Goal: Task Accomplishment & Management: Use online tool/utility

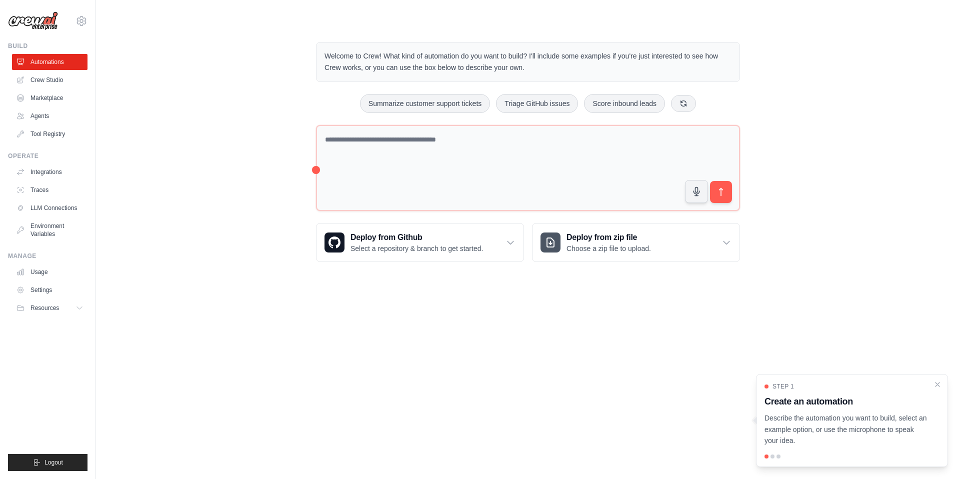
click at [336, 298] on body "jkaramchandani@gocommotion.com Settings Build Automations Crew Studio Resources" at bounding box center [480, 239] width 960 height 479
click at [46, 78] on link "Crew Studio" at bounding box center [51, 80] width 76 height 16
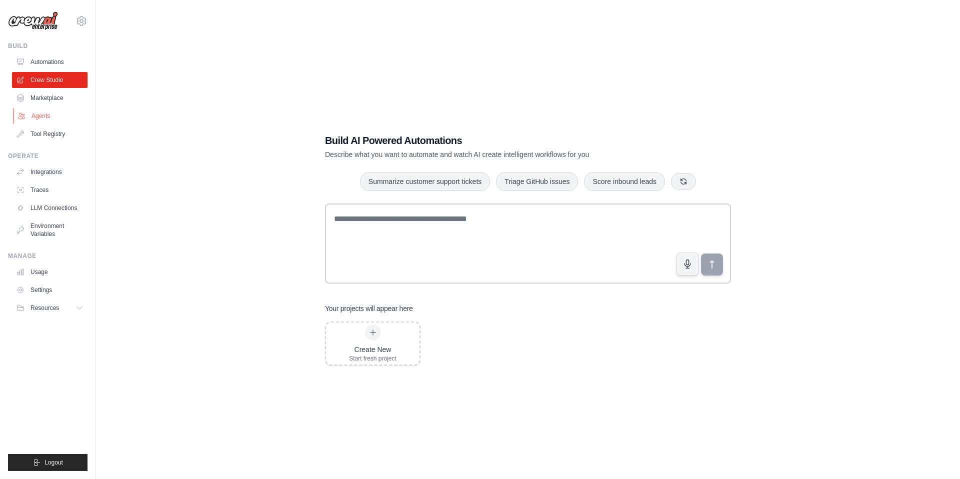
click at [34, 110] on link "Agents" at bounding box center [51, 116] width 76 height 16
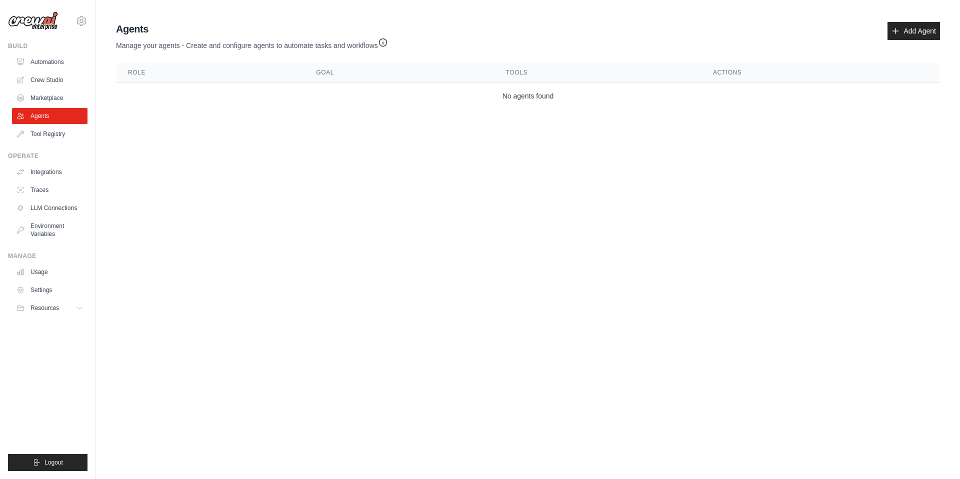
click at [387, 45] on icon "button" at bounding box center [383, 43] width 10 height 10
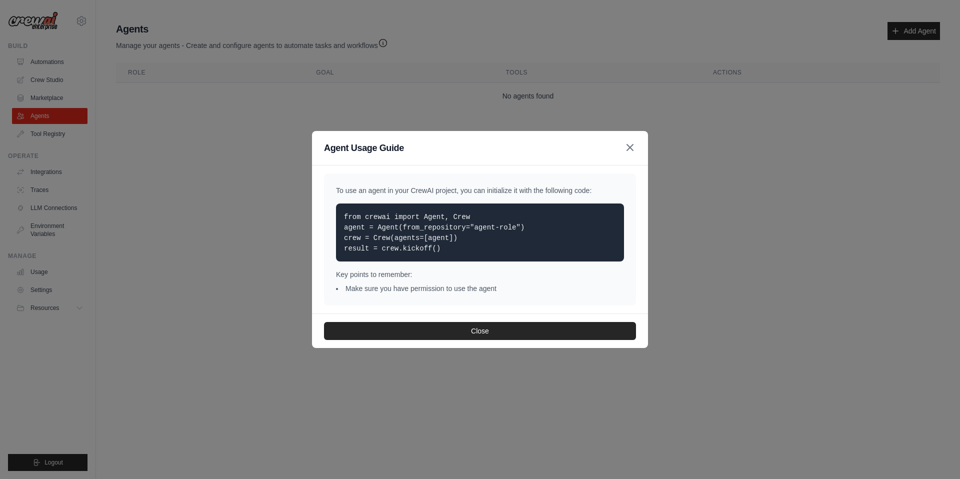
click at [629, 151] on icon "button" at bounding box center [630, 148] width 12 height 12
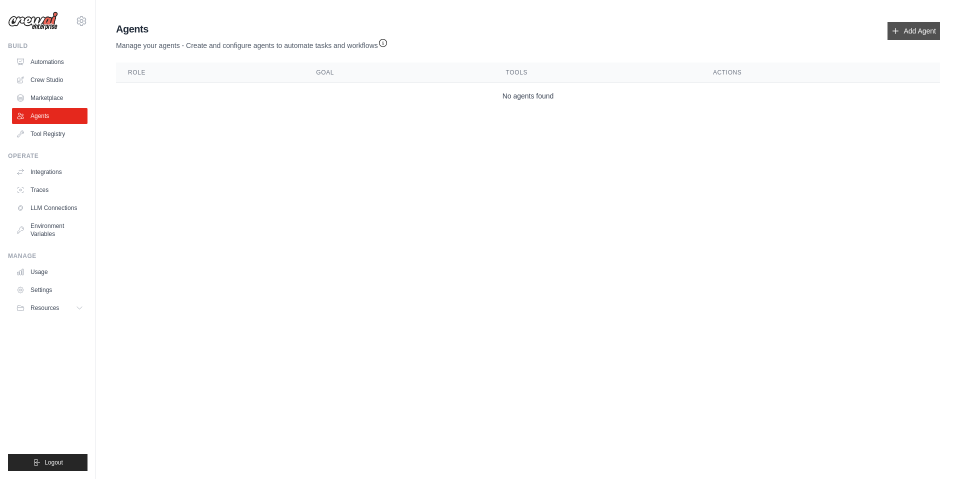
click at [919, 34] on link "Add Agent" at bounding box center [914, 31] width 53 height 18
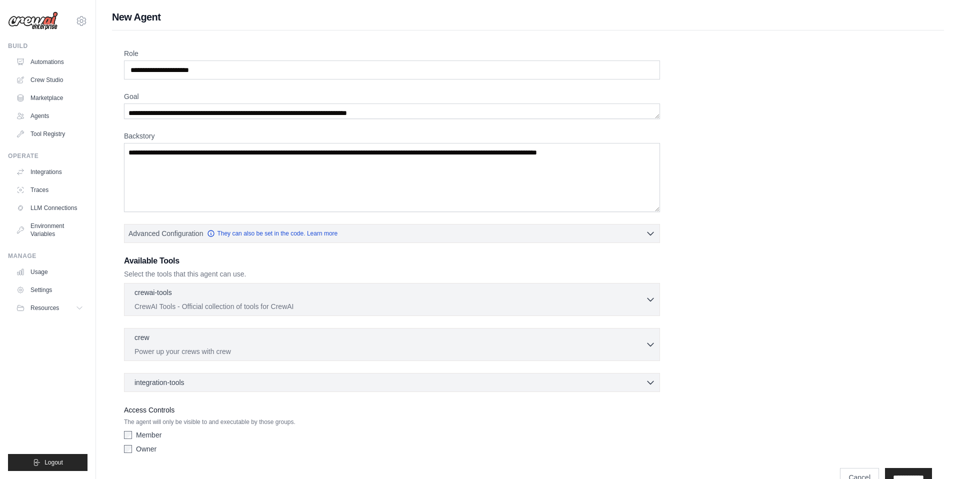
drag, startPoint x: 657, startPoint y: 150, endPoint x: 660, endPoint y: 116, distance: 33.6
click at [660, 116] on div "Role Goal Backstory Advanced Configuration They can also be set in the code. Le…" at bounding box center [528, 254] width 808 height 410
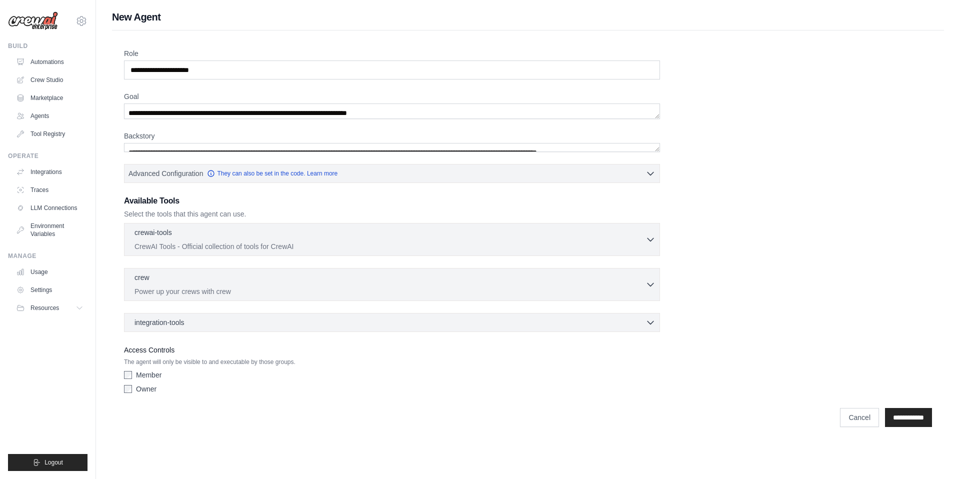
drag, startPoint x: 656, startPoint y: 209, endPoint x: 645, endPoint y: 103, distance: 106.6
click at [645, 103] on div "Role Goal Backstory Advanced Configuration They can also be set in the code. Le…" at bounding box center [528, 224] width 808 height 350
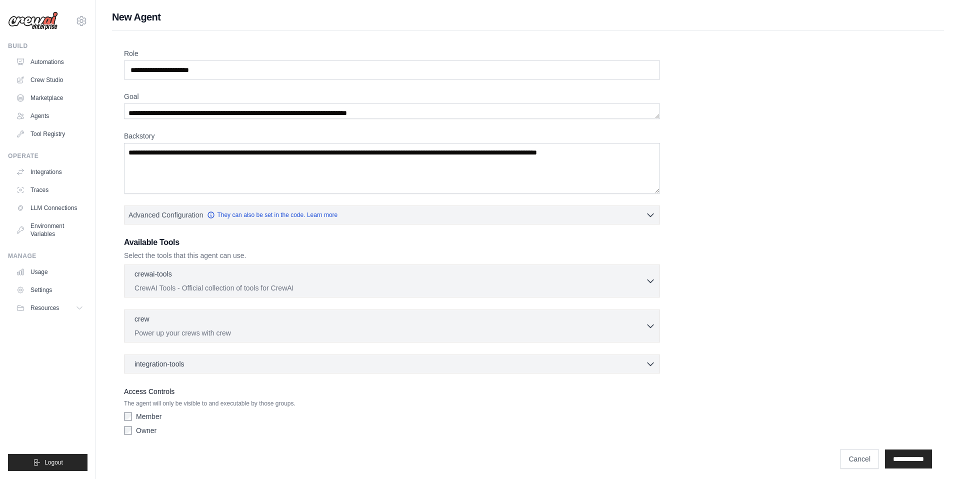
drag, startPoint x: 658, startPoint y: 149, endPoint x: 663, endPoint y: 191, distance: 41.8
click at [663, 191] on div "Role Goal Backstory Advanced Configuration They can also be set in the code. Le…" at bounding box center [528, 244] width 808 height 391
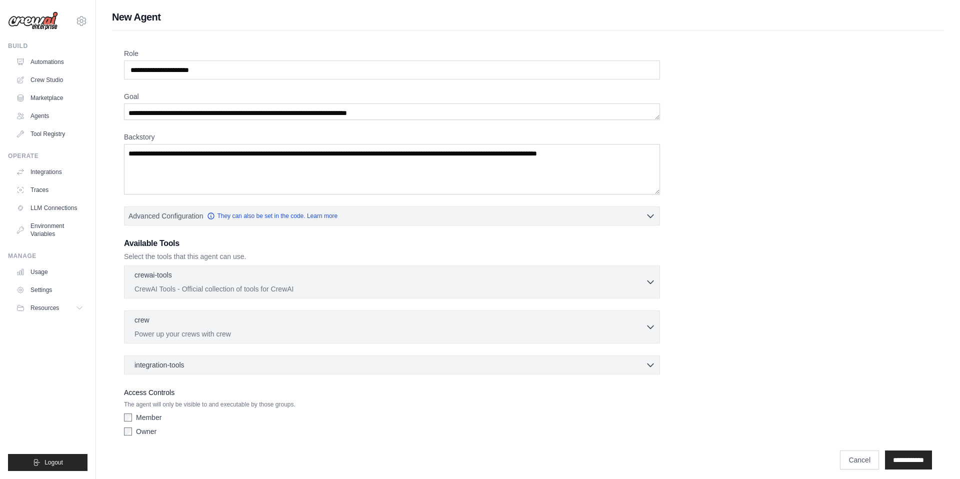
click at [663, 117] on div "Role Goal Backstory Advanced Configuration They can also be set in the code. Le…" at bounding box center [528, 245] width 808 height 392
click at [651, 211] on icon "button" at bounding box center [651, 216] width 10 height 10
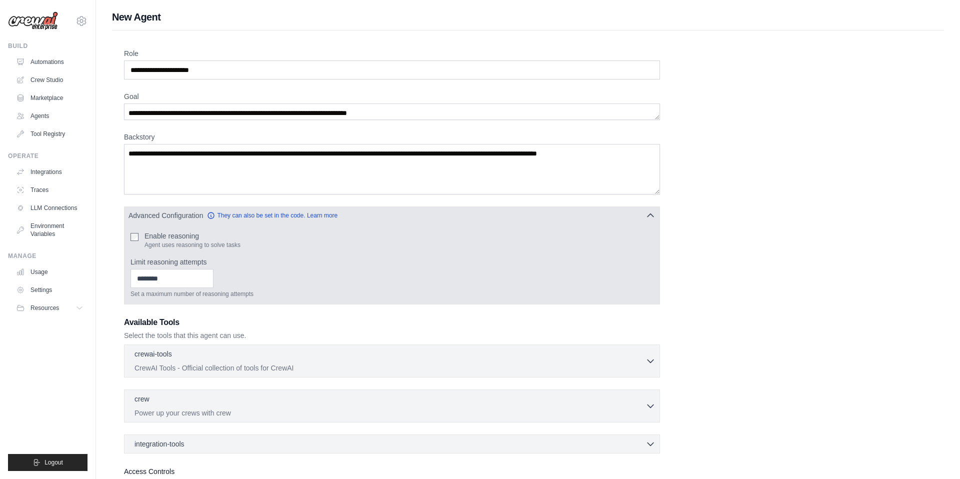
click at [651, 211] on icon "button" at bounding box center [651, 216] width 10 height 10
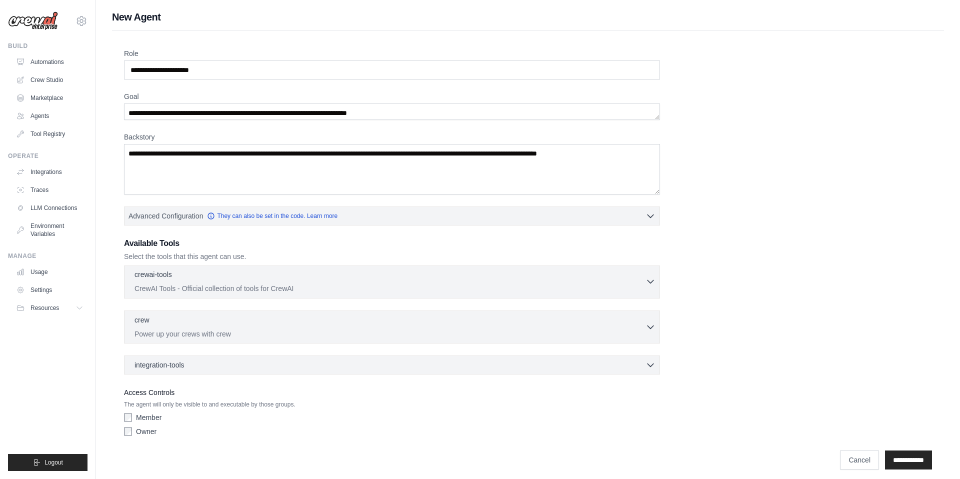
click at [644, 281] on div "crewai-tools 0 selected" at bounding box center [390, 276] width 511 height 12
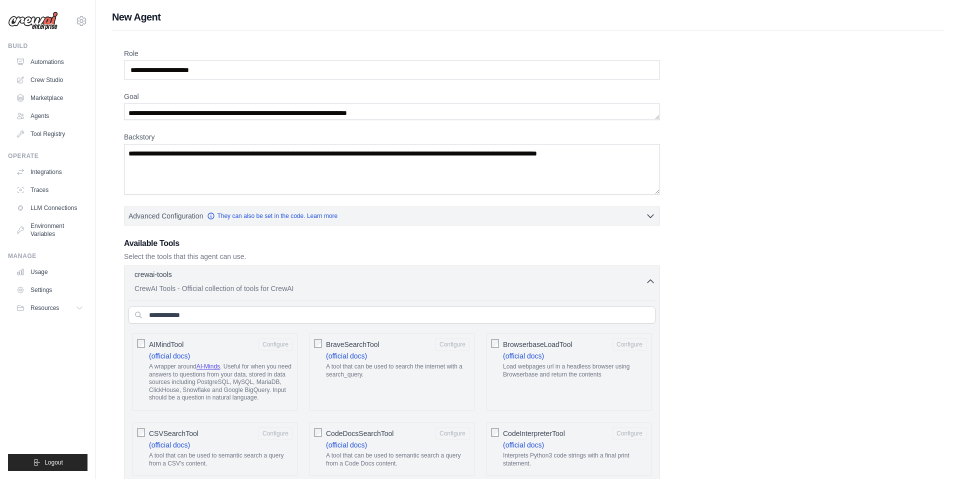
click at [653, 280] on icon "button" at bounding box center [651, 282] width 10 height 10
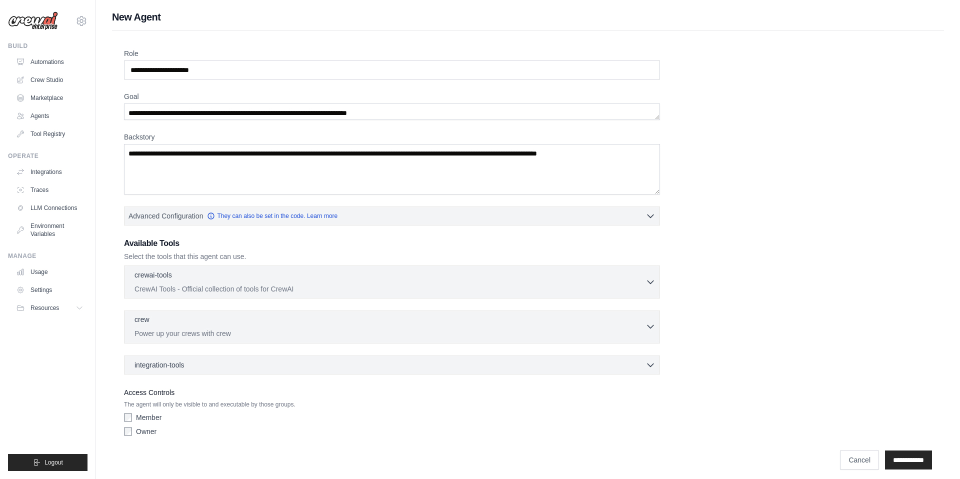
click at [653, 324] on icon "button" at bounding box center [651, 327] width 10 height 10
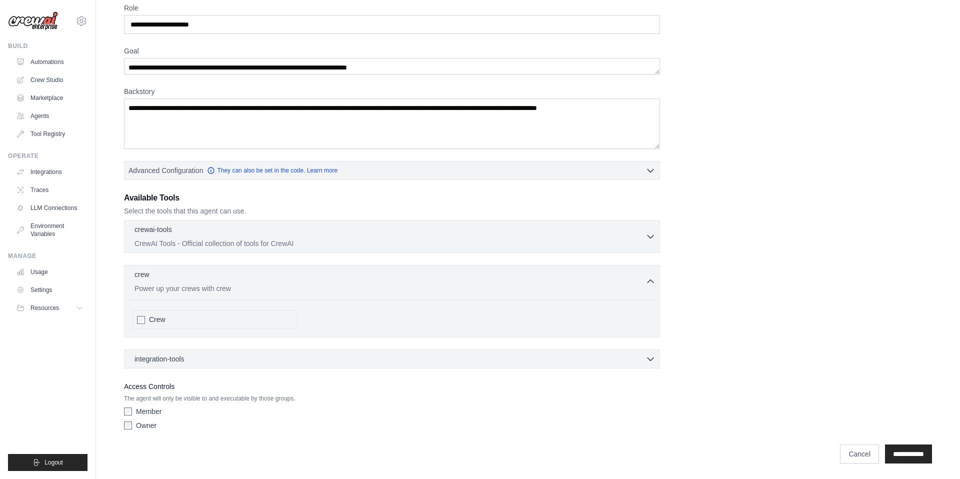
scroll to position [46, 0]
click at [641, 358] on div "integration-tools 0 selected" at bounding box center [395, 358] width 521 height 10
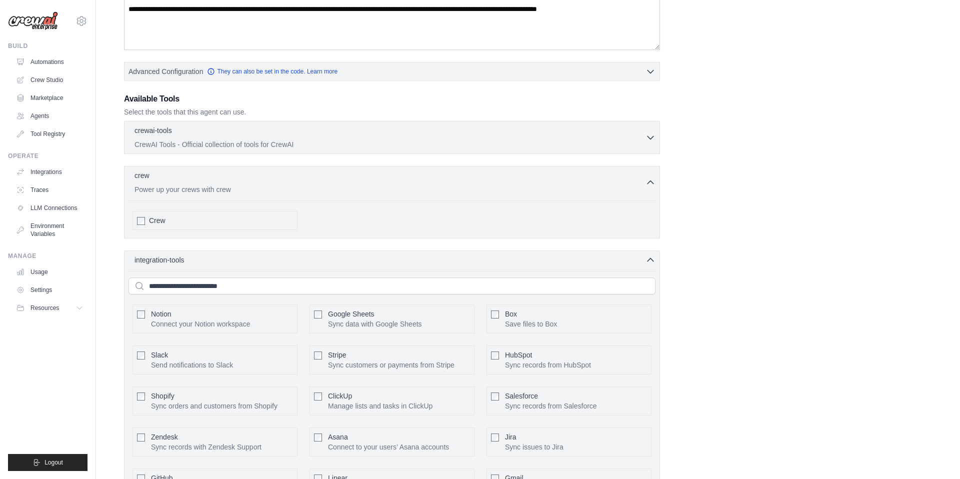
scroll to position [0, 0]
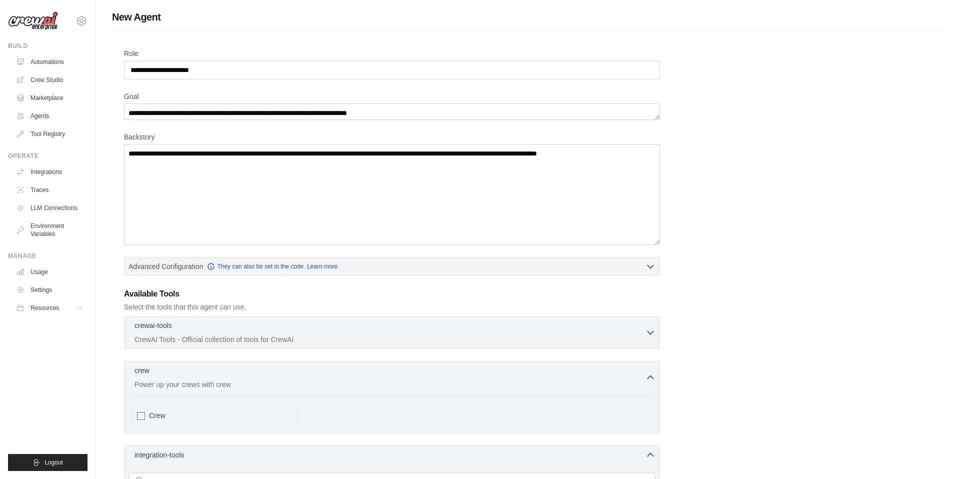
drag, startPoint x: 657, startPoint y: 191, endPoint x: 709, endPoint y: 241, distance: 72.1
click at [709, 241] on div "Role Goal Backstory Advanced Configuration They can also be set in the code. Le…" at bounding box center [528, 413] width 808 height 729
click at [54, 211] on link "LLM Connections" at bounding box center [51, 208] width 76 height 16
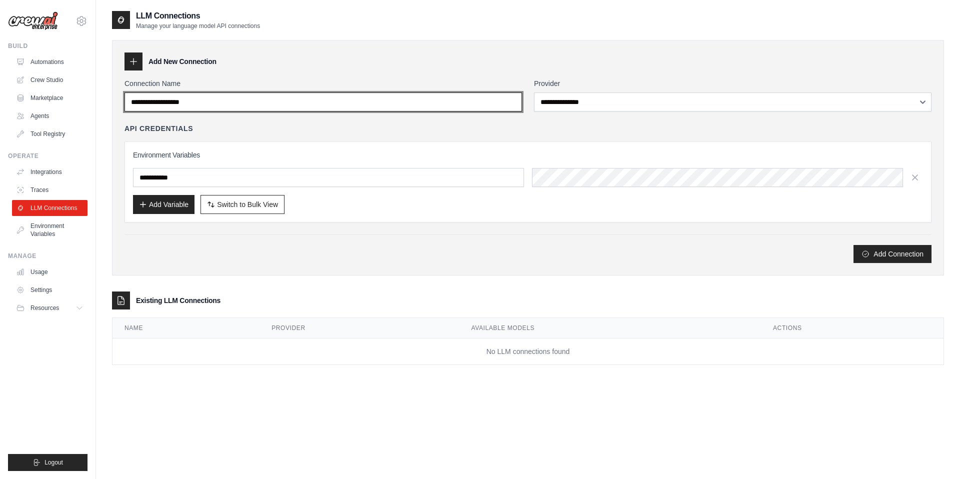
click at [415, 102] on input "Connection Name" at bounding box center [324, 102] width 398 height 19
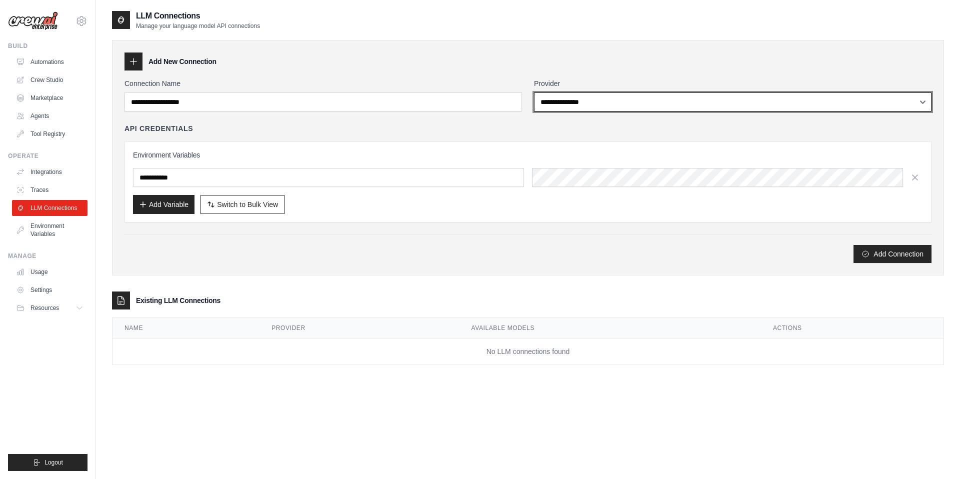
click at [632, 104] on select "**********" at bounding box center [733, 102] width 398 height 19
select select "******"
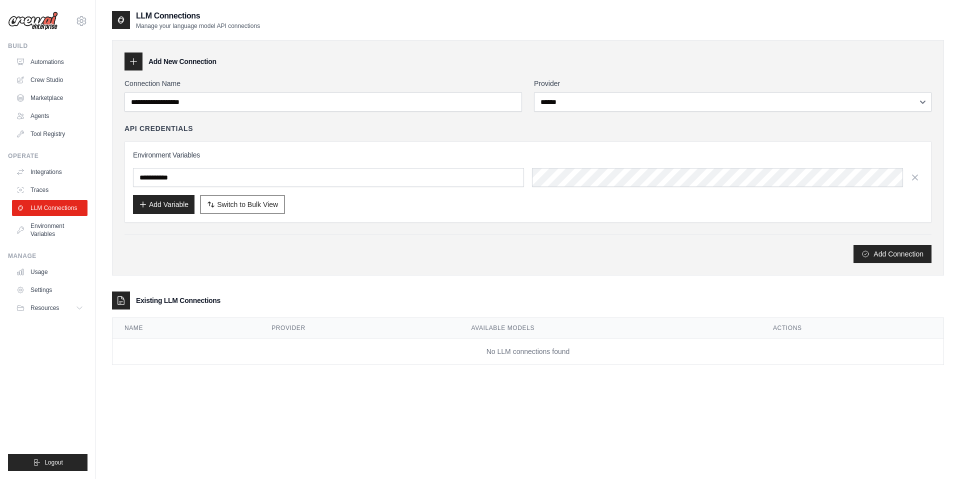
click at [371, 132] on div "API Credentials" at bounding box center [528, 129] width 807 height 10
click at [331, 184] on input "text" at bounding box center [328, 177] width 391 height 19
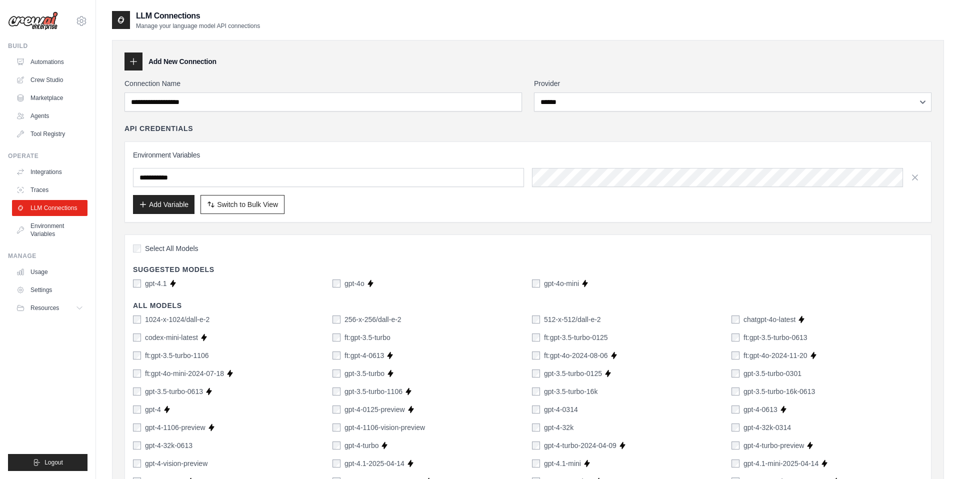
click at [624, 131] on div "API Credentials" at bounding box center [528, 129] width 807 height 10
click at [477, 180] on input "text" at bounding box center [328, 177] width 391 height 19
click at [177, 182] on input "text" at bounding box center [328, 177] width 391 height 19
click at [599, 133] on div "API Credentials" at bounding box center [528, 129] width 807 height 10
click at [443, 181] on input "text" at bounding box center [328, 177] width 391 height 19
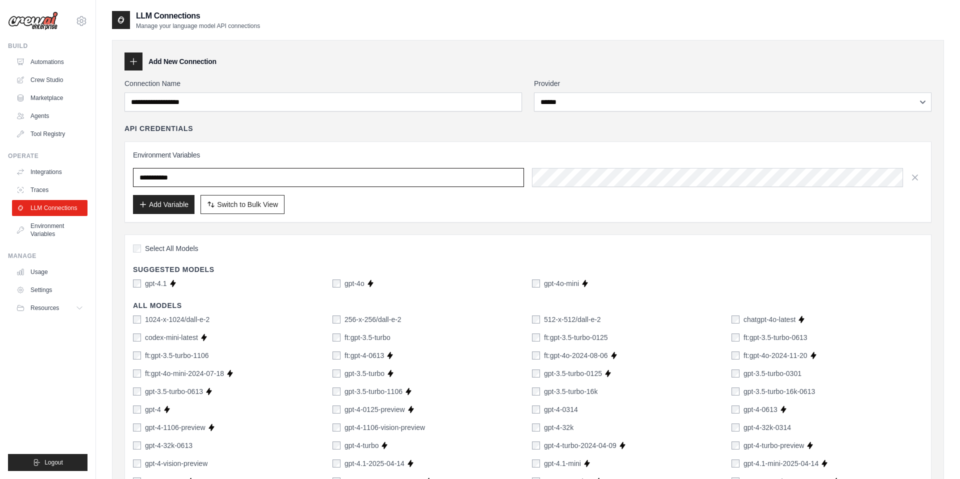
click at [404, 179] on input "text" at bounding box center [328, 177] width 391 height 19
type input "******"
click at [311, 55] on div "Add New Connection" at bounding box center [528, 62] width 807 height 18
click at [40, 191] on link "Traces" at bounding box center [51, 190] width 76 height 16
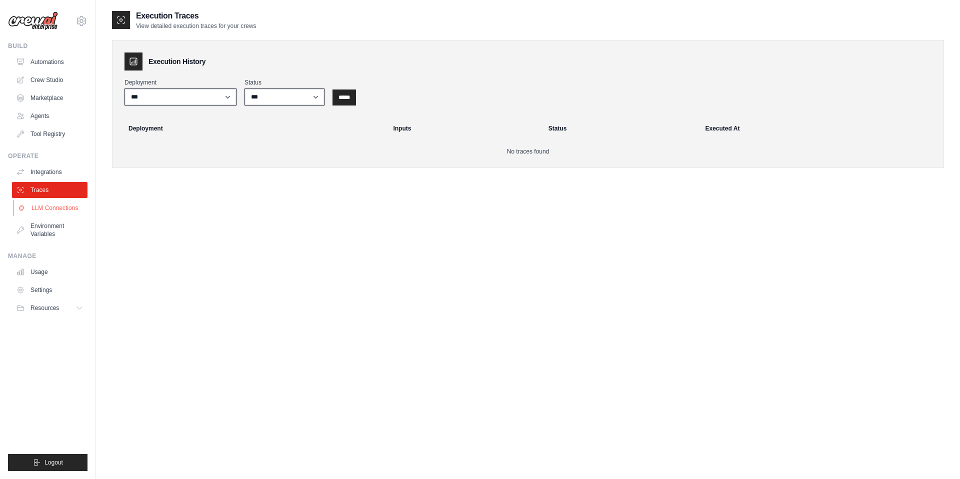
click at [42, 206] on link "LLM Connections" at bounding box center [51, 208] width 76 height 16
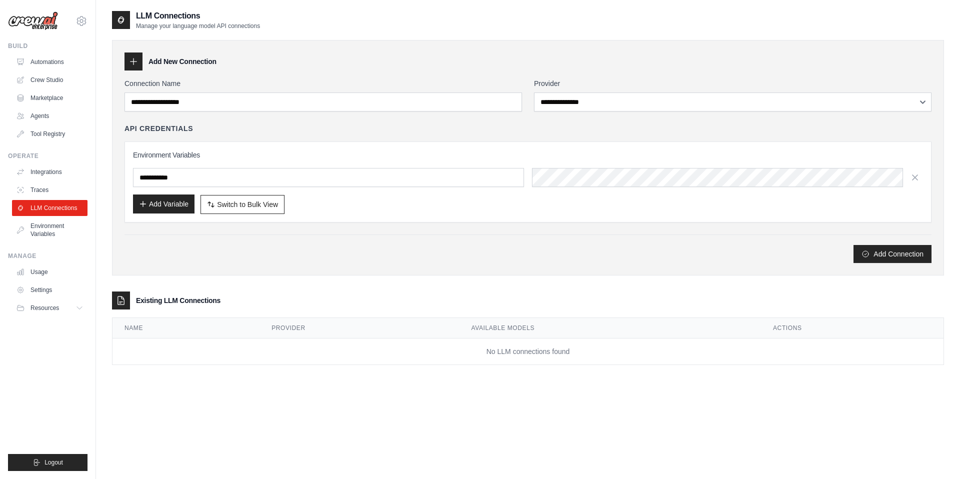
click at [160, 208] on button "Add Variable" at bounding box center [164, 204] width 62 height 19
click at [320, 247] on div "Add Connection" at bounding box center [528, 254] width 807 height 18
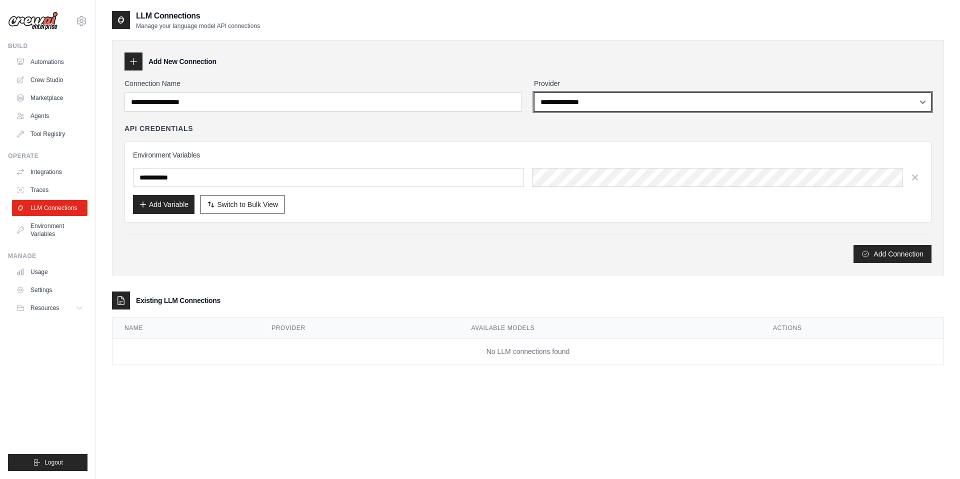
click at [643, 107] on select "**********" at bounding box center [733, 102] width 398 height 19
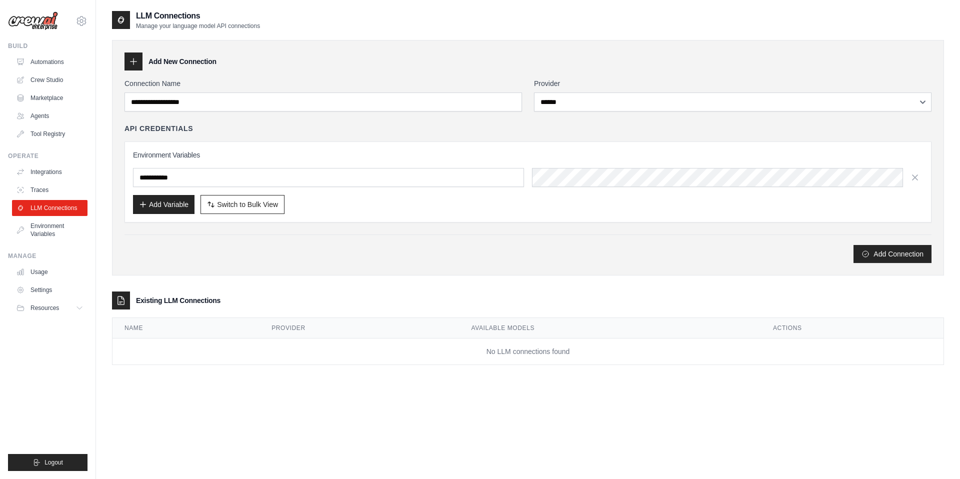
click at [483, 135] on div "API Credentials Environment Variables Add Variable Switch to Bulk View Switch t…" at bounding box center [528, 173] width 807 height 99
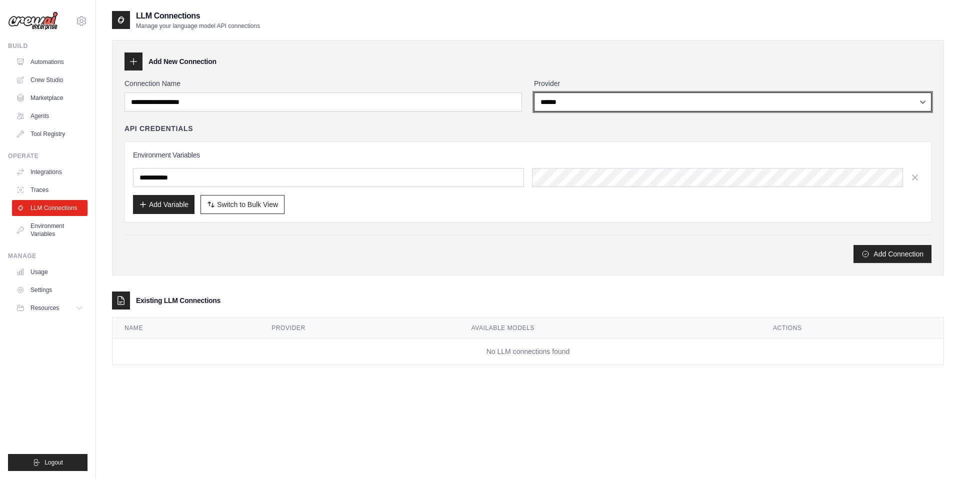
click at [629, 108] on select "**********" at bounding box center [733, 102] width 398 height 19
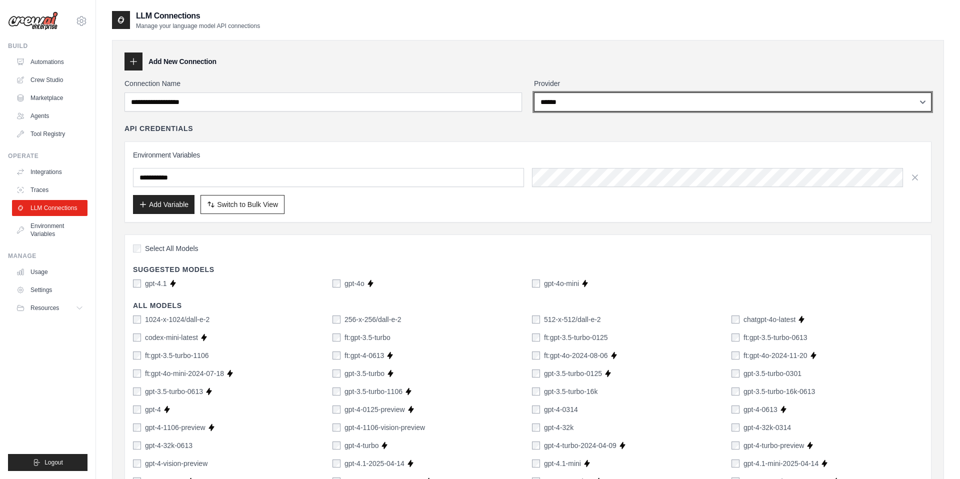
select select "********"
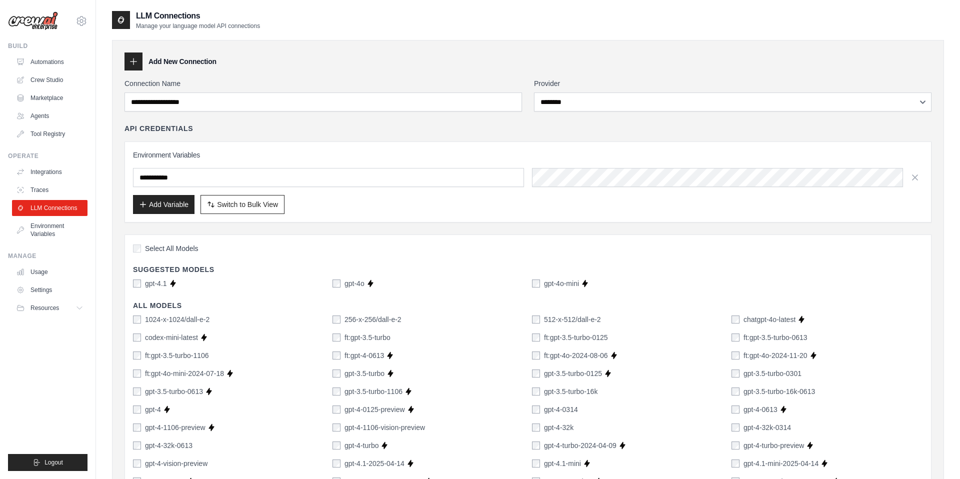
click at [470, 137] on div "API Credentials Environment Variables Add Variable Switch to Bulk View Switch t…" at bounding box center [528, 173] width 807 height 99
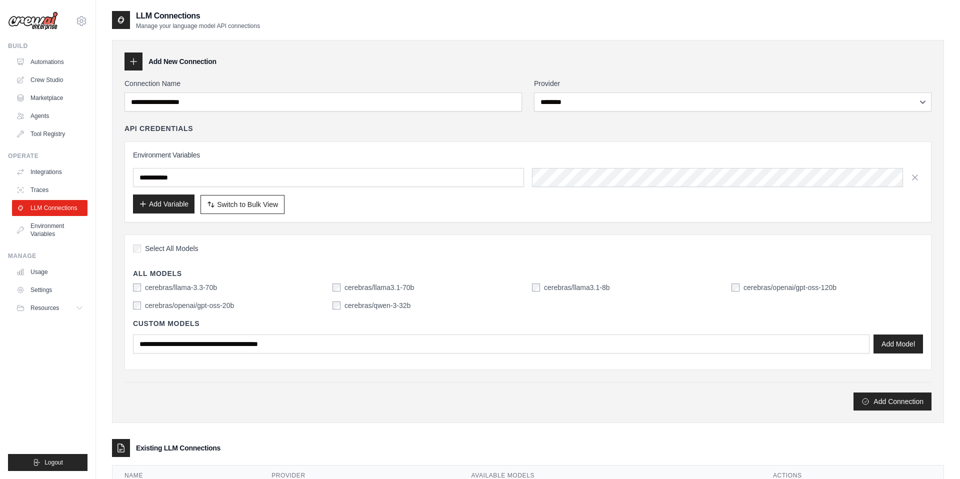
click at [171, 206] on button "Add Variable" at bounding box center [164, 204] width 62 height 19
click at [411, 206] on div "Add Variable Switch to Bulk View Switch to Table View" at bounding box center [528, 204] width 790 height 19
click at [210, 178] on input "text" at bounding box center [328, 177] width 391 height 19
click at [316, 126] on div "API Credentials" at bounding box center [528, 129] width 807 height 10
click at [915, 177] on icon "button" at bounding box center [915, 177] width 5 height 5
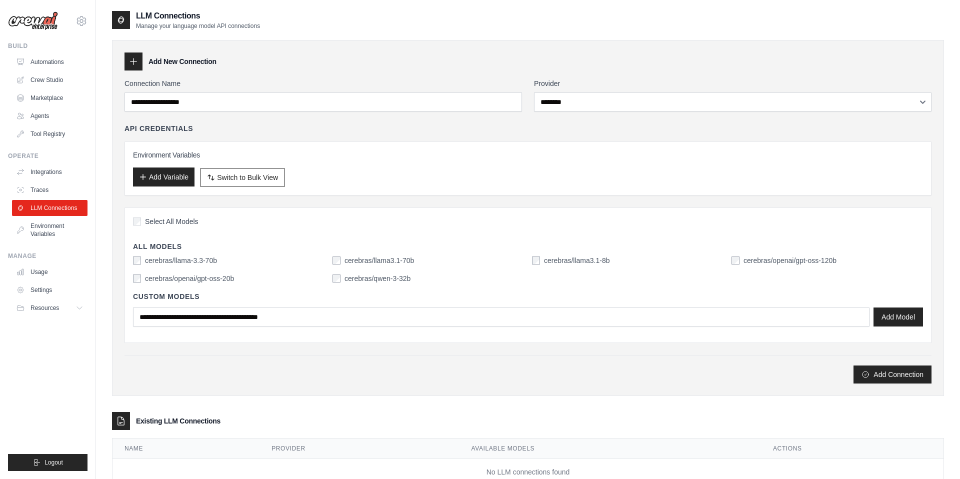
click at [173, 178] on button "Add Variable" at bounding box center [164, 177] width 62 height 19
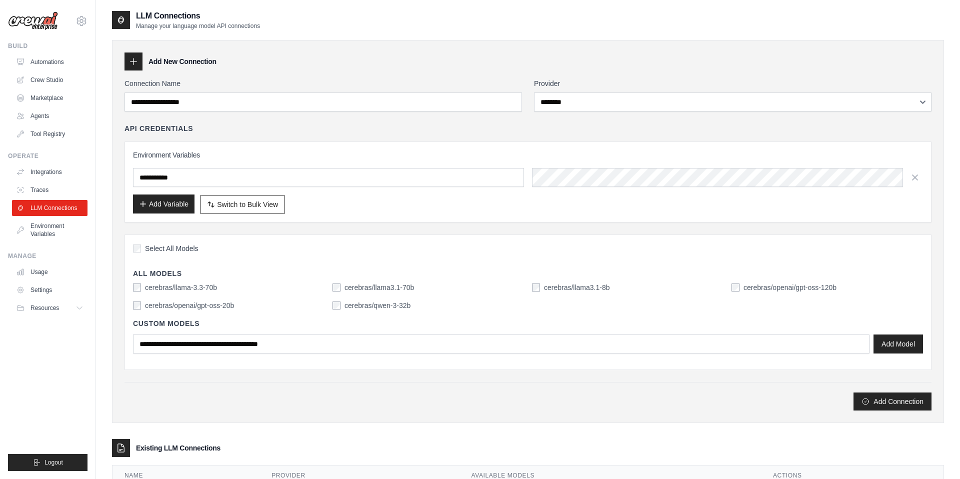
click at [169, 200] on button "Add Variable" at bounding box center [164, 204] width 62 height 19
click at [331, 132] on div "API Credentials" at bounding box center [528, 129] width 807 height 10
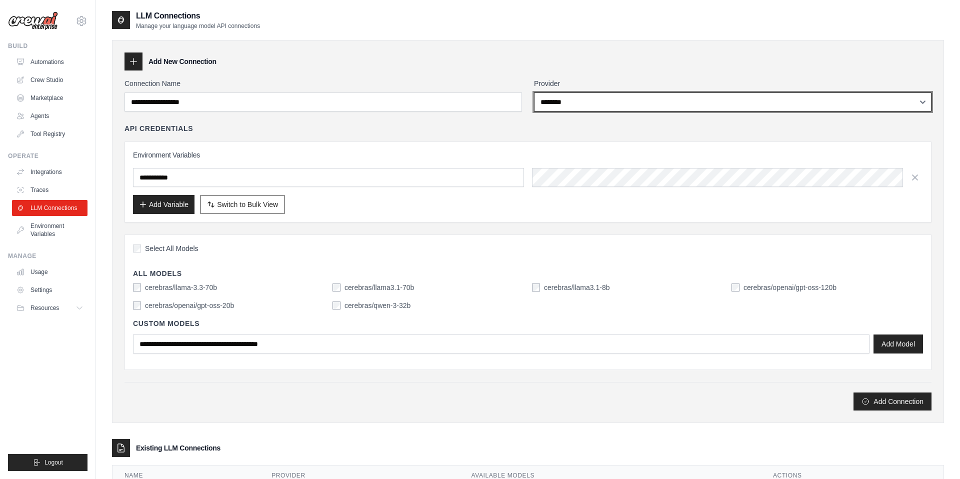
click at [685, 100] on select "**********" at bounding box center [733, 102] width 398 height 19
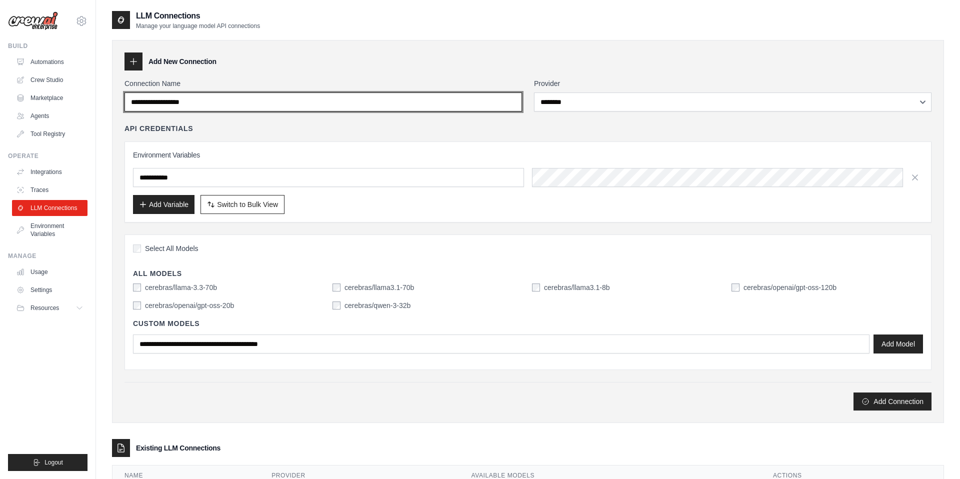
click at [445, 104] on input "Connection Name" at bounding box center [324, 102] width 398 height 19
click at [467, 103] on input "Connection Name" at bounding box center [324, 102] width 398 height 19
type input "**********"
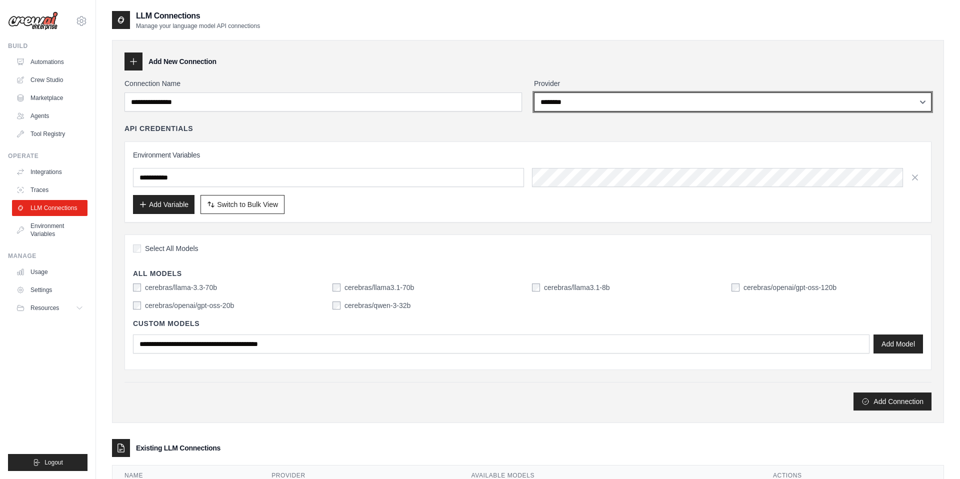
click at [630, 103] on select "**********" at bounding box center [733, 102] width 398 height 19
select select "*********"
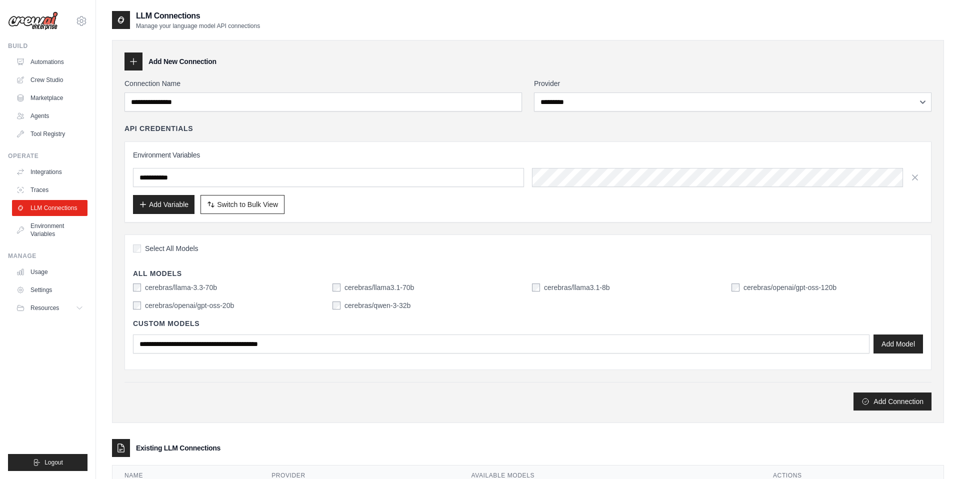
click at [426, 125] on div "API Credentials" at bounding box center [528, 129] width 807 height 10
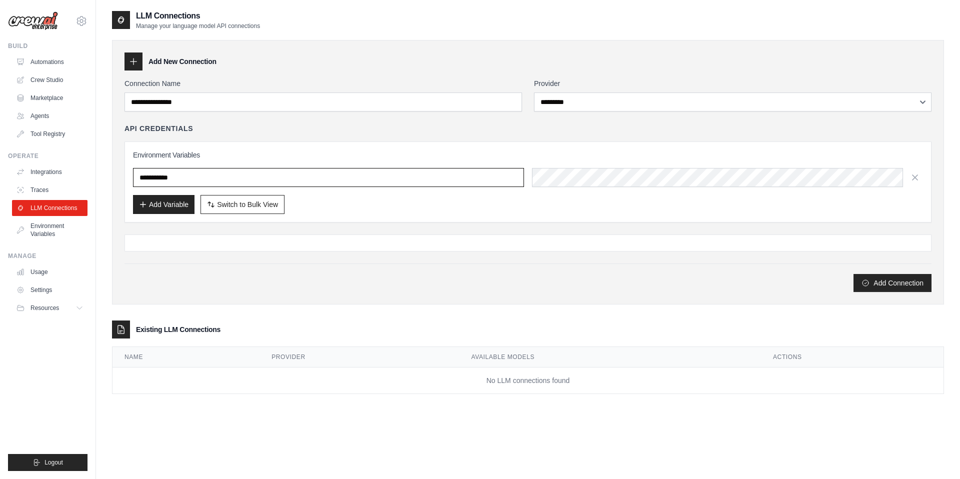
click at [356, 178] on input "text" at bounding box center [328, 177] width 391 height 19
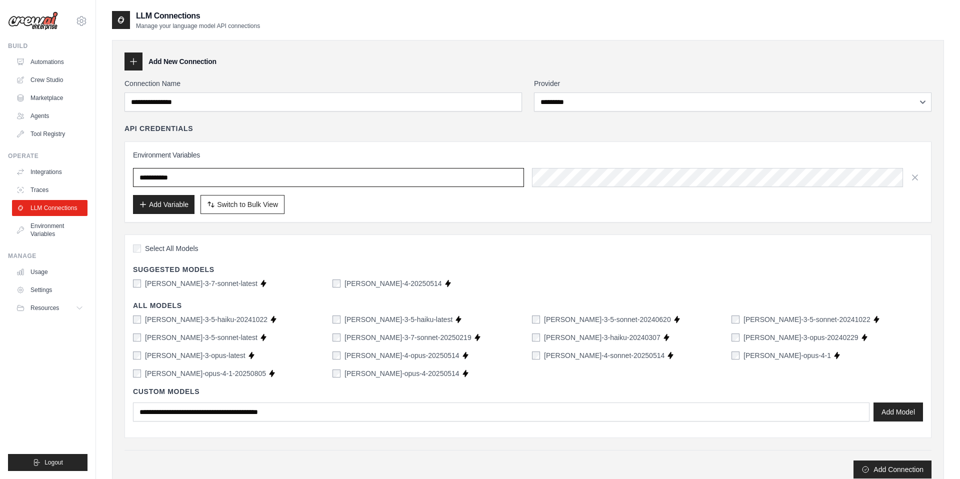
click at [356, 178] on input "text" at bounding box center [328, 177] width 391 height 19
type input "*******"
click at [167, 208] on button "Add Variable" at bounding box center [164, 204] width 62 height 19
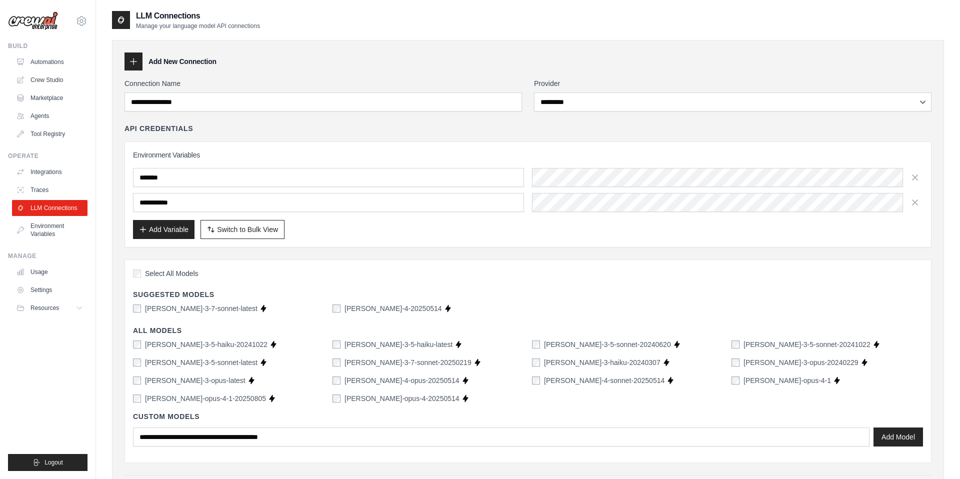
click at [176, 204] on input "text" at bounding box center [328, 202] width 391 height 19
type input "***"
click at [316, 167] on div "Environment Variables ******* *** Add Variable Switch to Bulk View Switch to Ta…" at bounding box center [528, 194] width 790 height 89
click at [460, 236] on div "Add Variable Switch to Bulk View Switch to Table View" at bounding box center [528, 229] width 790 height 19
click at [529, 240] on div "Environment Variables ******* *** Add Variable Switch to Bulk View Switch to Ta…" at bounding box center [528, 195] width 807 height 106
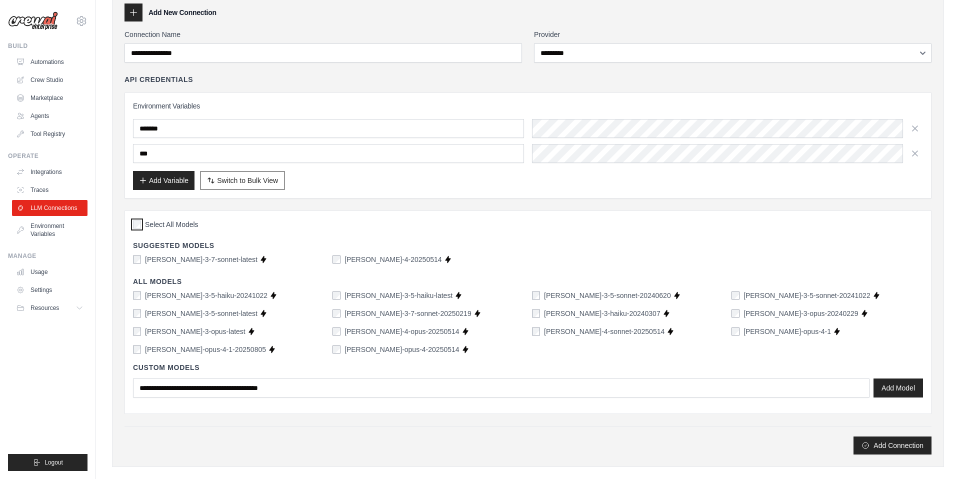
scroll to position [48, 0]
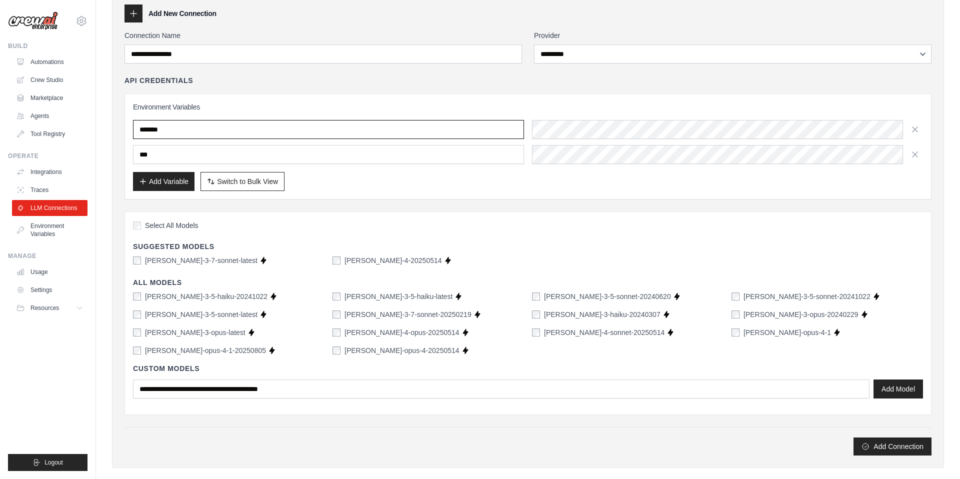
click at [481, 128] on input "*******" at bounding box center [328, 129] width 391 height 19
click at [407, 128] on input "*******" at bounding box center [328, 129] width 391 height 19
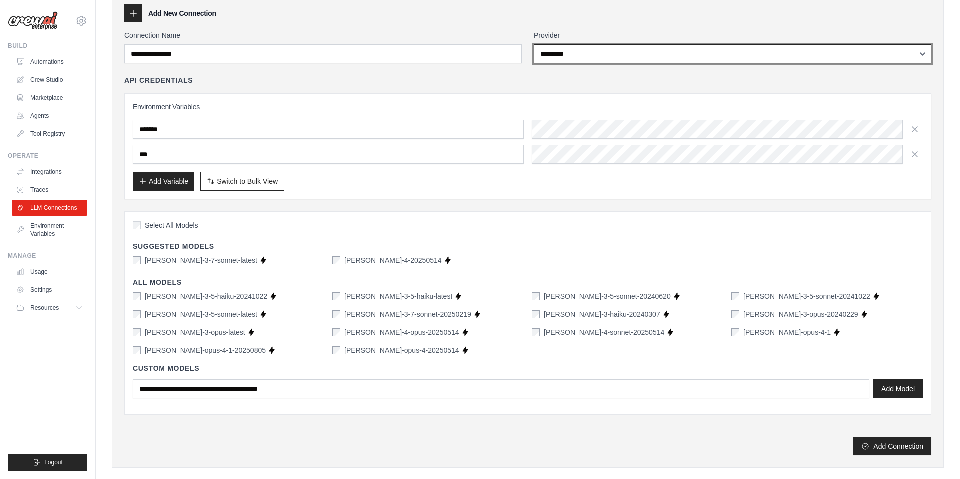
click at [615, 54] on select "**********" at bounding box center [733, 54] width 398 height 19
select select "****"
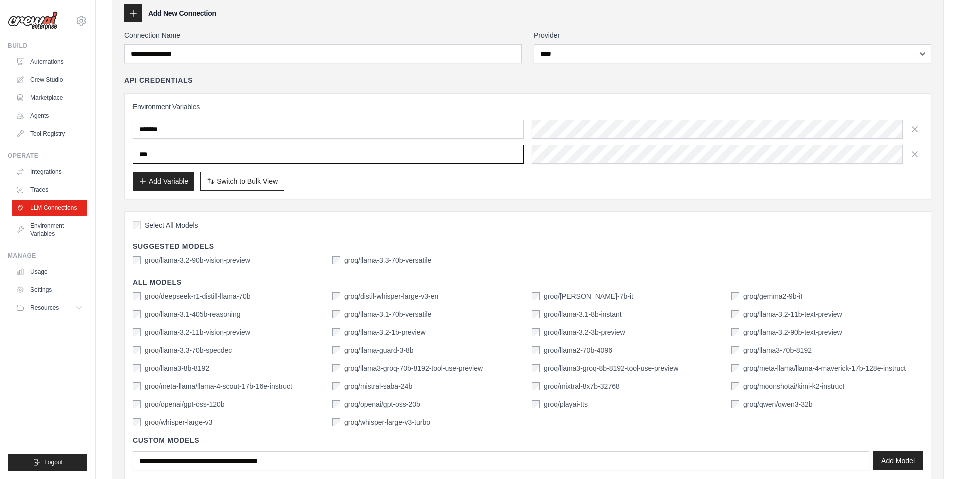
click at [184, 156] on input "***" at bounding box center [328, 154] width 391 height 19
type input "***"
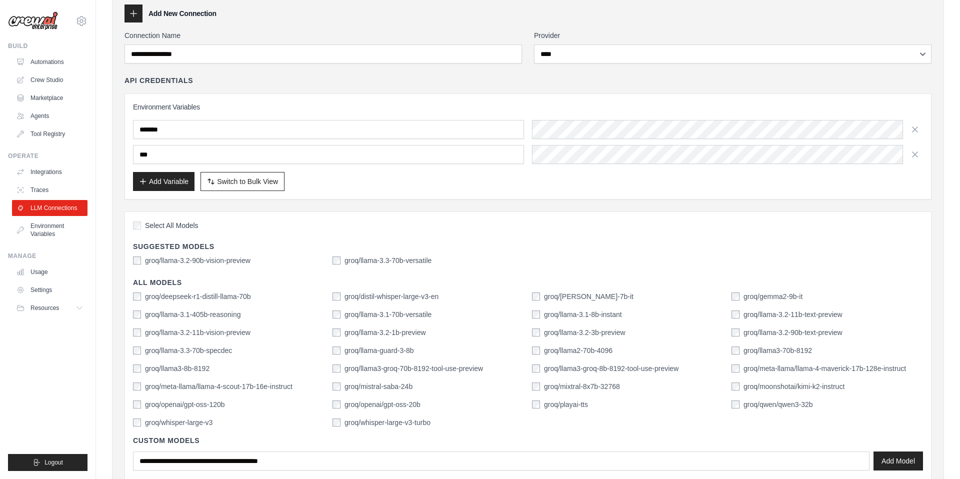
click at [345, 180] on div "Add Variable Switch to Bulk View Switch to Table View" at bounding box center [528, 181] width 790 height 19
click at [203, 133] on input "*******" at bounding box center [328, 129] width 391 height 19
click at [185, 133] on input "*******" at bounding box center [328, 129] width 391 height 19
click at [590, 183] on div "Add Variable Switch to Bulk View Switch to Table View" at bounding box center [528, 181] width 790 height 19
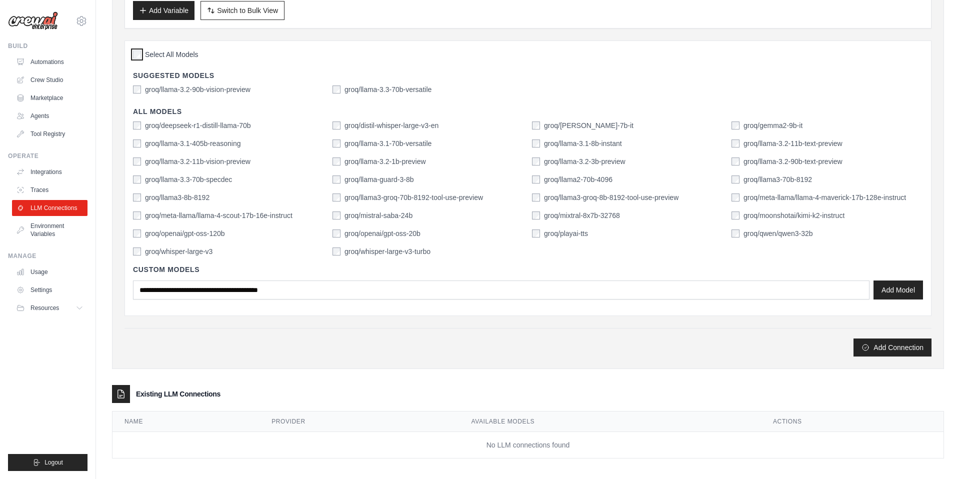
scroll to position [225, 0]
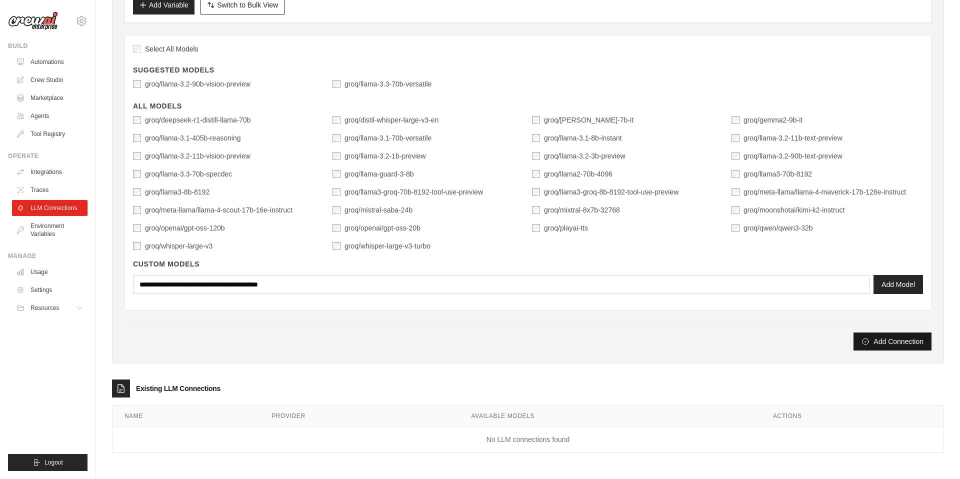
click at [896, 339] on button "Add Connection" at bounding box center [893, 342] width 78 height 18
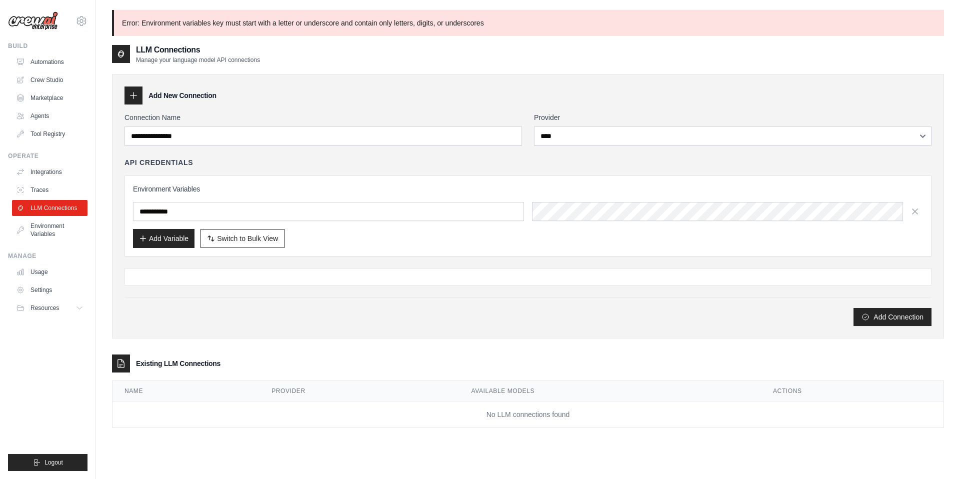
click at [237, 32] on p "Error: Environment variables key must start with a letter or underscore and con…" at bounding box center [528, 23] width 832 height 26
drag, startPoint x: 234, startPoint y: 21, endPoint x: 389, endPoint y: 22, distance: 155.0
click at [389, 22] on p "Error: Environment variables key must start with a letter or underscore and con…" at bounding box center [528, 23] width 832 height 26
drag, startPoint x: 389, startPoint y: 22, endPoint x: 424, endPoint y: 26, distance: 34.7
click at [396, 23] on p "Error: Environment variables key must start with a letter or underscore and con…" at bounding box center [528, 23] width 832 height 26
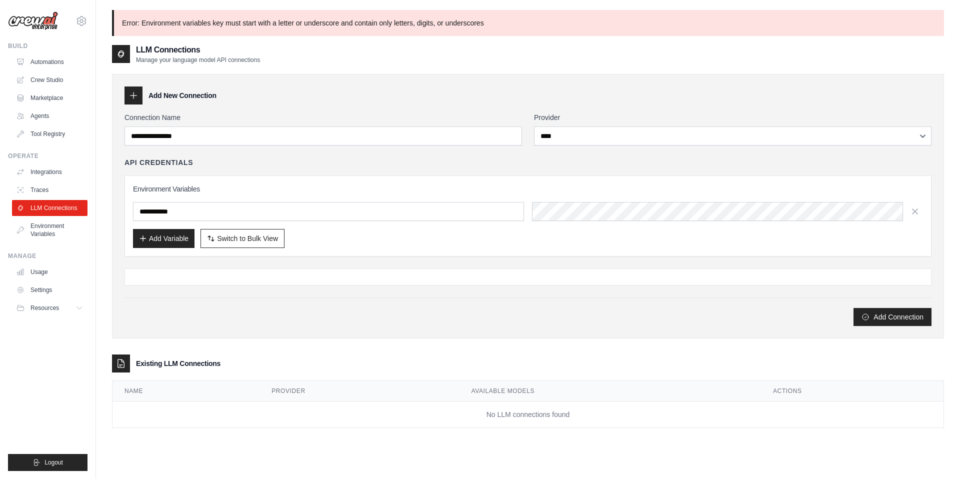
click at [448, 27] on p "Error: Environment variables key must start with a letter or underscore and con…" at bounding box center [528, 23] width 832 height 26
click at [280, 212] on input "text" at bounding box center [328, 211] width 391 height 19
click at [897, 319] on button "Add Connection" at bounding box center [893, 317] width 78 height 18
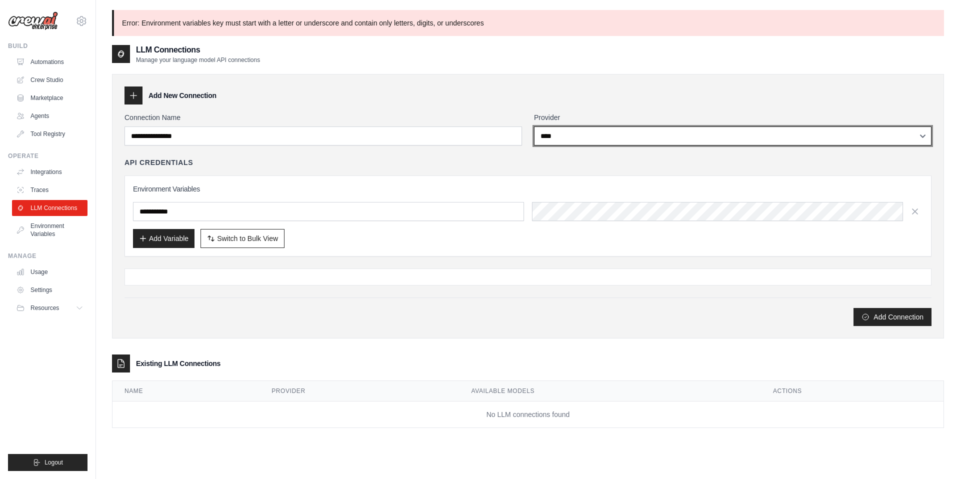
click at [598, 138] on select "**********" at bounding box center [733, 136] width 398 height 19
select select "*****"
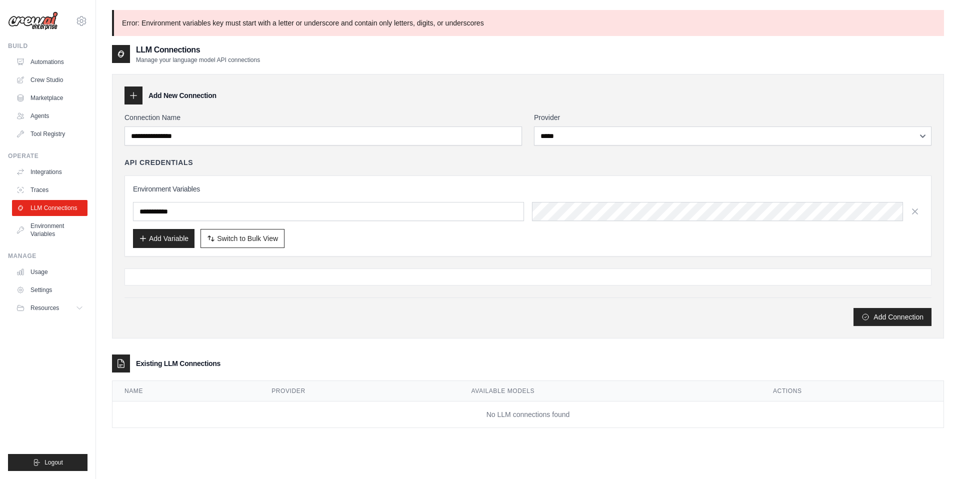
click at [474, 102] on div "Add New Connection" at bounding box center [528, 96] width 807 height 18
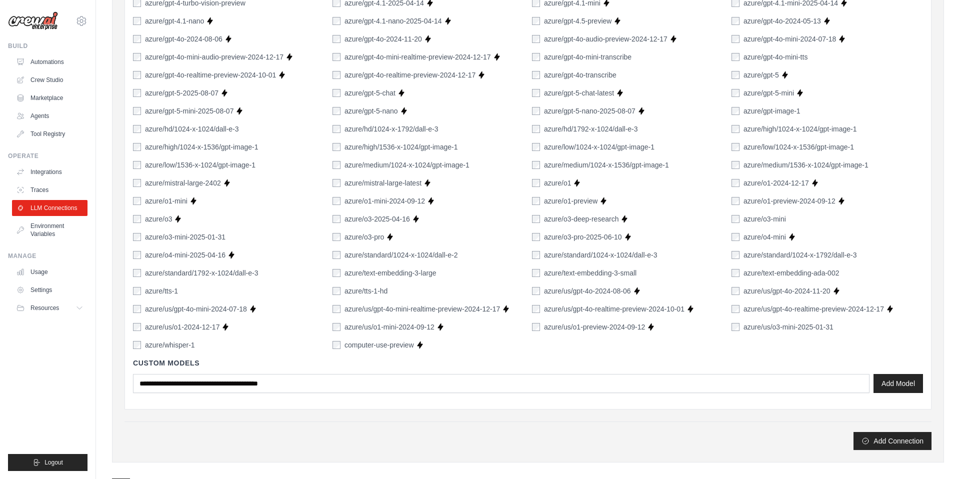
scroll to position [525, 0]
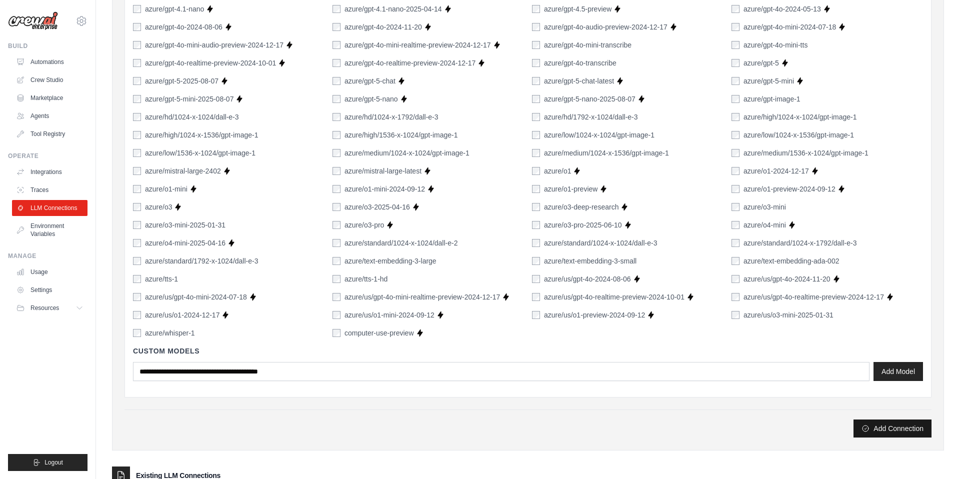
click at [894, 431] on button "Add Connection" at bounding box center [893, 429] width 78 height 18
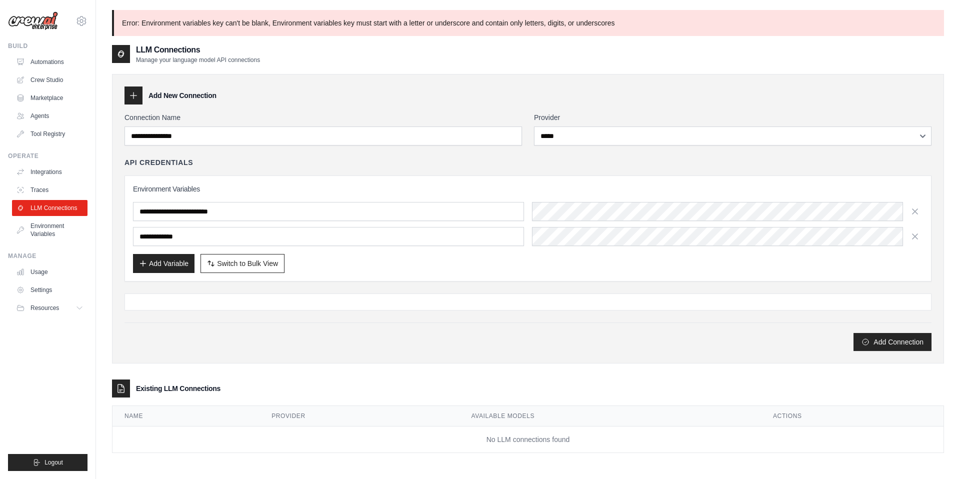
click at [313, 170] on div "**********" at bounding box center [528, 220] width 807 height 124
click at [45, 61] on link "Automations" at bounding box center [51, 62] width 76 height 16
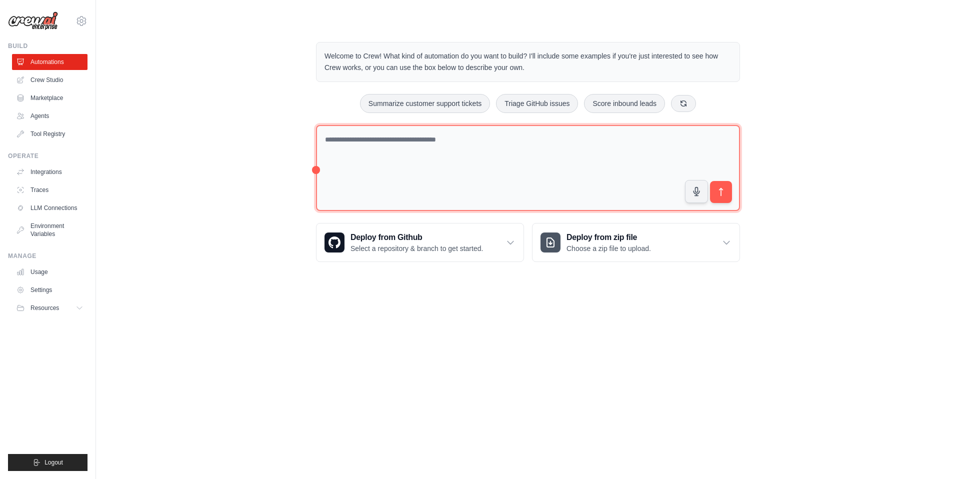
click at [475, 178] on textarea at bounding box center [528, 168] width 424 height 87
click at [417, 142] on textarea at bounding box center [528, 168] width 424 height 87
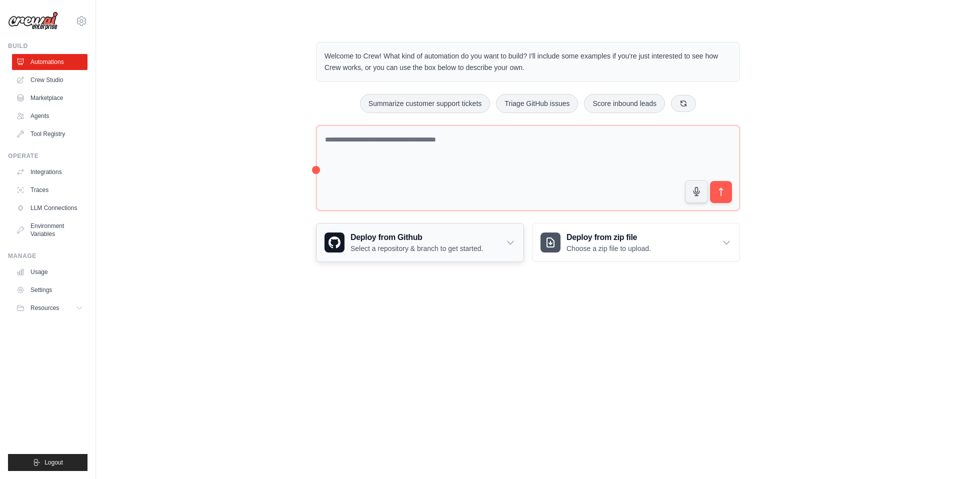
click at [509, 242] on icon at bounding box center [511, 243] width 6 height 3
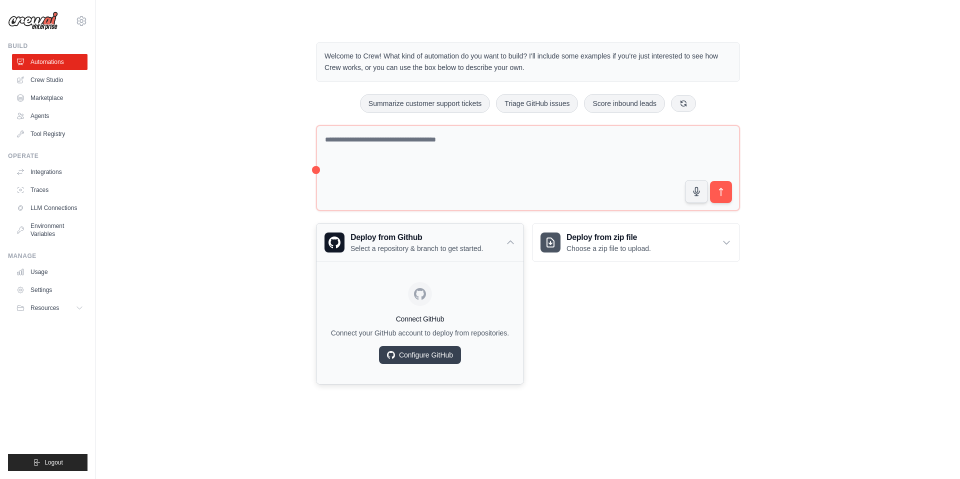
click at [514, 243] on icon at bounding box center [511, 242] width 6 height 3
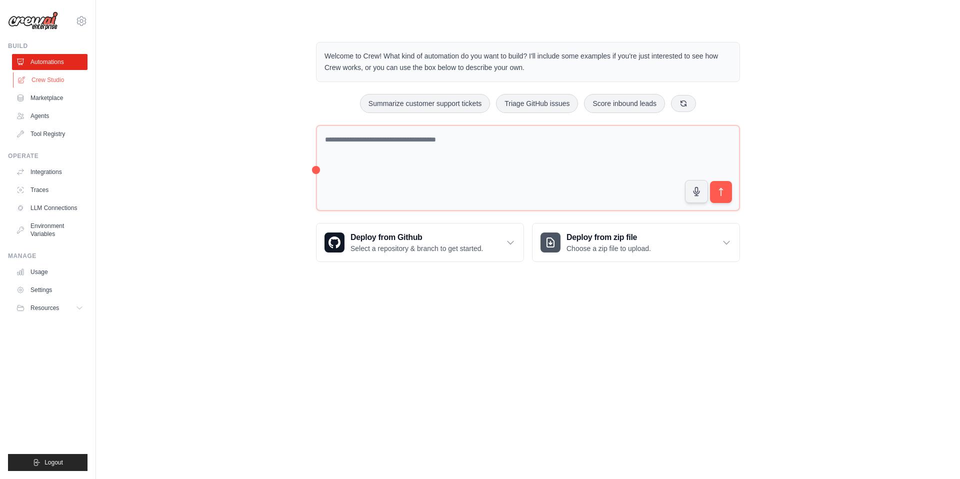
click at [51, 77] on link "Crew Studio" at bounding box center [51, 80] width 76 height 16
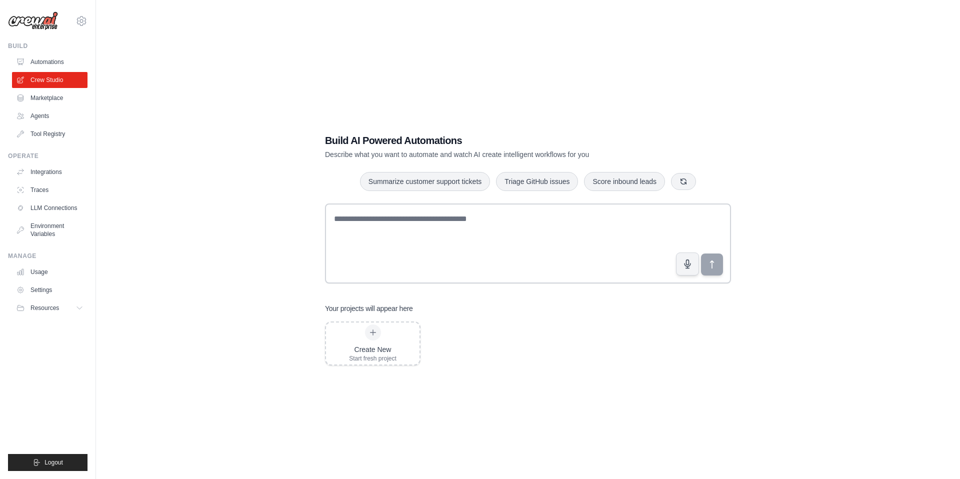
click at [443, 140] on h1 "Build AI Powered Automations" at bounding box center [493, 141] width 336 height 14
click at [409, 154] on p "Describe what you want to automate and watch AI create intelligent workflows fo…" at bounding box center [493, 155] width 336 height 10
click at [410, 154] on p "Describe what you want to automate and watch AI create intelligent workflows fo…" at bounding box center [493, 155] width 336 height 10
click at [407, 155] on p "Describe what you want to automate and watch AI create intelligent workflows fo…" at bounding box center [493, 155] width 336 height 10
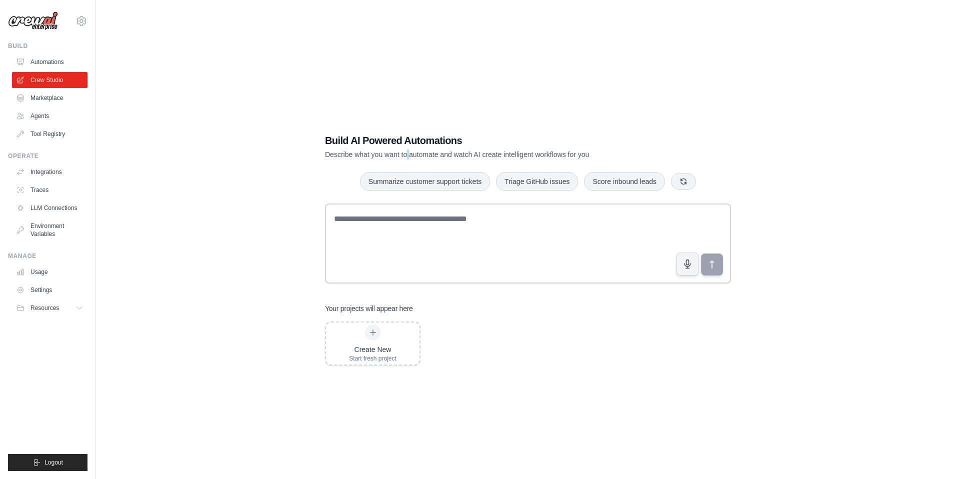
click at [407, 155] on p "Describe what you want to automate and watch AI create intelligent workflows fo…" at bounding box center [493, 155] width 336 height 10
click at [40, 100] on link "Marketplace" at bounding box center [51, 98] width 76 height 16
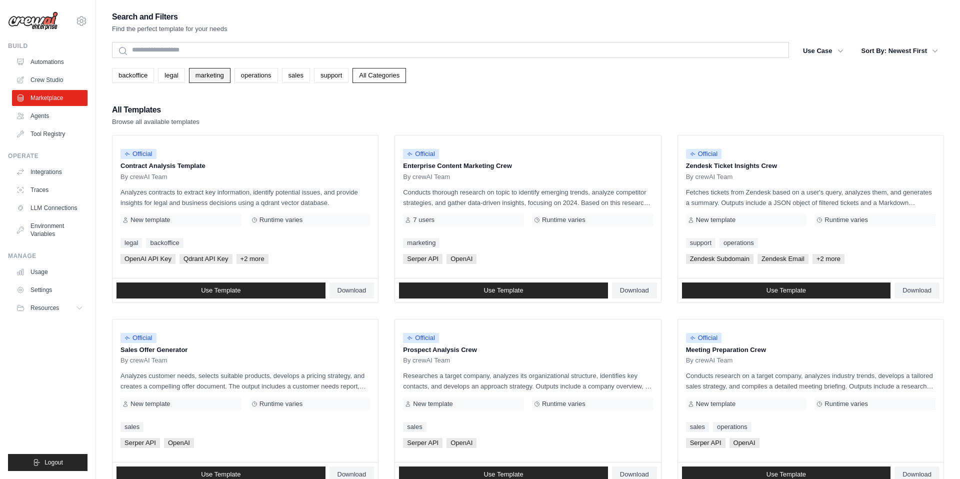
click at [202, 74] on link "marketing" at bounding box center [210, 75] width 42 height 15
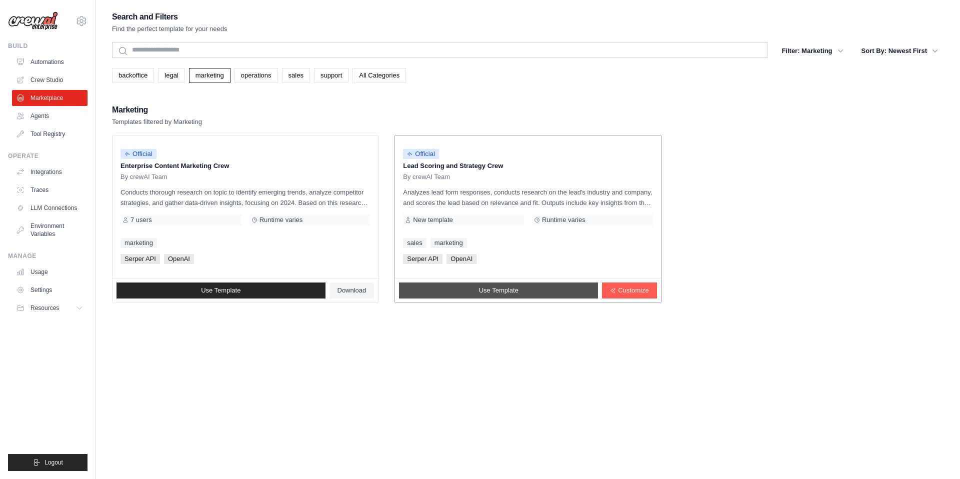
click at [499, 291] on span "Use Template" at bounding box center [499, 291] width 40 height 8
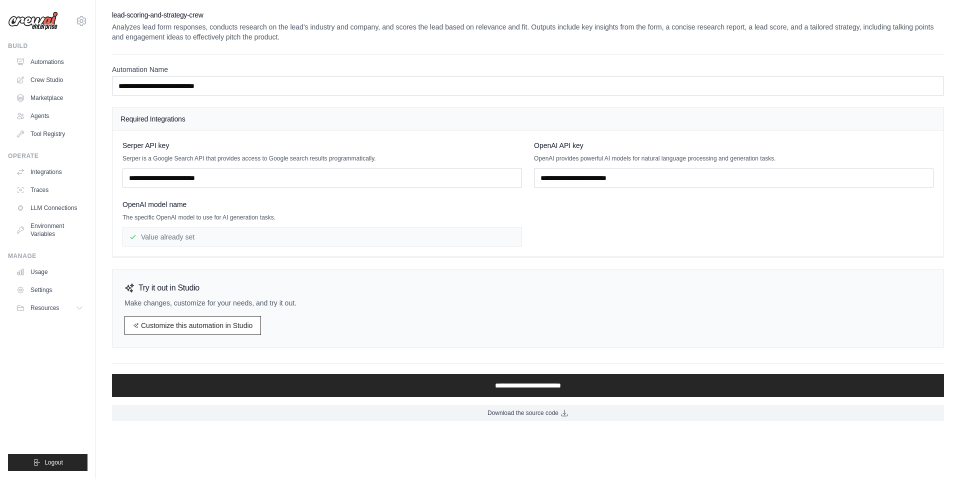
drag, startPoint x: 154, startPoint y: 154, endPoint x: 385, endPoint y: 164, distance: 231.2
click at [385, 164] on div "Serper API key Serper is a Google Search API that provides access to Google sea…" at bounding box center [323, 164] width 400 height 47
click at [385, 159] on p "Serper is a Google Search API that provides access to Google search results pro…" at bounding box center [323, 159] width 400 height 8
click at [208, 327] on link "Customize this automation in Studio" at bounding box center [193, 325] width 137 height 19
click at [42, 59] on link "Automations" at bounding box center [51, 62] width 76 height 16
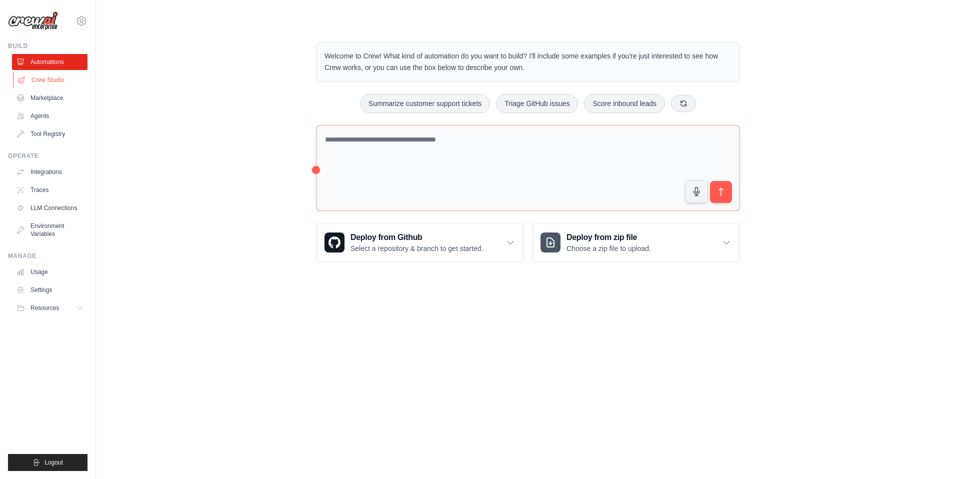
click at [49, 81] on link "Crew Studio" at bounding box center [51, 80] width 76 height 16
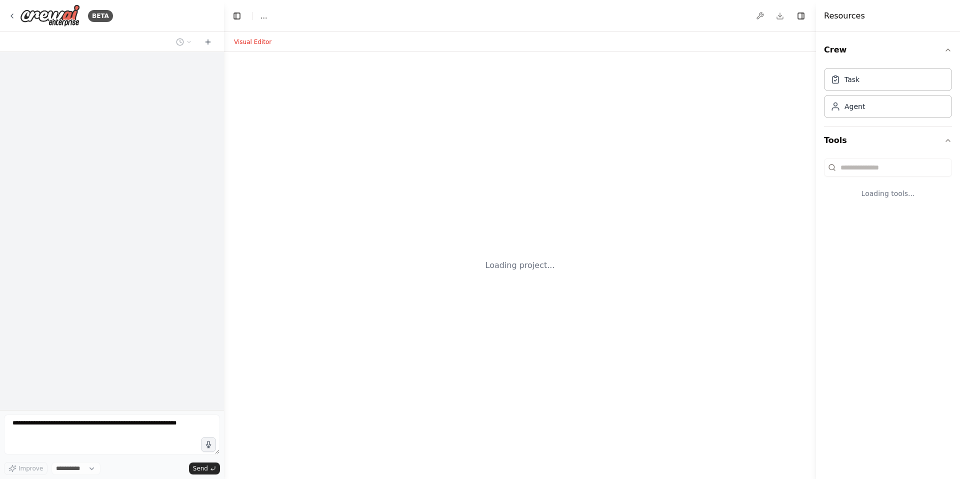
select select "****"
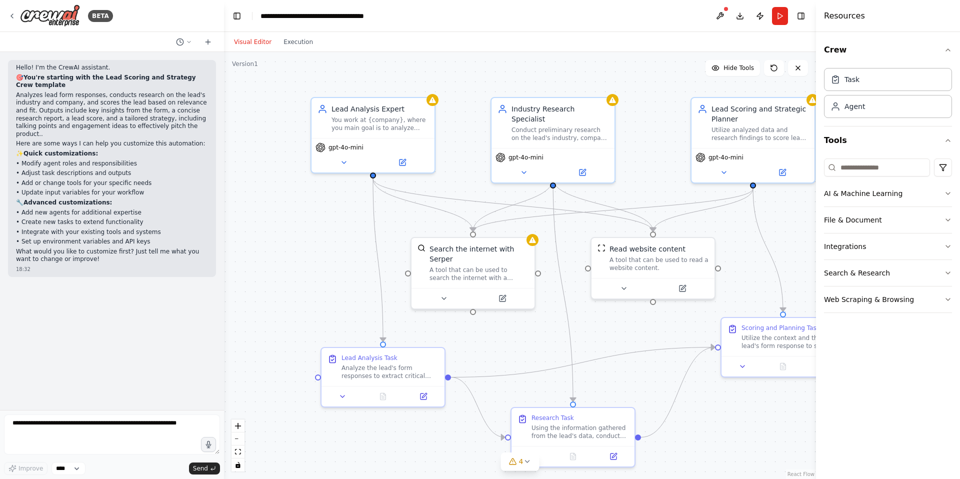
drag, startPoint x: 244, startPoint y: 216, endPoint x: 340, endPoint y: 231, distance: 97.7
click at [340, 231] on div ".deletable-edge-delete-btn { width: 20px; height: 20px; border: 0px solid #ffff…" at bounding box center [520, 265] width 592 height 427
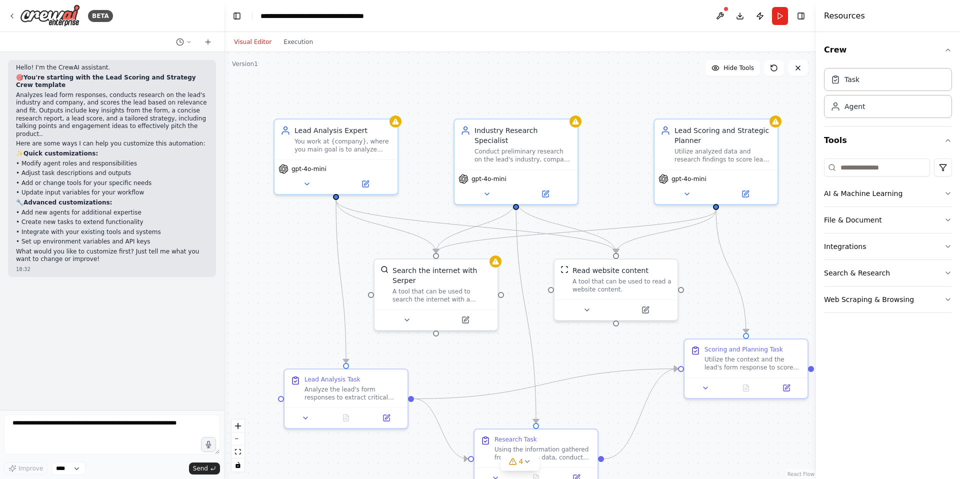
drag, startPoint x: 681, startPoint y: 69, endPoint x: 644, endPoint y: 91, distance: 42.8
click at [644, 91] on div ".deletable-edge-delete-btn { width: 20px; height: 20px; border: 0px solid #ffff…" at bounding box center [520, 265] width 592 height 427
click at [329, 138] on div "You work at {company}, where you main goal is to analyze leads form responses t…" at bounding box center [343, 144] width 97 height 16
click at [365, 185] on icon at bounding box center [366, 182] width 6 height 6
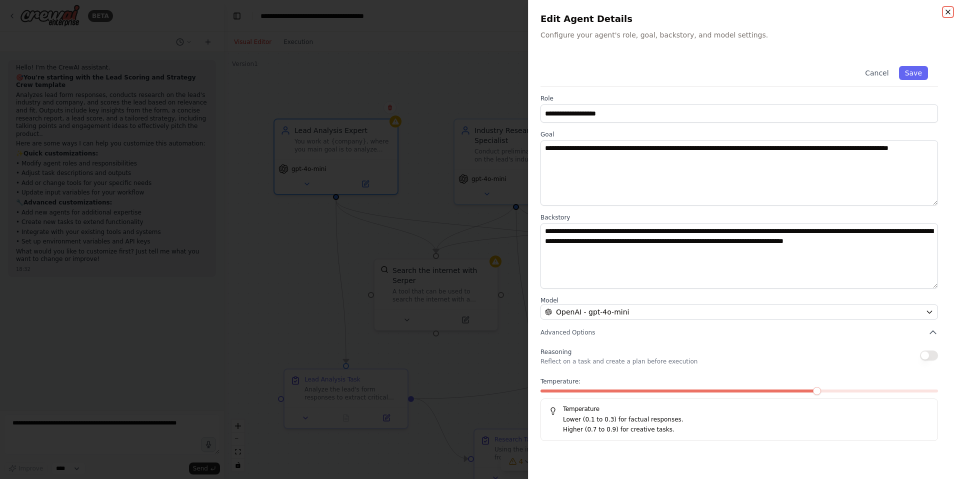
click at [949, 12] on icon "button" at bounding box center [948, 12] width 4 height 4
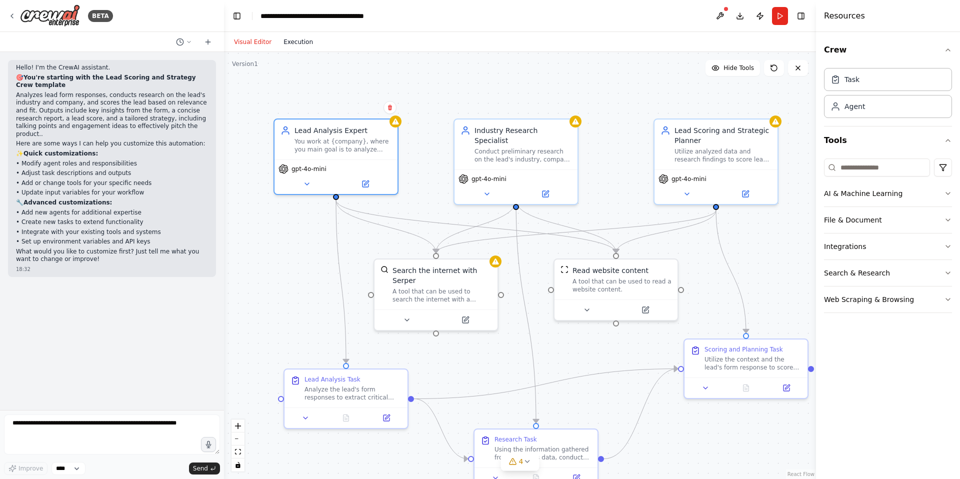
click at [295, 39] on button "Execution" at bounding box center [299, 42] width 42 height 12
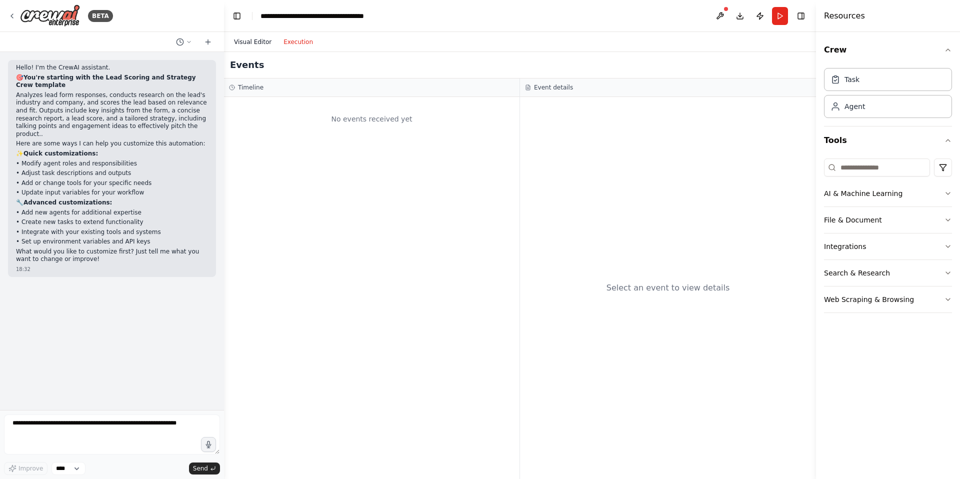
click at [243, 47] on button "Visual Editor" at bounding box center [253, 42] width 50 height 12
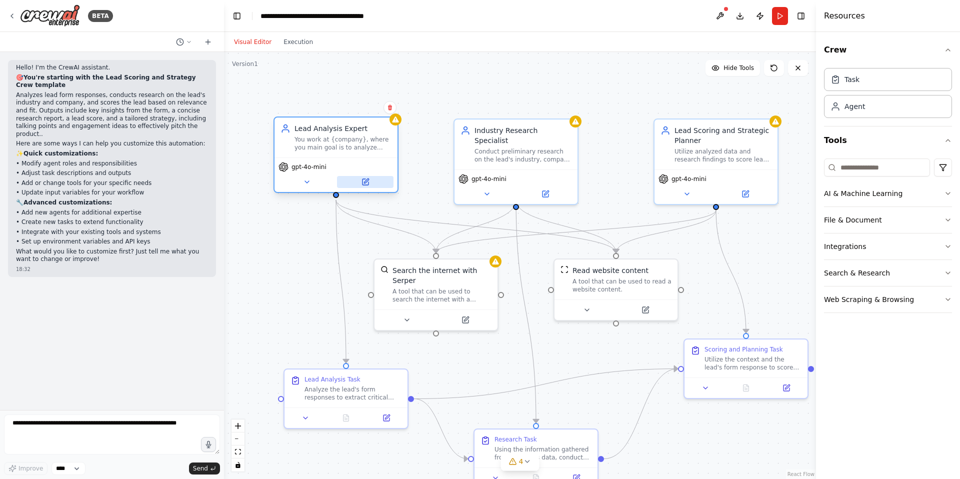
click at [363, 184] on icon at bounding box center [366, 182] width 6 height 6
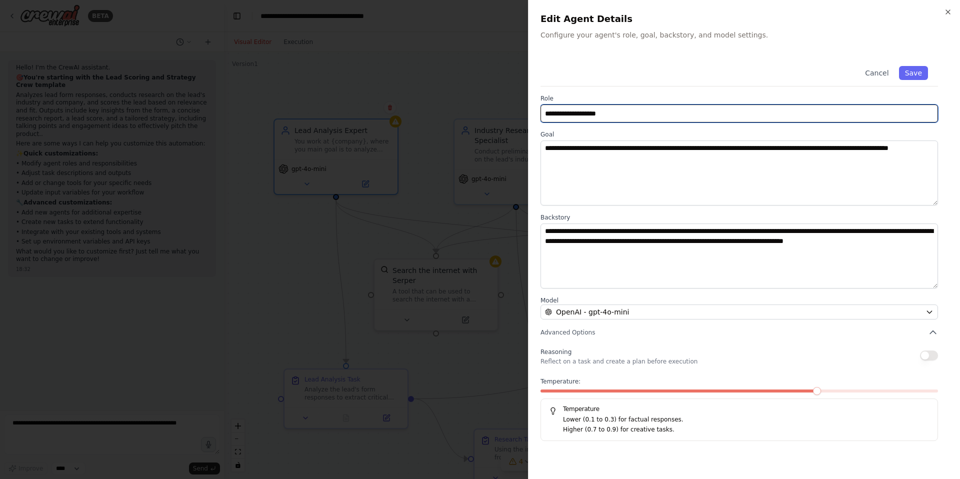
click at [595, 105] on input "**********" at bounding box center [740, 114] width 398 height 18
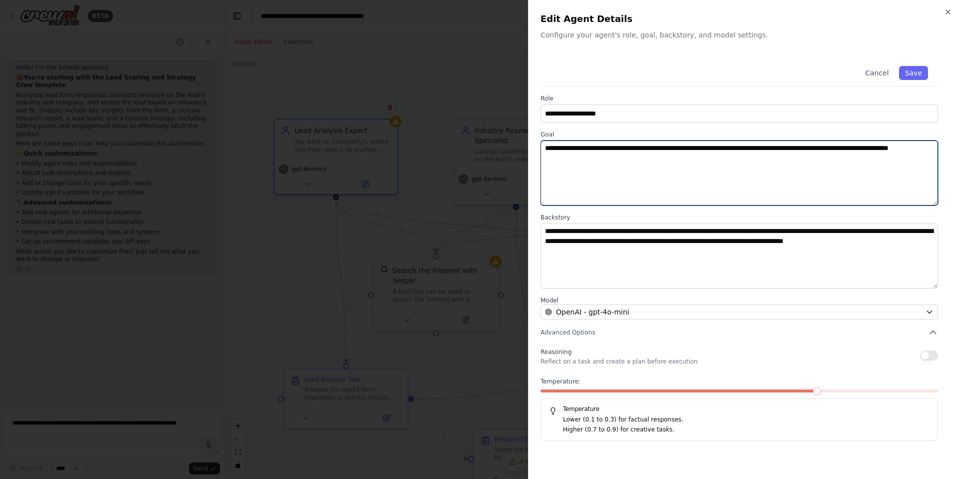
click at [585, 169] on textarea "**********" at bounding box center [740, 173] width 398 height 65
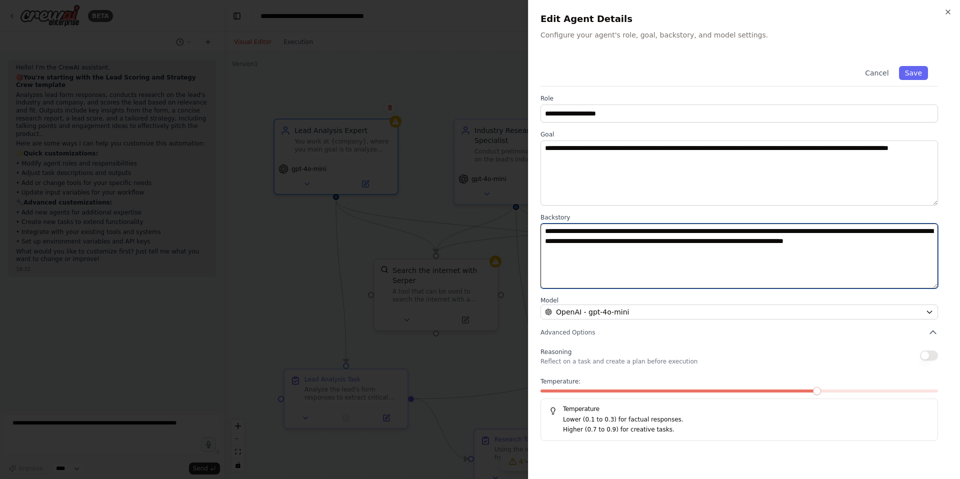
click at [577, 240] on textarea "**********" at bounding box center [740, 256] width 398 height 65
click at [677, 260] on textarea "**********" at bounding box center [740, 256] width 398 height 65
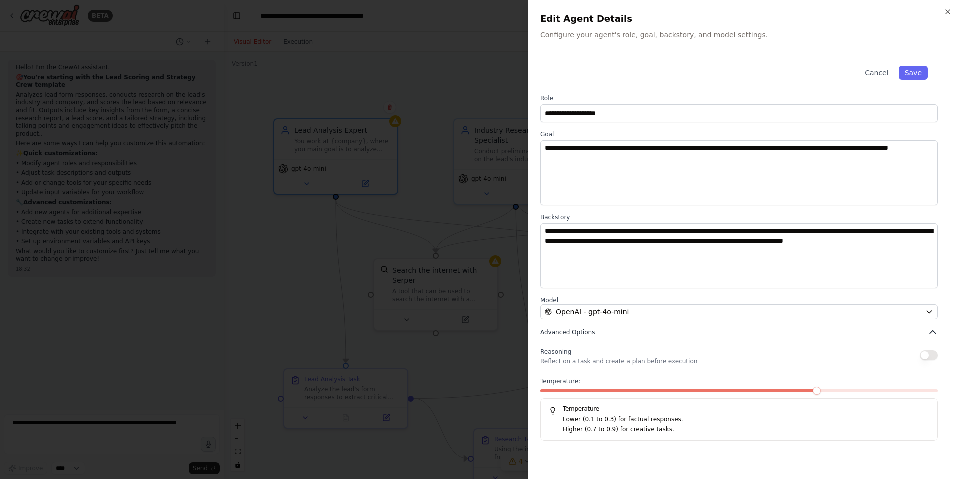
click at [934, 333] on icon "button" at bounding box center [933, 333] width 10 height 10
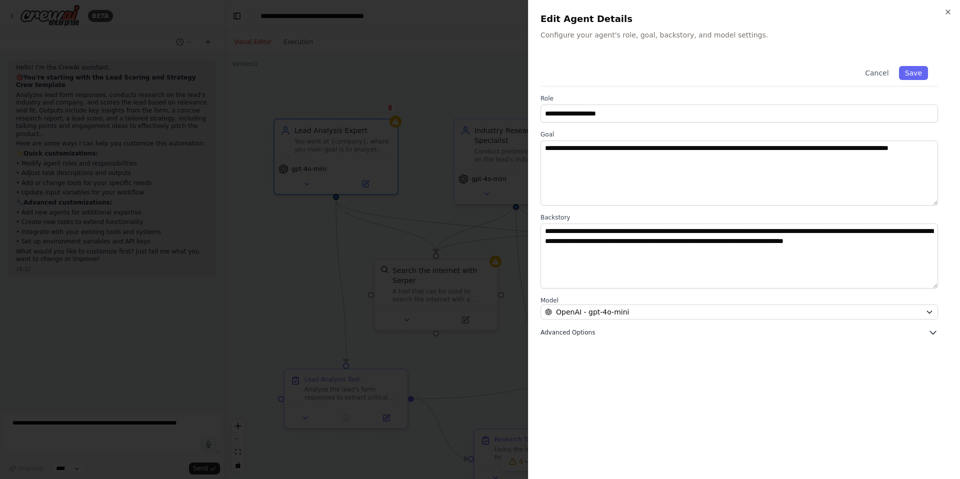
click at [934, 333] on icon "button" at bounding box center [933, 333] width 6 height 3
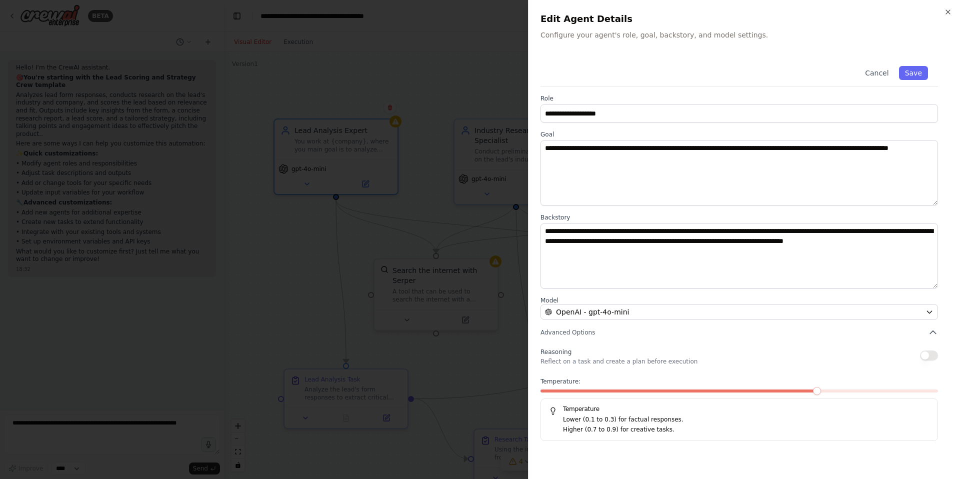
click at [932, 357] on button "button" at bounding box center [929, 356] width 18 height 10
click at [927, 356] on button "button" at bounding box center [929, 356] width 18 height 10
click at [782, 391] on span at bounding box center [778, 391] width 8 height 8
click at [938, 387] on span at bounding box center [934, 391] width 8 height 8
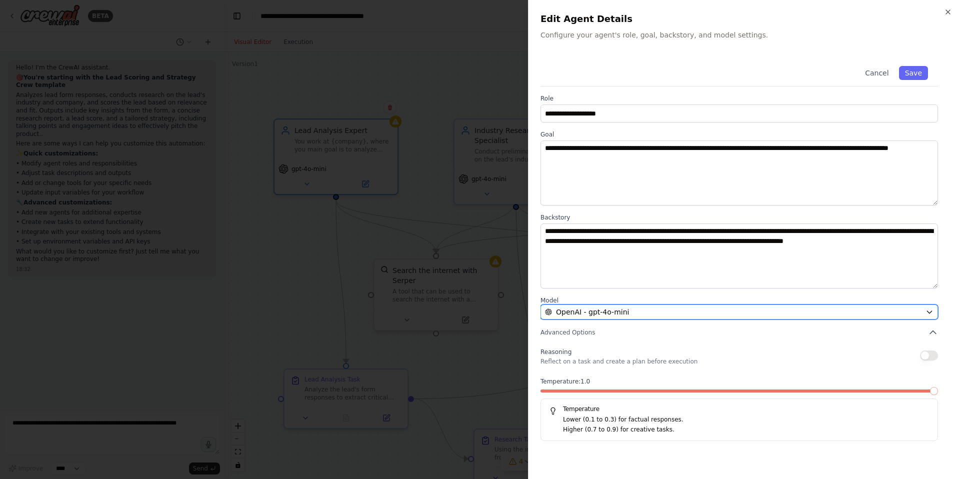
click at [699, 312] on div "OpenAI - gpt-4o-mini" at bounding box center [733, 312] width 377 height 10
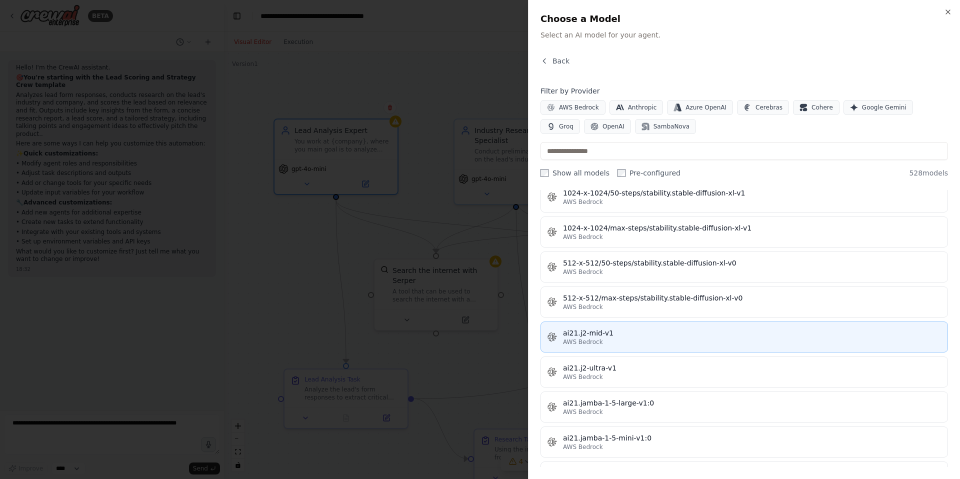
scroll to position [358, 0]
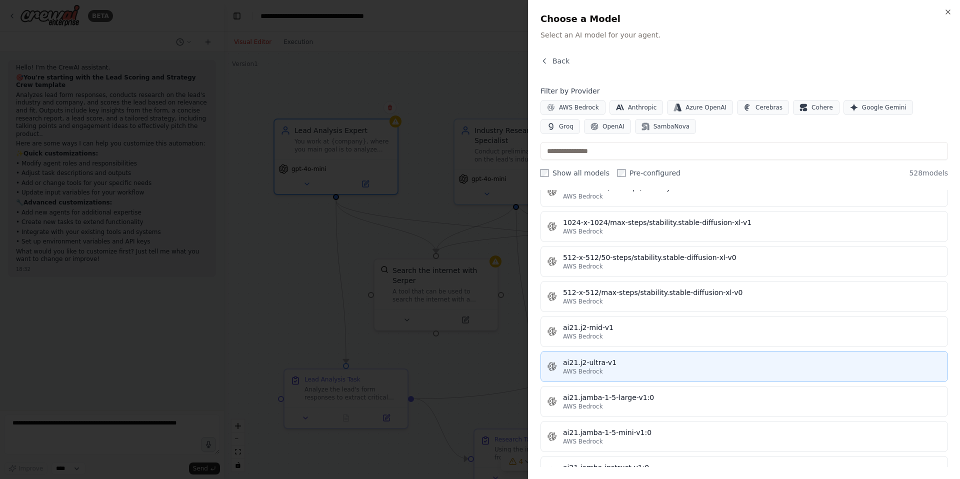
click at [635, 364] on div "ai21.j2-ultra-v1" at bounding box center [752, 363] width 379 height 10
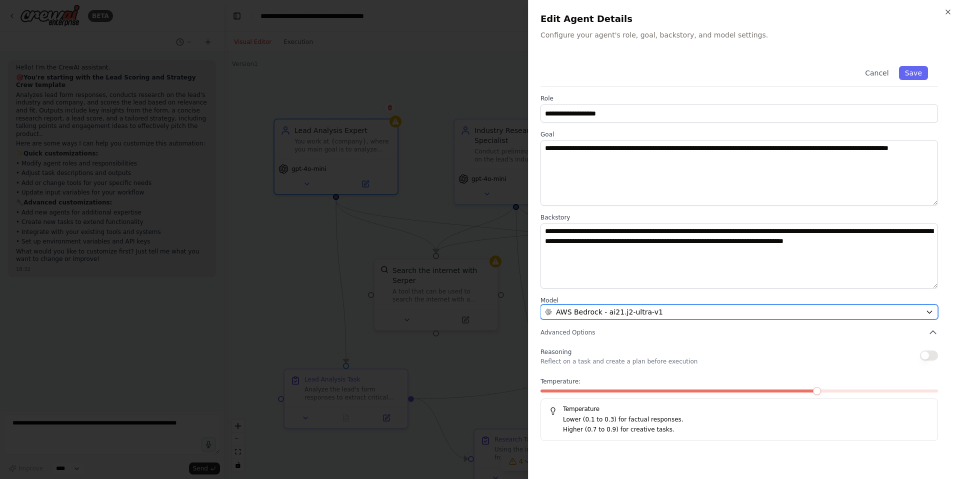
click at [794, 317] on button "AWS Bedrock - ai21.j2-ultra-v1" at bounding box center [740, 312] width 398 height 15
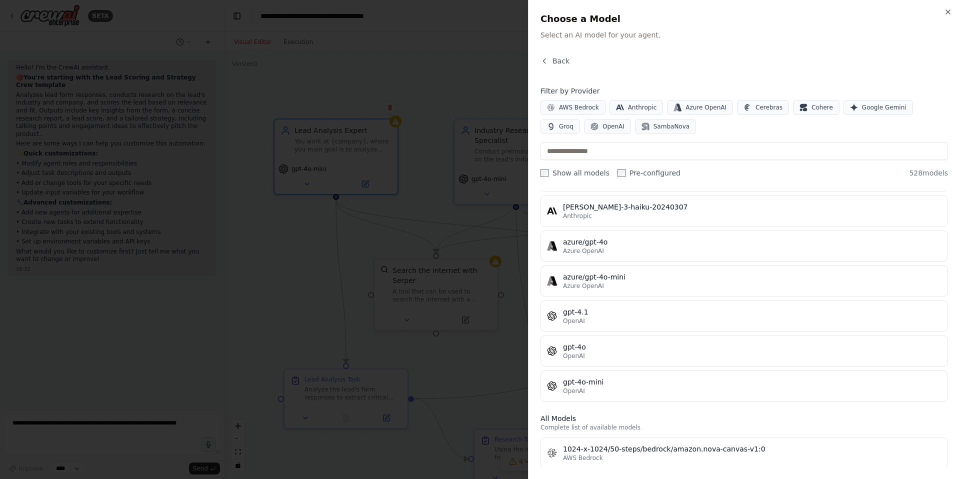
scroll to position [42, 0]
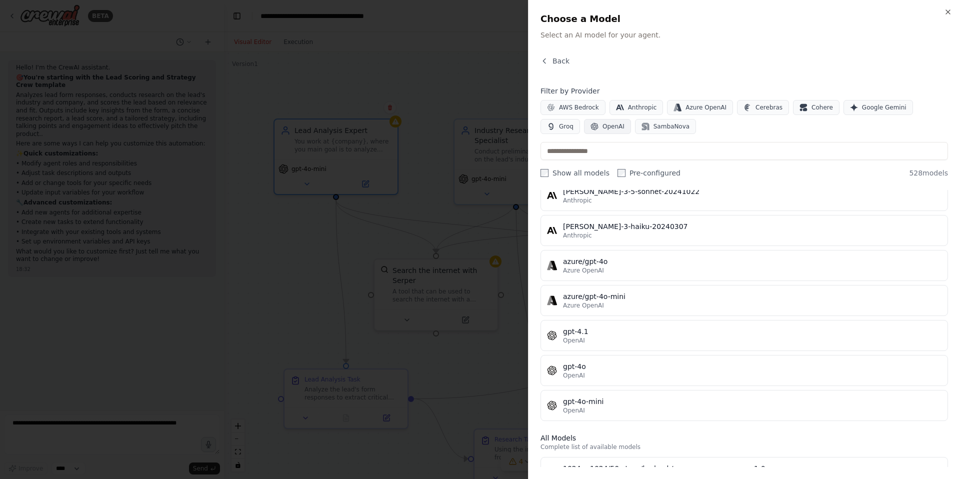
click at [603, 127] on span "OpenAI" at bounding box center [614, 127] width 22 height 8
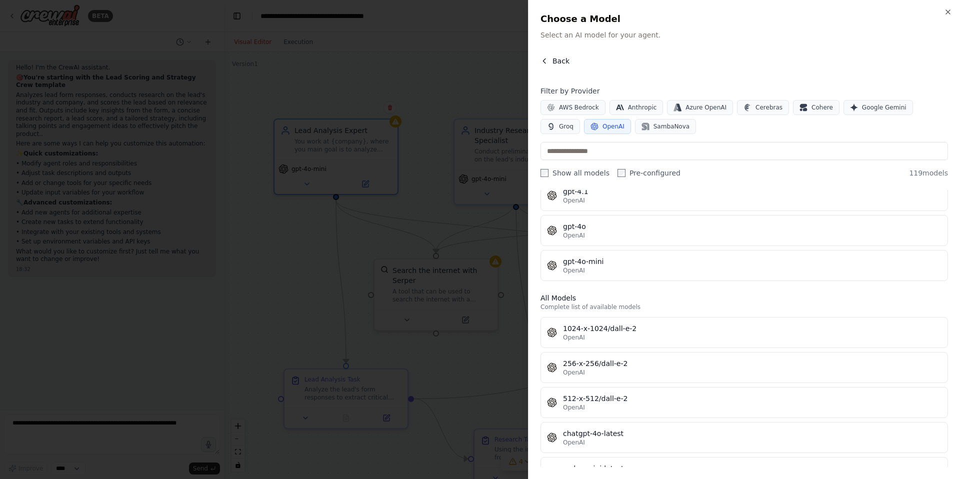
click at [550, 59] on button "Back" at bounding box center [555, 61] width 29 height 10
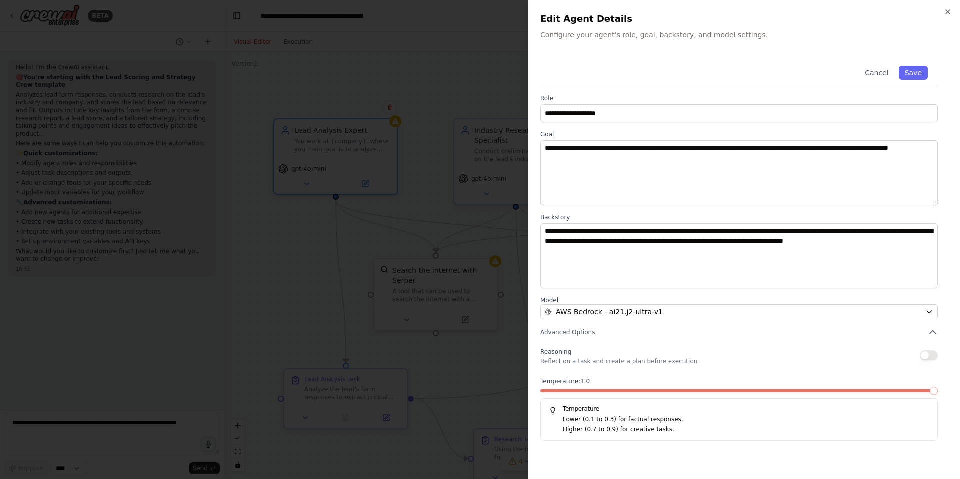
click at [938, 395] on span at bounding box center [934, 391] width 8 height 8
click at [949, 11] on icon "button" at bounding box center [948, 12] width 4 height 4
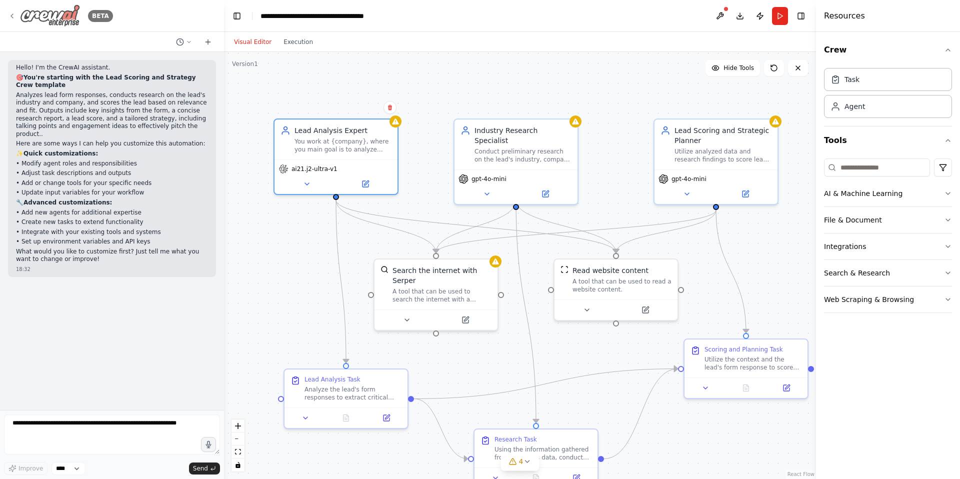
click at [12, 15] on icon at bounding box center [12, 16] width 2 height 4
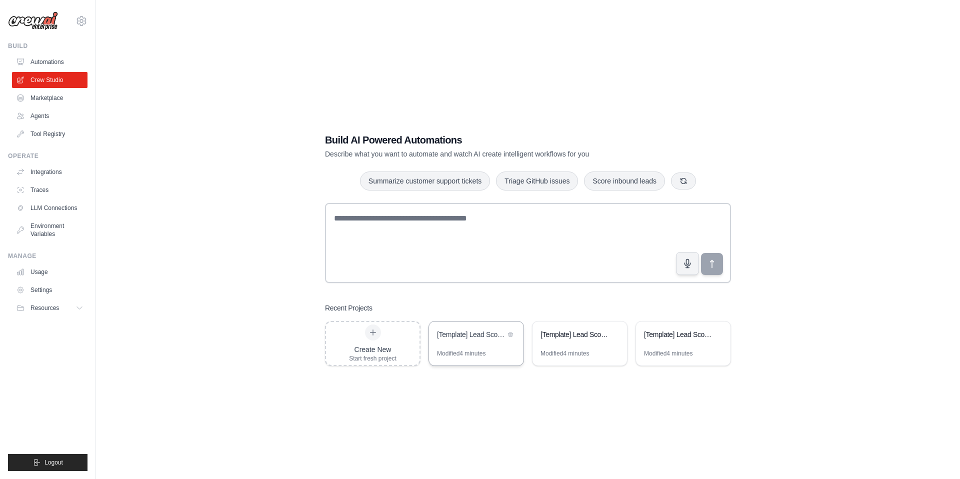
click at [486, 343] on div "[Template] Lead Scoring and Strategy Crew" at bounding box center [476, 336] width 95 height 28
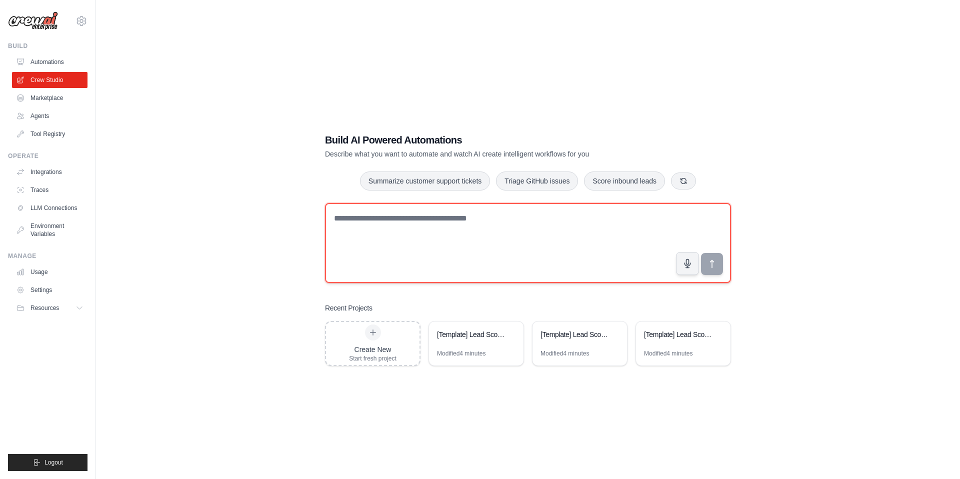
click at [463, 222] on textarea at bounding box center [528, 243] width 406 height 80
click at [465, 222] on textarea at bounding box center [528, 243] width 406 height 80
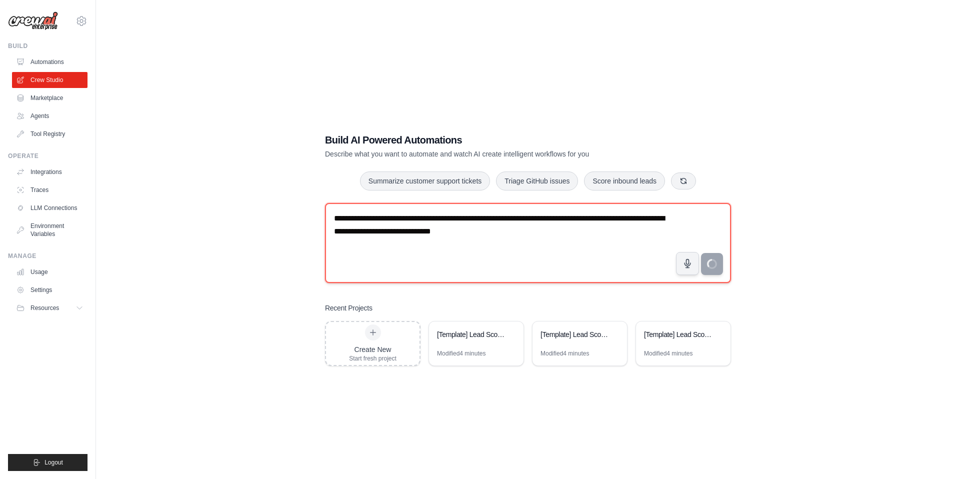
click at [427, 231] on textarea "**********" at bounding box center [528, 243] width 406 height 80
type textarea "**********"
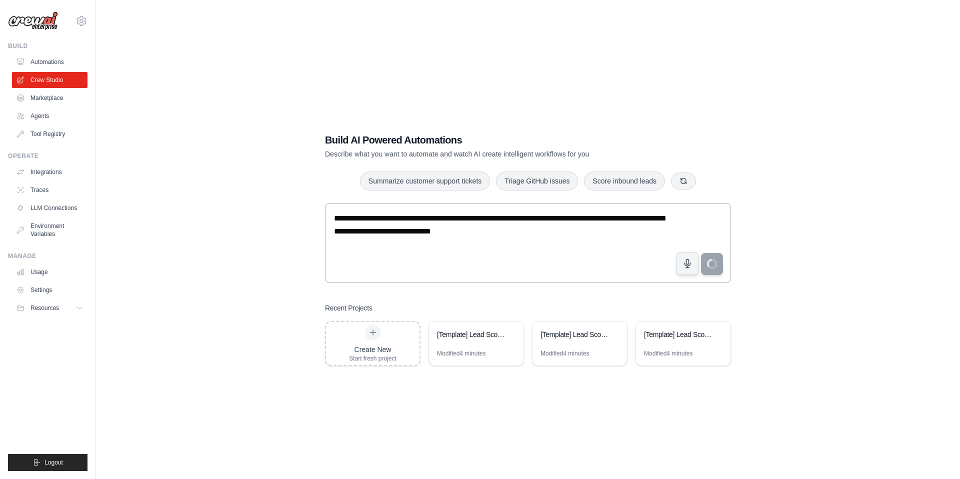
click at [270, 264] on div "**********" at bounding box center [528, 249] width 832 height 479
click at [49, 50] on div "Build Automations Crew Studio Marketplace Agents" at bounding box center [48, 92] width 80 height 100
click at [48, 65] on link "Automations" at bounding box center [51, 62] width 76 height 16
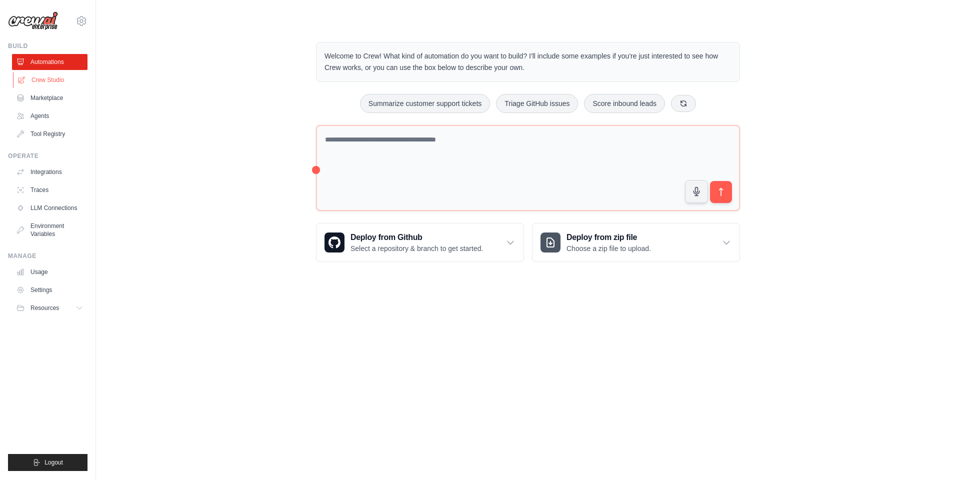
click at [48, 75] on link "Crew Studio" at bounding box center [51, 80] width 76 height 16
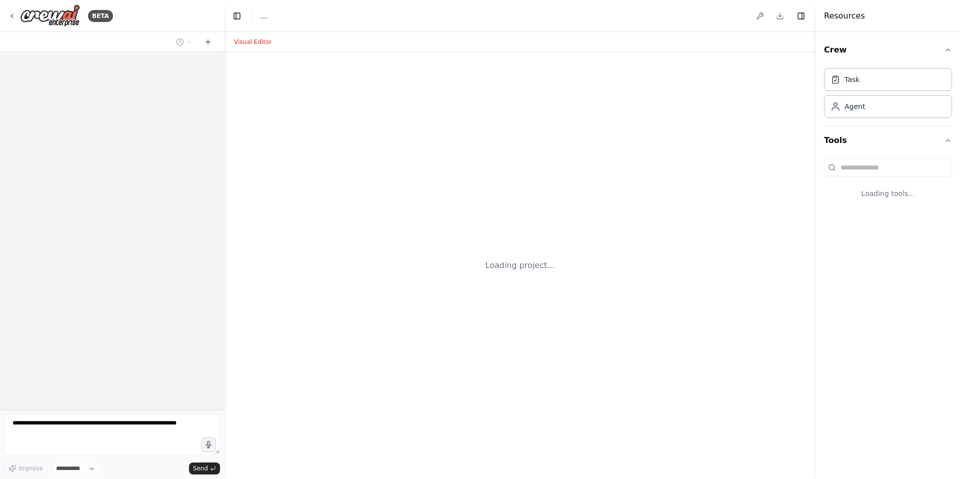
select select "****"
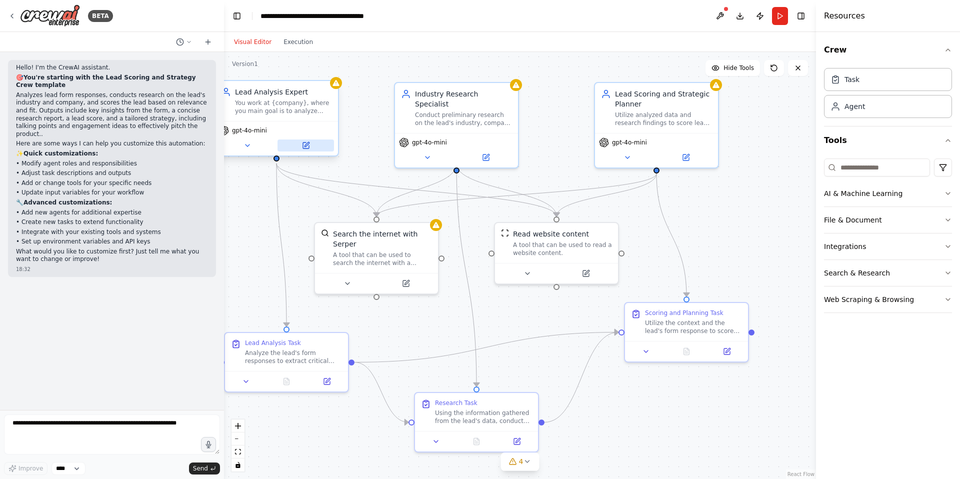
click at [306, 146] on icon at bounding box center [307, 144] width 5 height 5
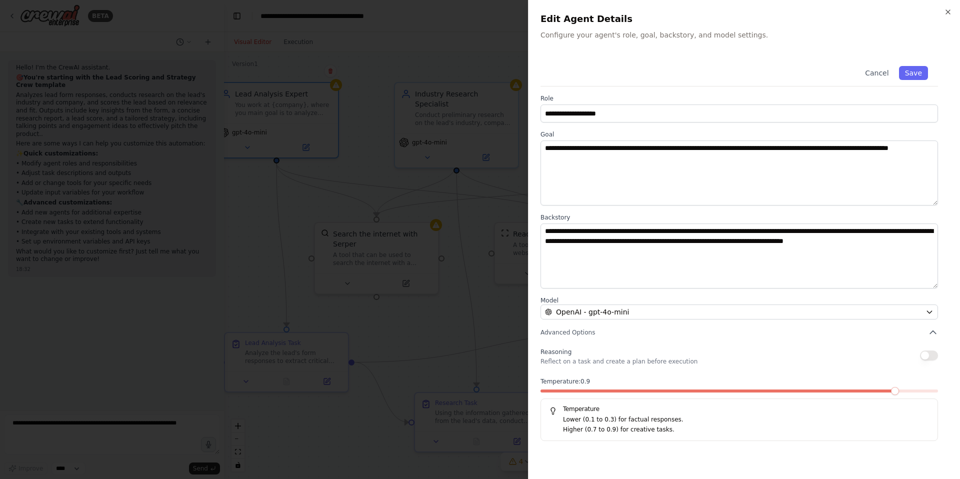
click at [891, 387] on span at bounding box center [895, 391] width 8 height 8
click at [946, 12] on icon "button" at bounding box center [948, 12] width 8 height 8
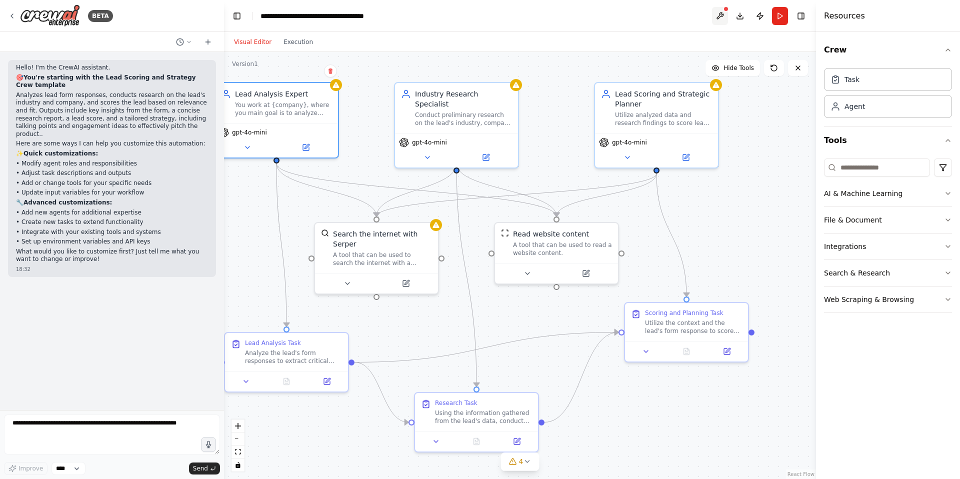
click at [716, 14] on button at bounding box center [720, 16] width 16 height 18
click at [723, 14] on div at bounding box center [720, 16] width 16 height 18
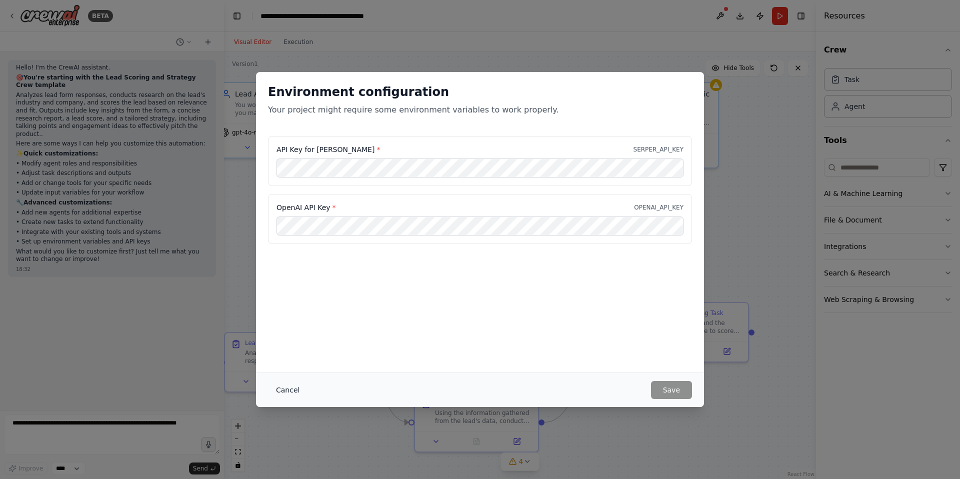
click at [288, 391] on button "Cancel" at bounding box center [288, 390] width 40 height 18
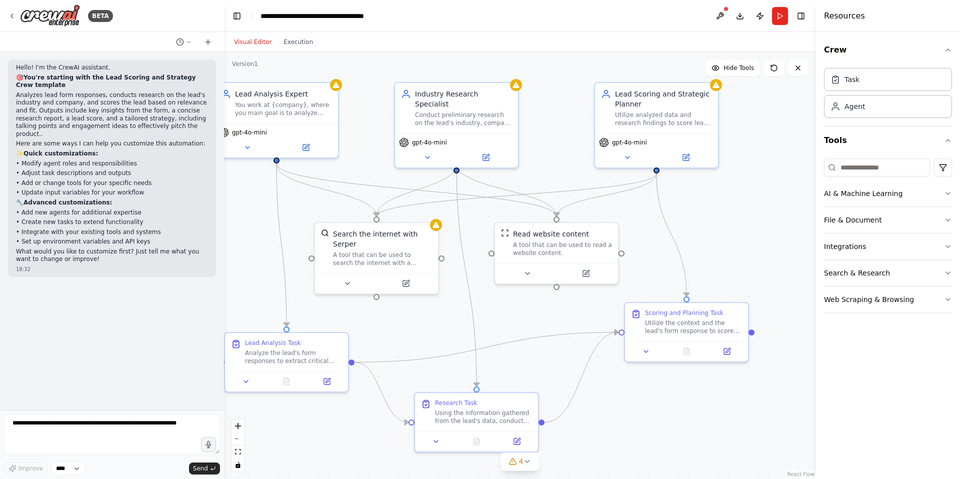
click at [757, 234] on div ".deletable-edge-delete-btn { width: 20px; height: 20px; border: 0px solid #ffff…" at bounding box center [520, 265] width 592 height 427
click at [307, 146] on icon at bounding box center [306, 146] width 6 height 6
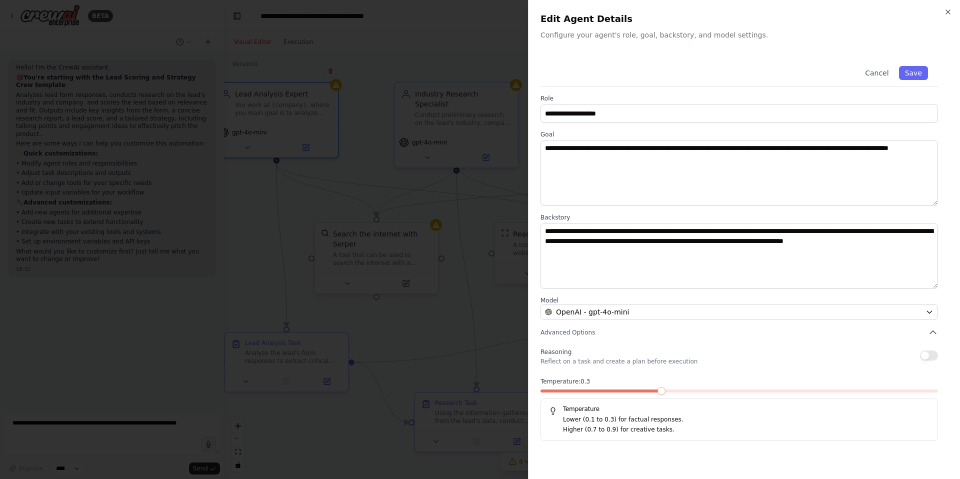
click at [666, 395] on span at bounding box center [662, 391] width 8 height 8
click at [561, 352] on span "Reasoning" at bounding box center [556, 352] width 31 height 7
click at [929, 359] on button "button" at bounding box center [929, 356] width 18 height 10
click at [929, 358] on button "button" at bounding box center [929, 356] width 18 height 10
click at [630, 363] on p "Reflect on a task and create a plan before execution" at bounding box center [619, 362] width 157 height 8
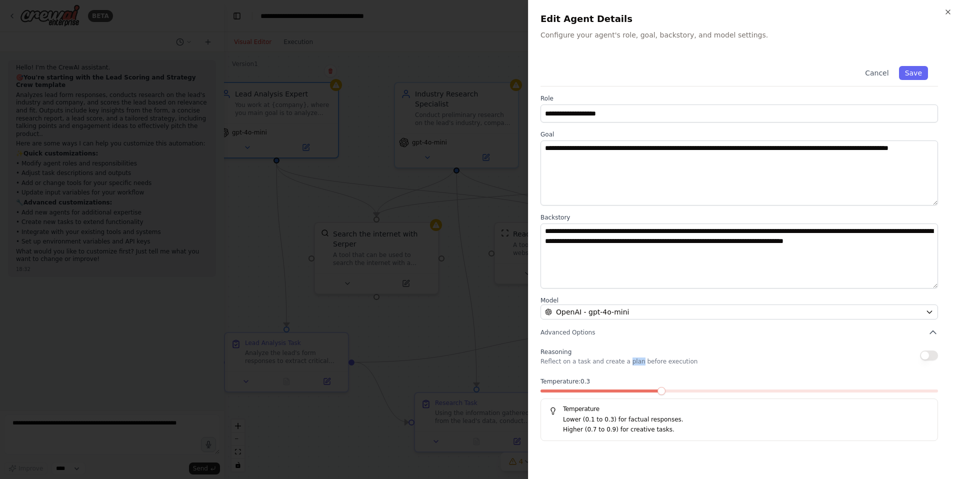
click at [630, 363] on p "Reflect on a task and create a plan before execution" at bounding box center [619, 362] width 157 height 8
click at [628, 363] on p "Reflect on a task and create a plan before execution" at bounding box center [619, 362] width 157 height 8
click at [676, 438] on div "Temperature Lower (0.1 to 0.3) for factual responses. Higher (0.7 to 0.9) for c…" at bounding box center [740, 420] width 398 height 43
click at [938, 395] on span at bounding box center [934, 391] width 8 height 8
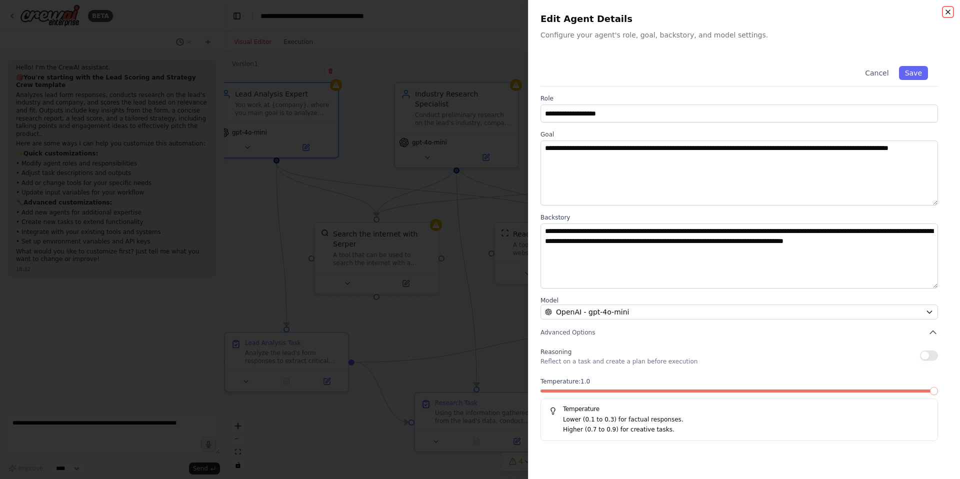
click at [950, 11] on icon "button" at bounding box center [948, 12] width 8 height 8
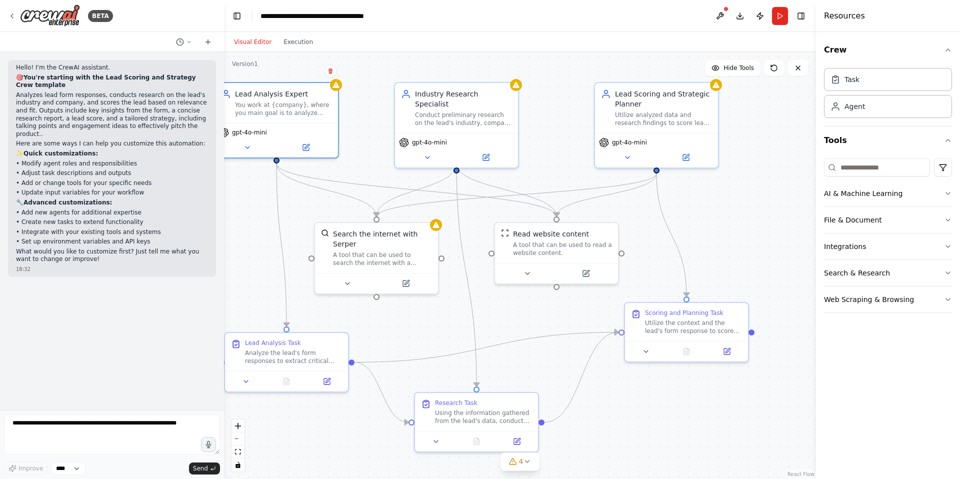
click at [754, 221] on div ".deletable-edge-delete-btn { width: 20px; height: 20px; border: 0px solid #ffff…" at bounding box center [520, 265] width 592 height 427
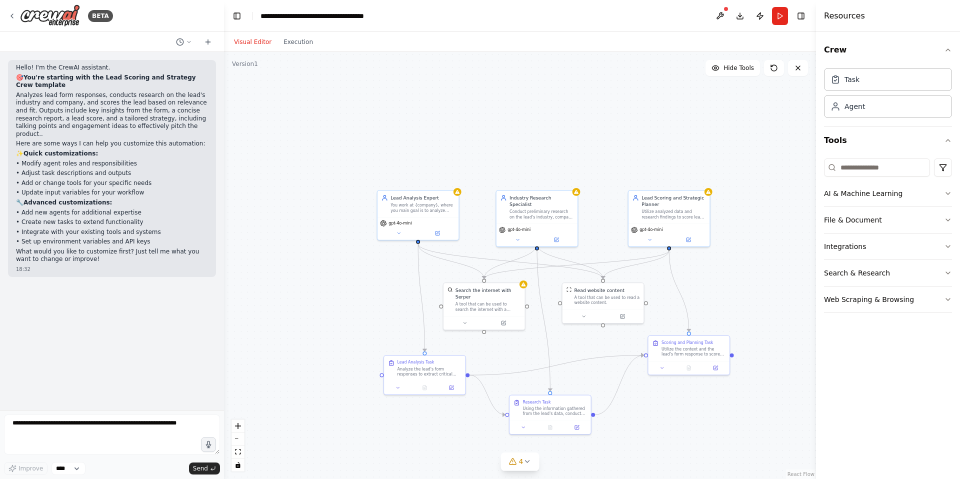
click at [562, 131] on div ".deletable-edge-delete-btn { width: 20px; height: 20px; border: 0px solid #ffff…" at bounding box center [520, 265] width 592 height 427
click at [14, 19] on icon at bounding box center [12, 16] width 8 height 8
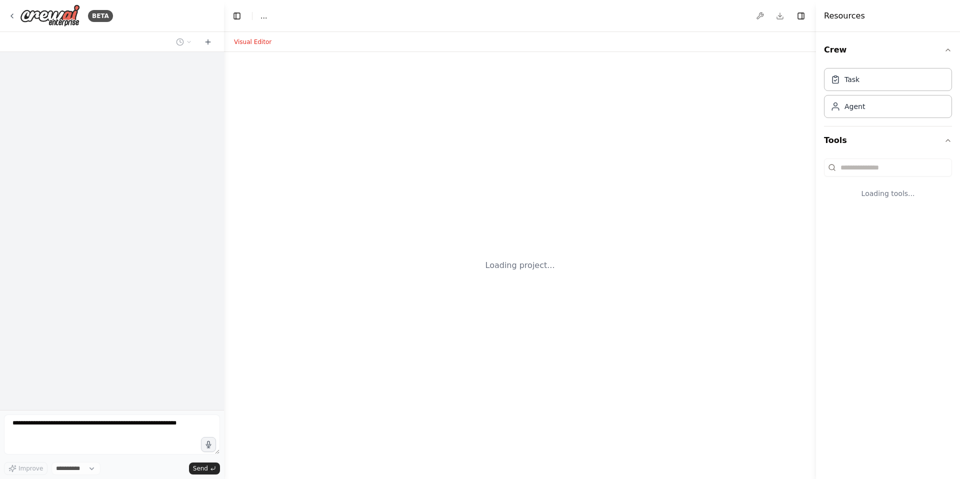
select select "****"
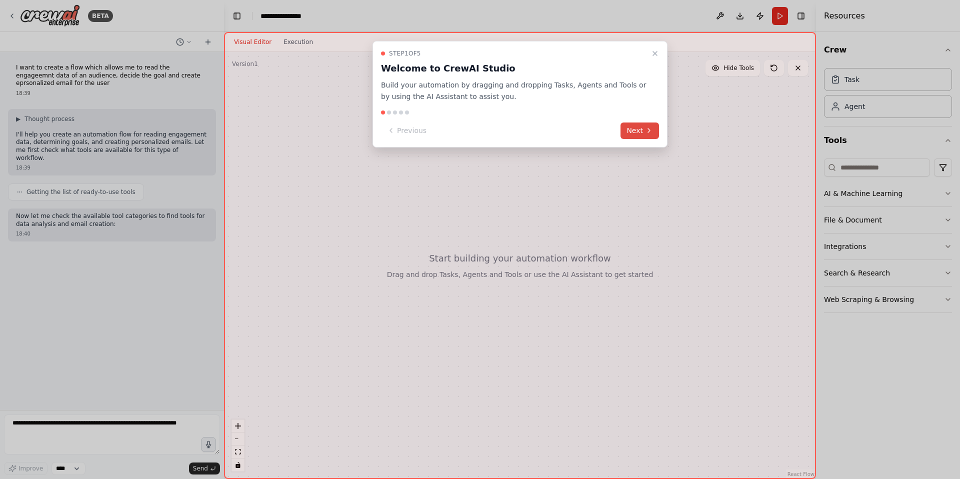
click at [633, 132] on button "Next" at bounding box center [640, 131] width 39 height 17
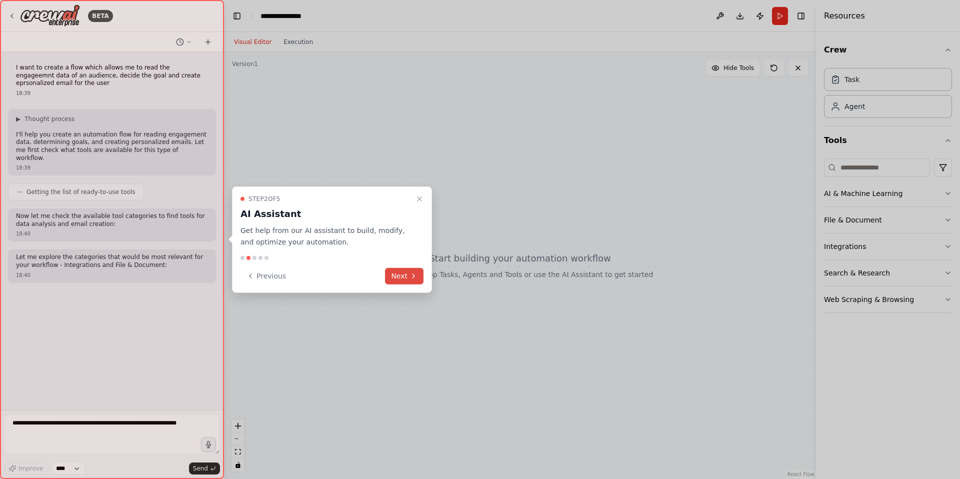
click at [407, 278] on button "Next" at bounding box center [404, 276] width 39 height 17
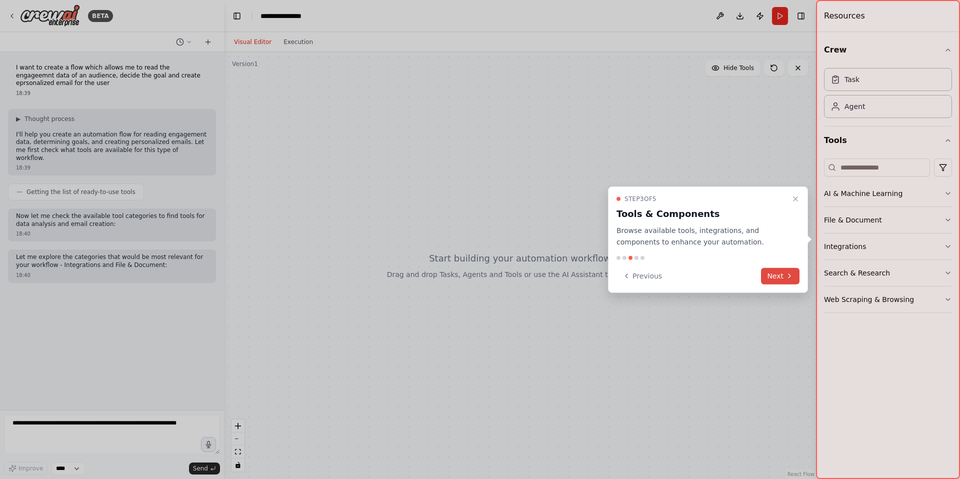
click at [780, 274] on button "Next" at bounding box center [780, 276] width 39 height 17
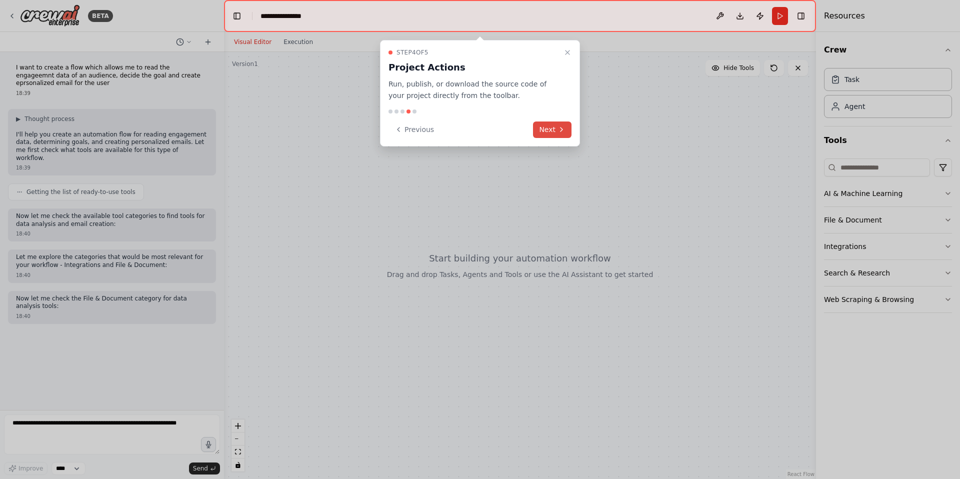
click at [545, 132] on button "Next" at bounding box center [552, 130] width 39 height 17
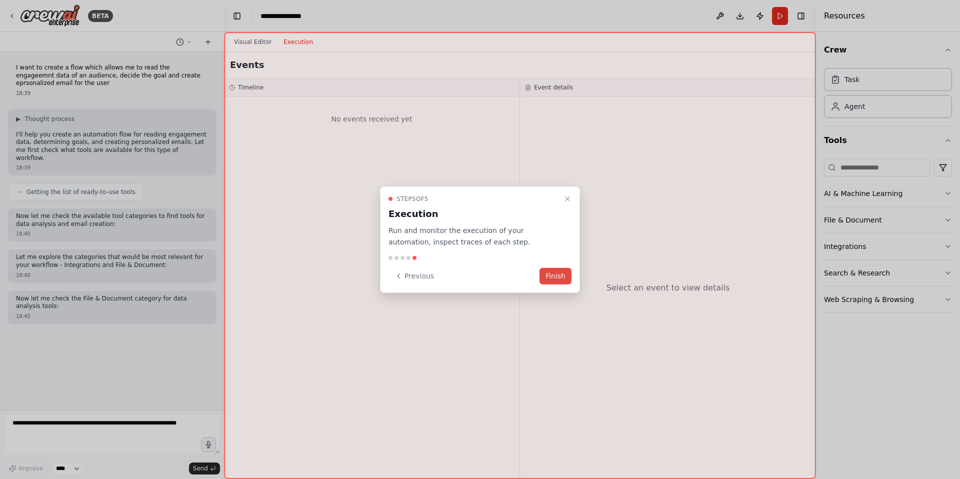
click at [555, 278] on button "Finish" at bounding box center [556, 276] width 32 height 17
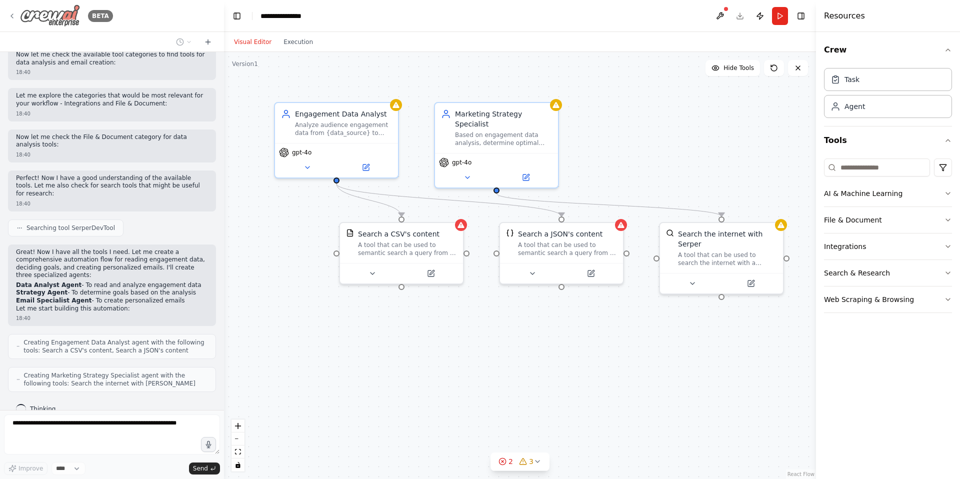
scroll to position [195, 0]
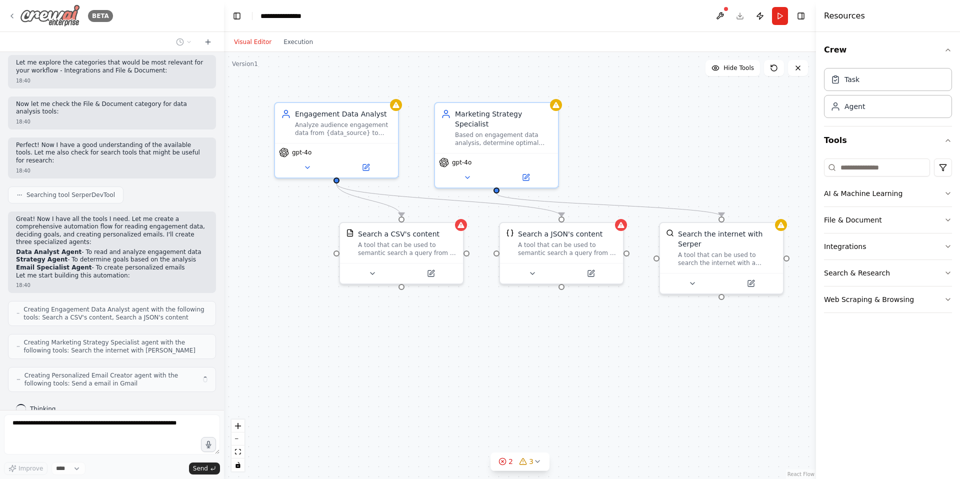
click at [11, 14] on icon at bounding box center [12, 16] width 8 height 8
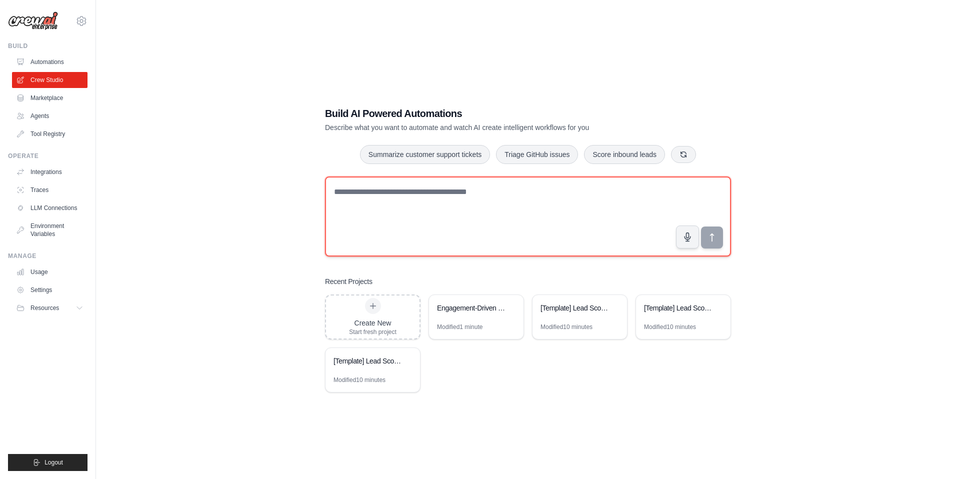
click at [410, 206] on textarea at bounding box center [528, 217] width 406 height 80
click at [629, 195] on textarea "**********" at bounding box center [528, 217] width 406 height 80
drag, startPoint x: 638, startPoint y: 192, endPoint x: 409, endPoint y: 193, distance: 229.0
click at [425, 193] on textarea "**********" at bounding box center [528, 217] width 406 height 80
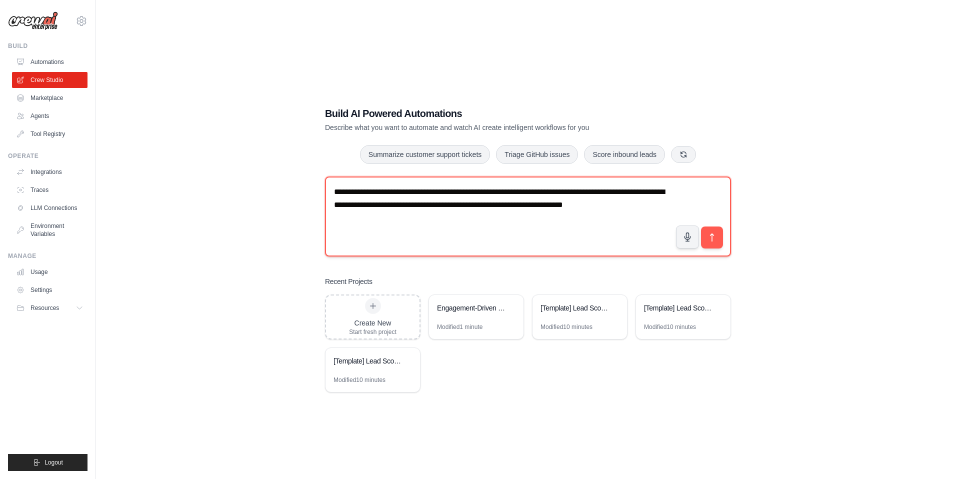
click at [484, 193] on textarea "**********" at bounding box center [528, 217] width 406 height 80
click at [660, 207] on textarea "**********" at bounding box center [528, 217] width 406 height 80
type textarea "**********"
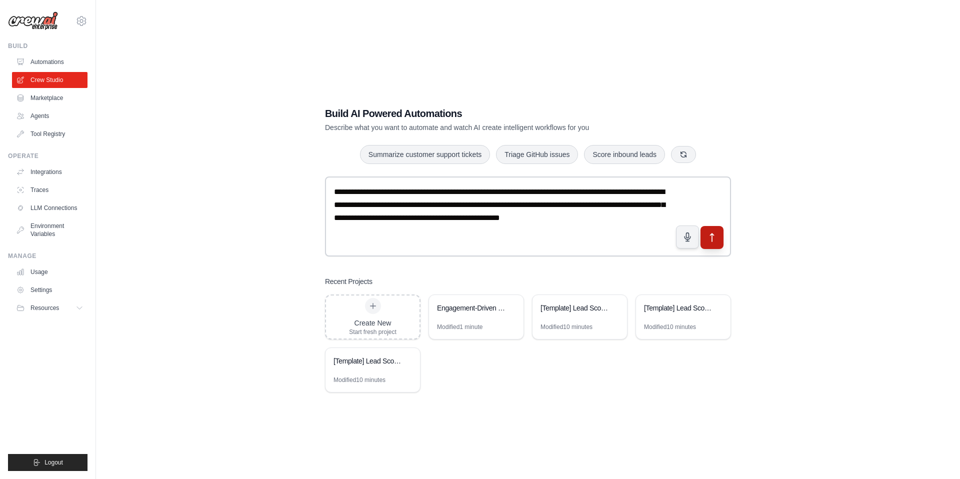
click at [717, 236] on icon "submit" at bounding box center [712, 238] width 11 height 11
click at [216, 267] on div "**********" at bounding box center [528, 249] width 832 height 479
click at [385, 313] on div "Create New Start fresh project" at bounding box center [373, 317] width 48 height 38
click at [376, 317] on div "Create New Start fresh project" at bounding box center [373, 317] width 48 height 38
click at [50, 56] on link "Automations" at bounding box center [51, 62] width 76 height 16
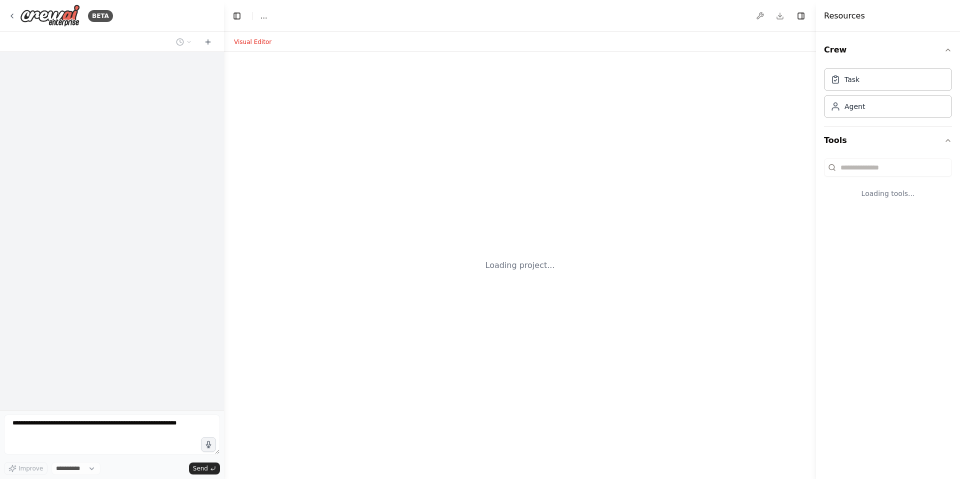
select select "****"
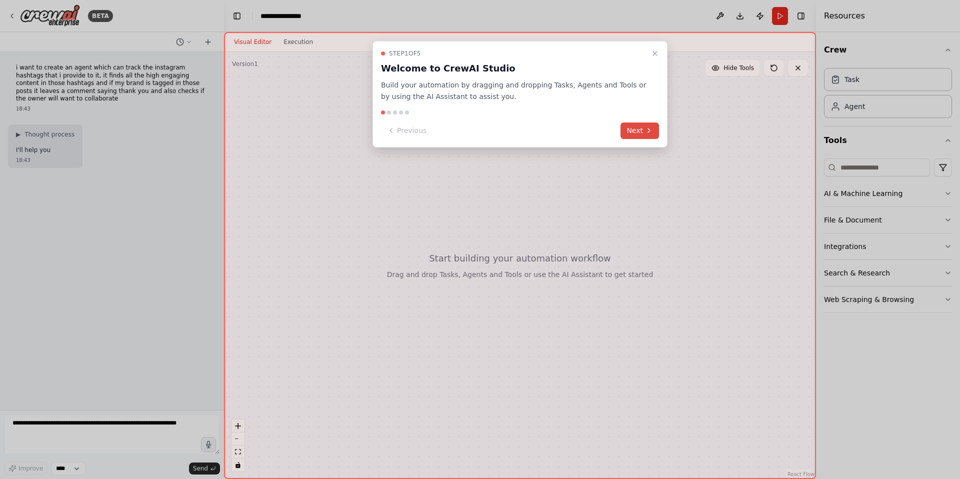
click at [642, 131] on button "Next" at bounding box center [640, 131] width 39 height 17
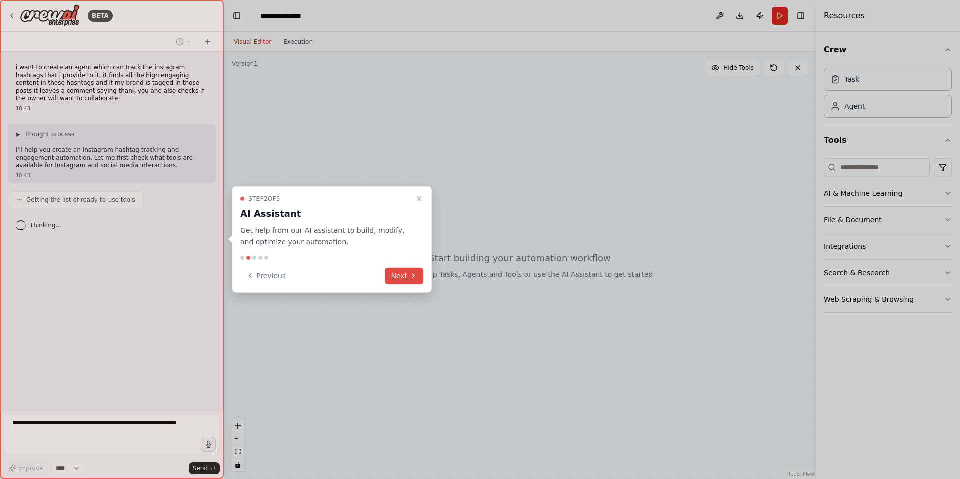
click at [404, 278] on button "Next" at bounding box center [404, 276] width 39 height 17
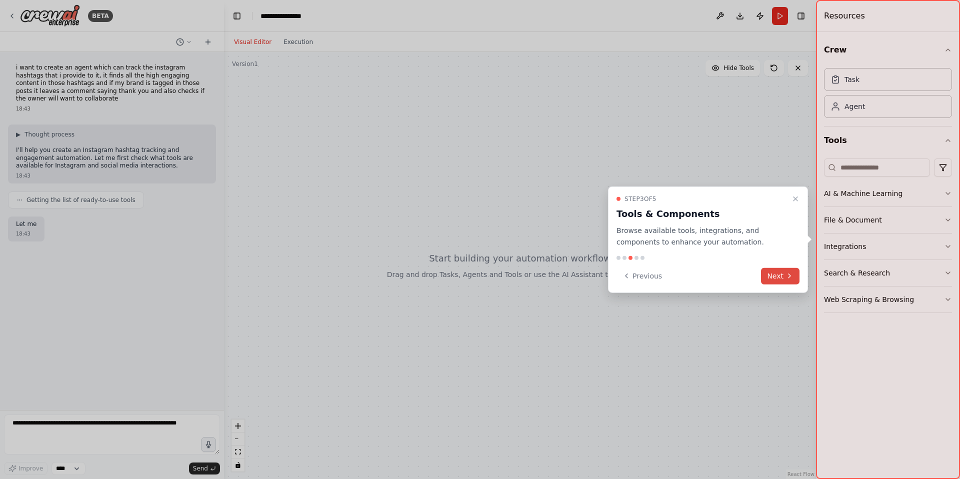
click at [789, 280] on icon at bounding box center [790, 276] width 8 height 8
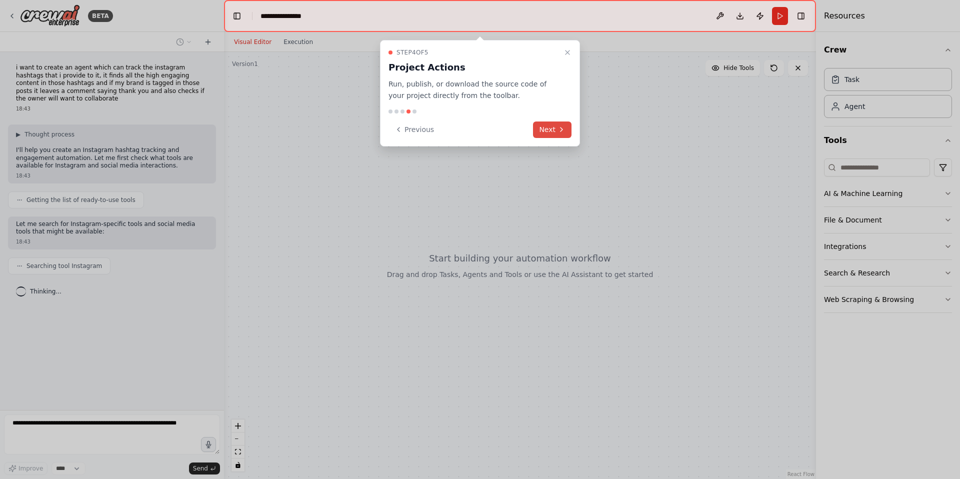
click at [558, 129] on icon at bounding box center [562, 130] width 8 height 8
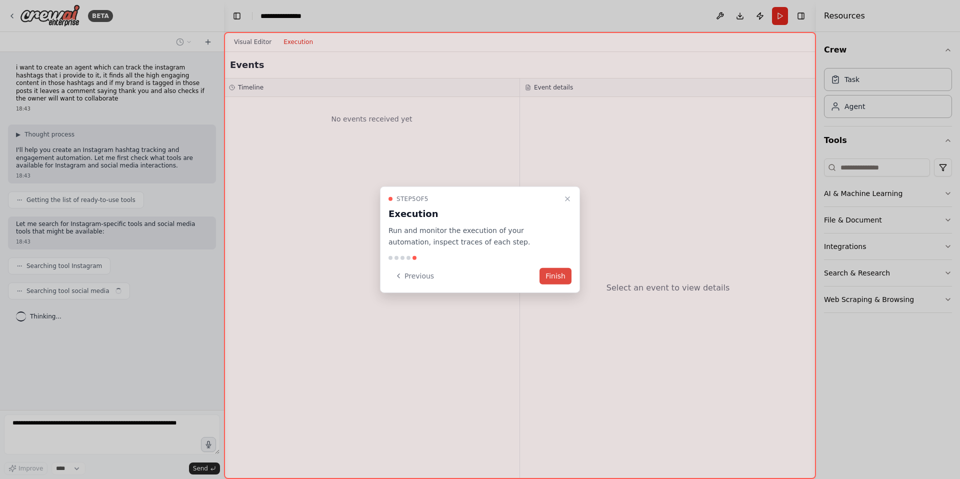
click at [557, 280] on button "Finish" at bounding box center [556, 276] width 32 height 17
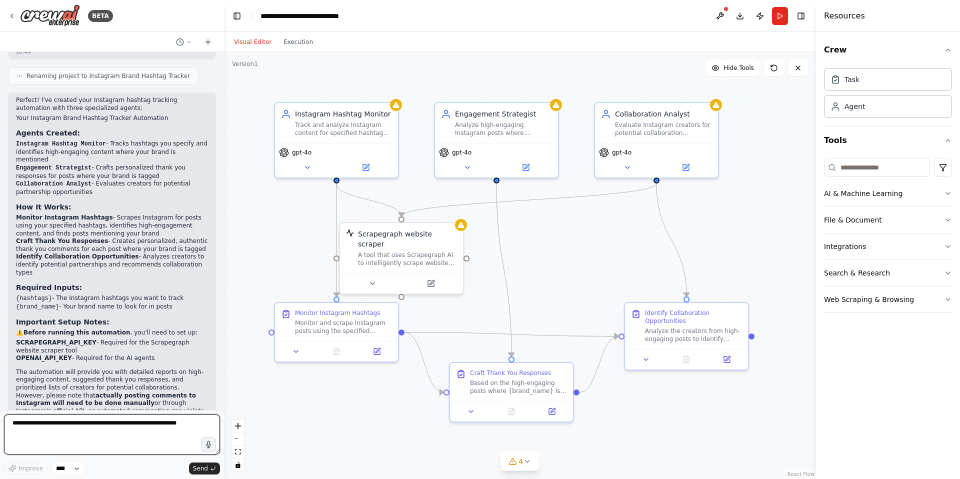
scroll to position [674, 0]
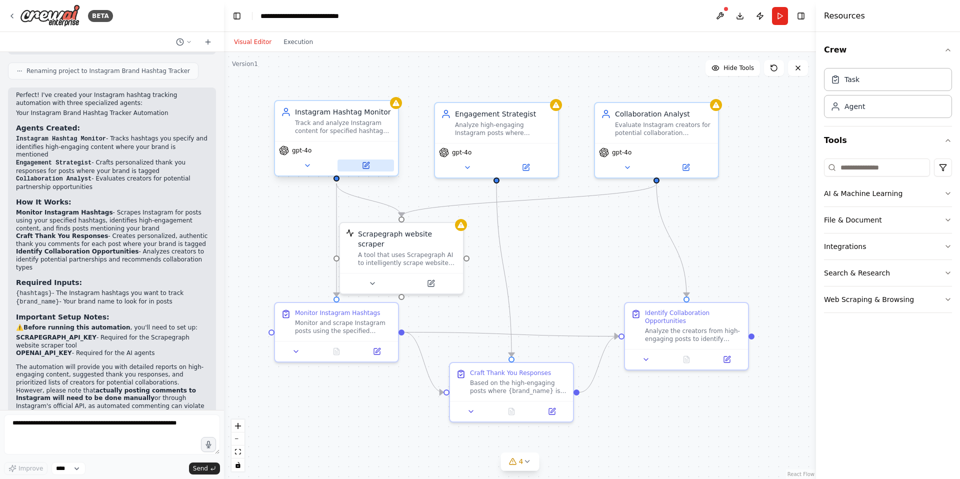
click at [367, 169] on icon at bounding box center [366, 166] width 6 height 6
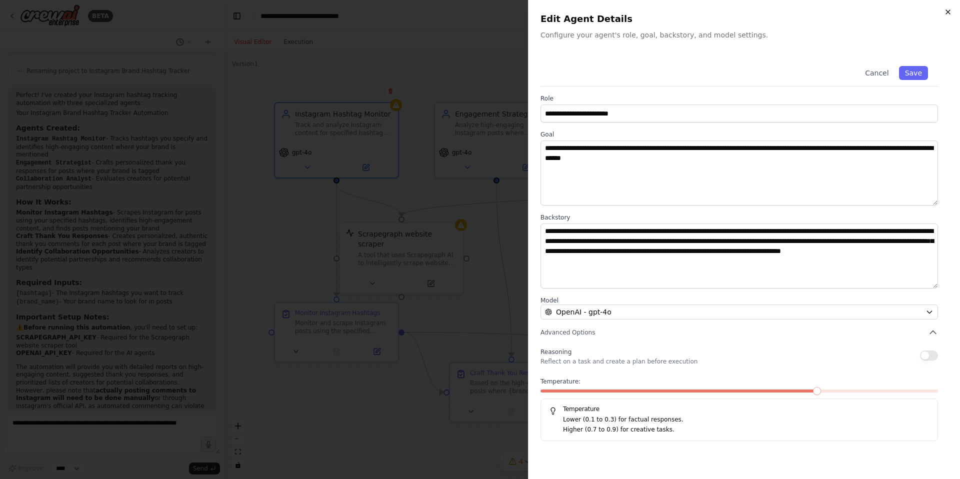
click at [945, 8] on icon "button" at bounding box center [948, 12] width 8 height 8
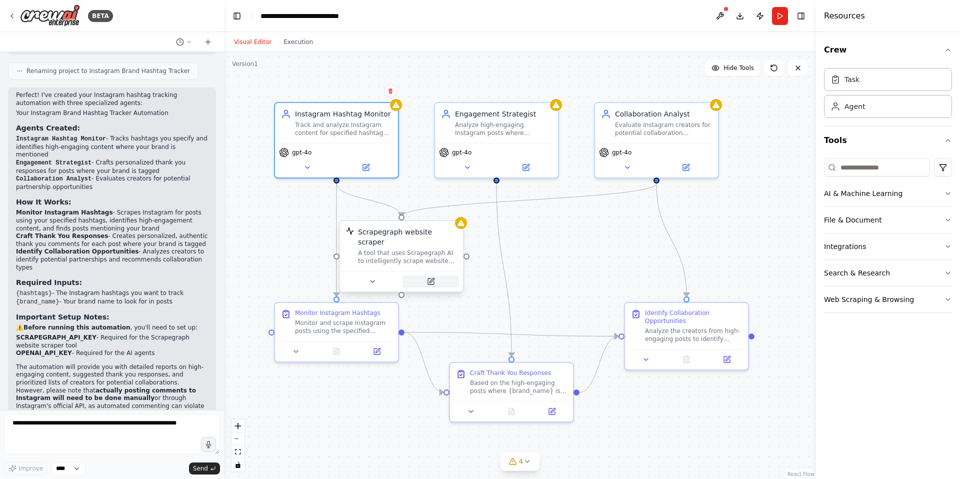
click at [433, 279] on icon at bounding box center [431, 282] width 6 height 6
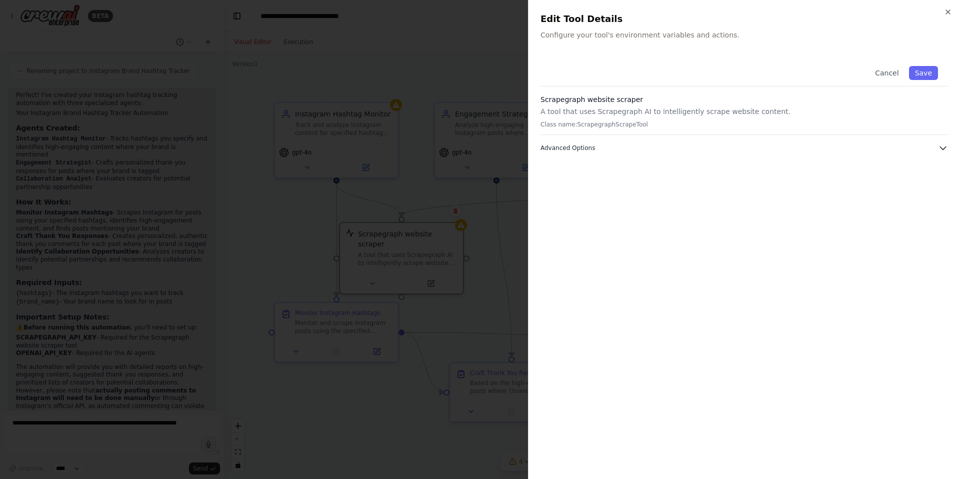
click at [943, 146] on icon "button" at bounding box center [943, 148] width 10 height 10
click at [946, 11] on icon "button" at bounding box center [948, 12] width 8 height 8
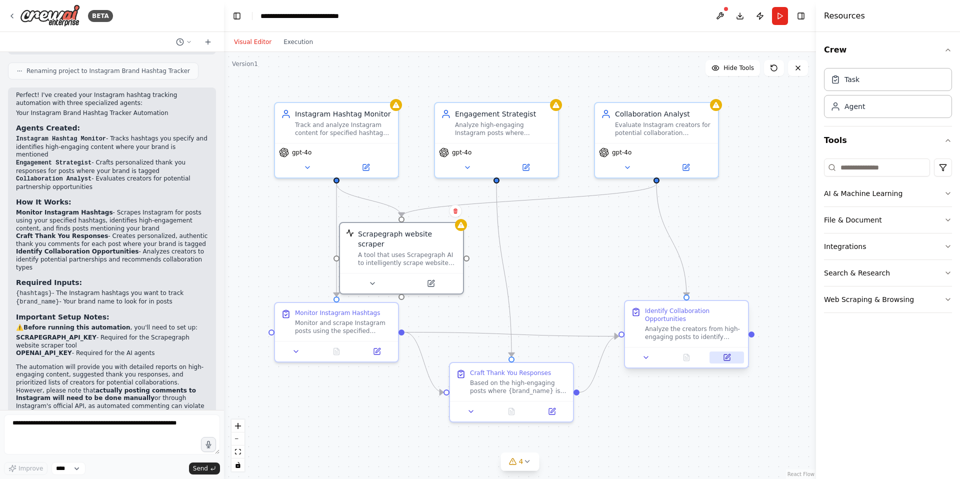
click at [728, 362] on button at bounding box center [727, 358] width 35 height 12
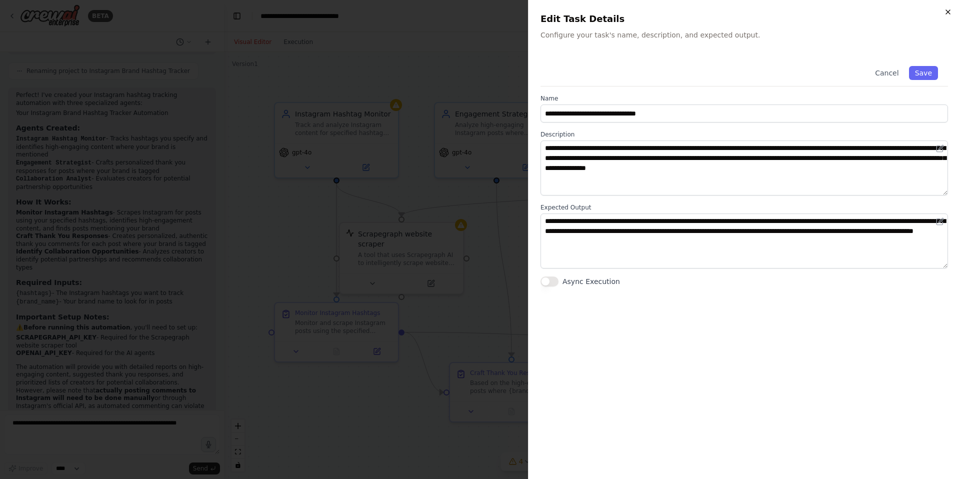
click at [949, 15] on icon "button" at bounding box center [948, 12] width 8 height 8
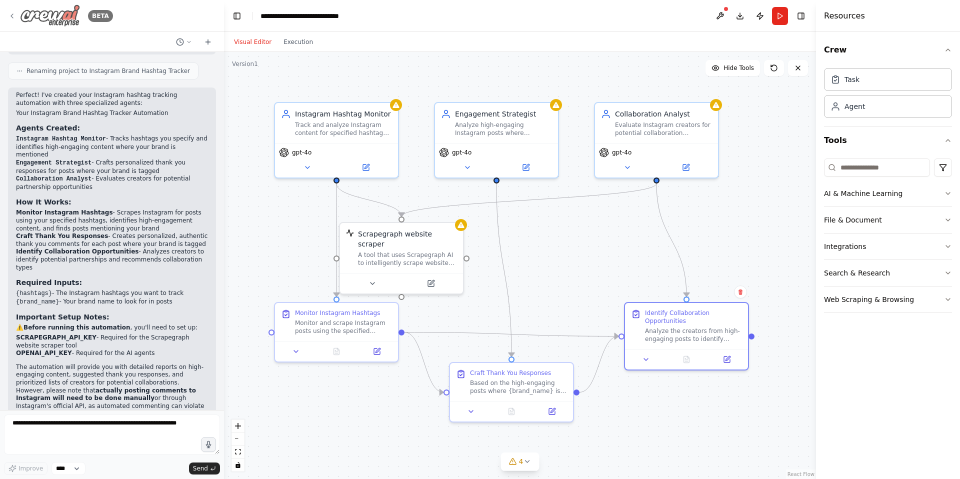
click at [13, 15] on icon at bounding box center [12, 16] width 8 height 8
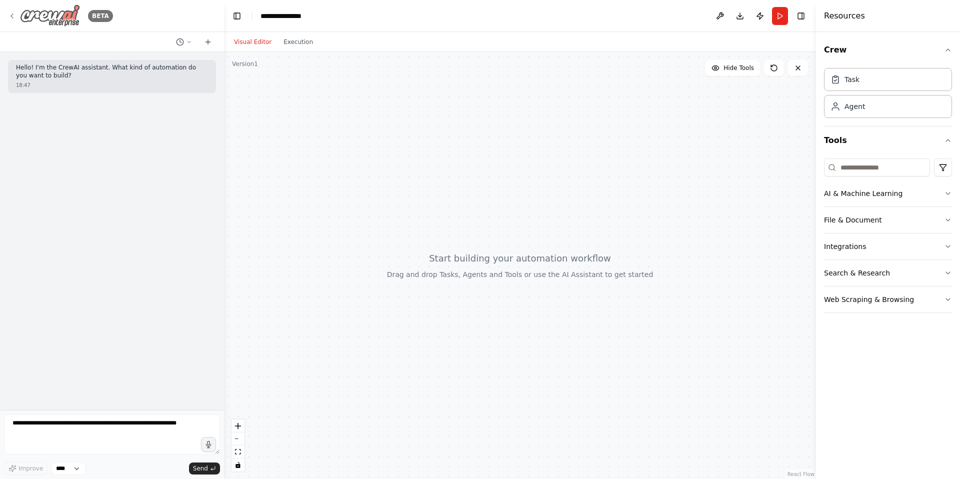
click at [8, 14] on icon at bounding box center [12, 16] width 8 height 8
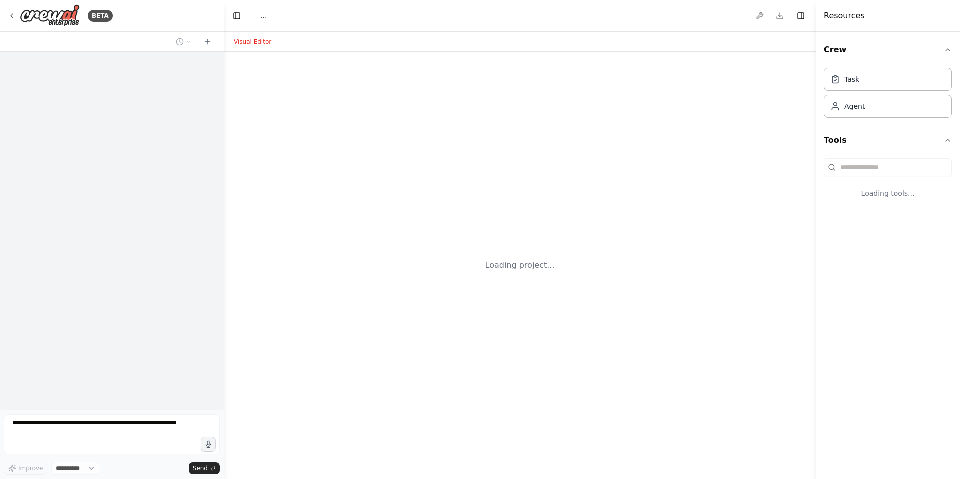
select select "****"
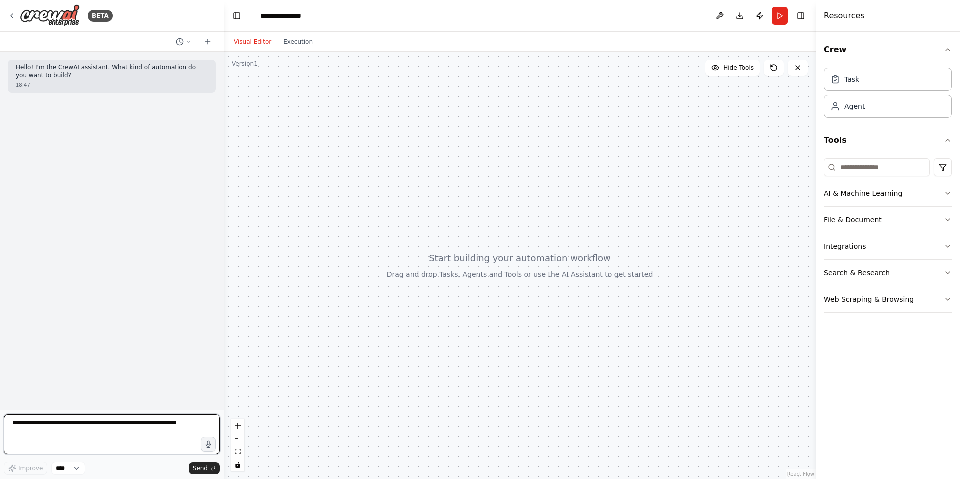
click at [40, 432] on textarea at bounding box center [112, 435] width 216 height 40
click at [949, 216] on icon "button" at bounding box center [948, 220] width 8 height 8
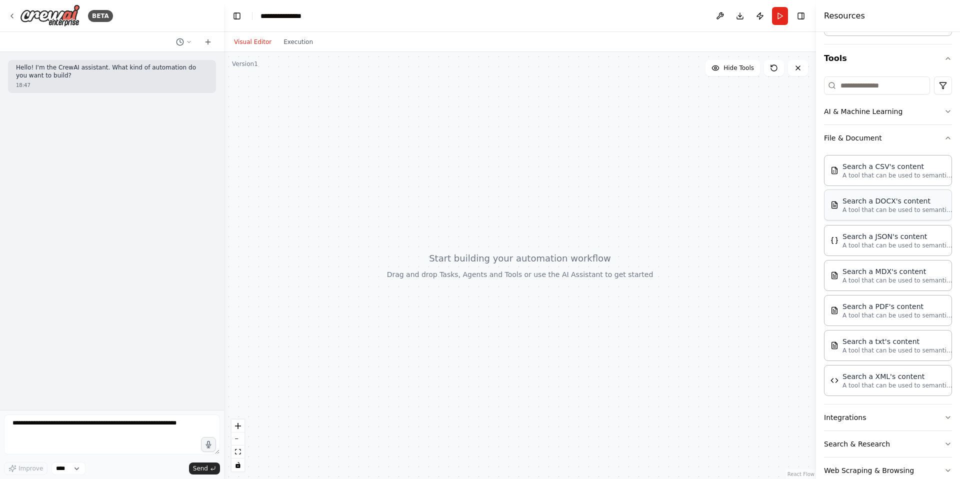
scroll to position [103, 0]
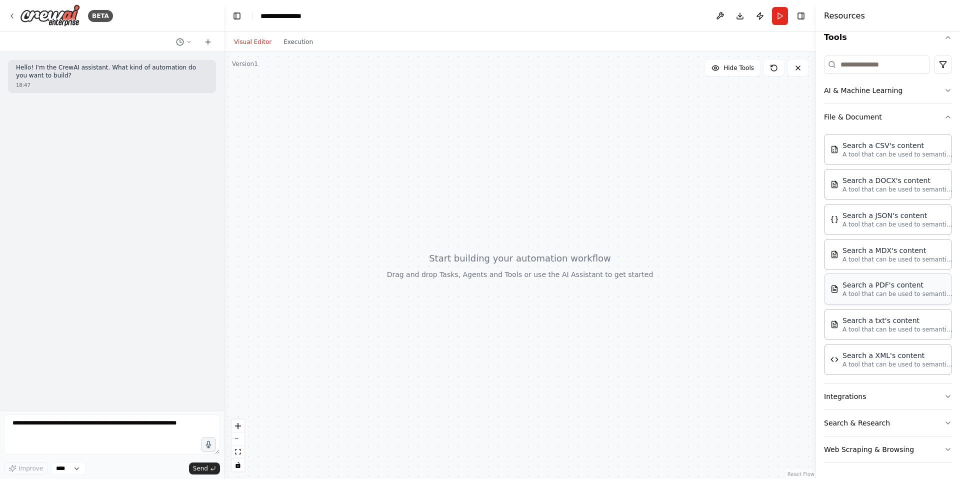
click at [859, 295] on p "A tool that can be used to semantic search a query from a PDF's content." at bounding box center [898, 294] width 110 height 8
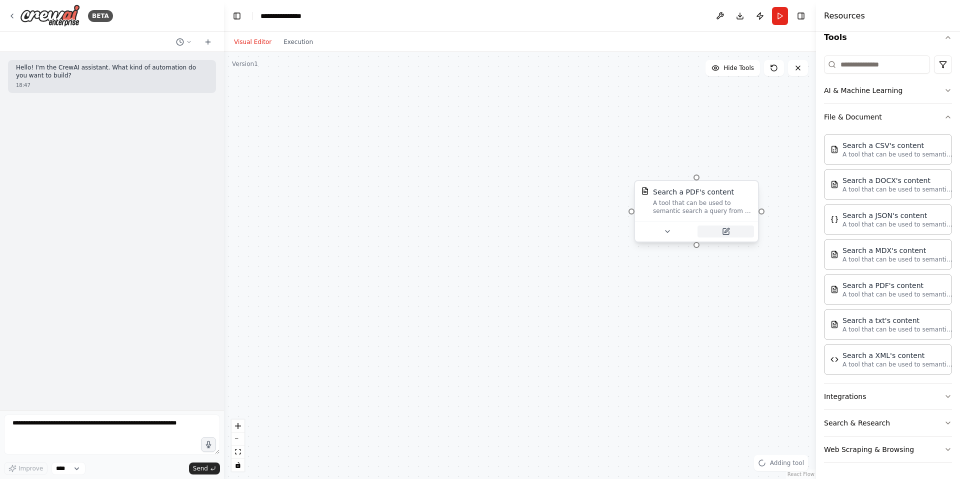
click at [727, 234] on icon at bounding box center [726, 232] width 6 height 6
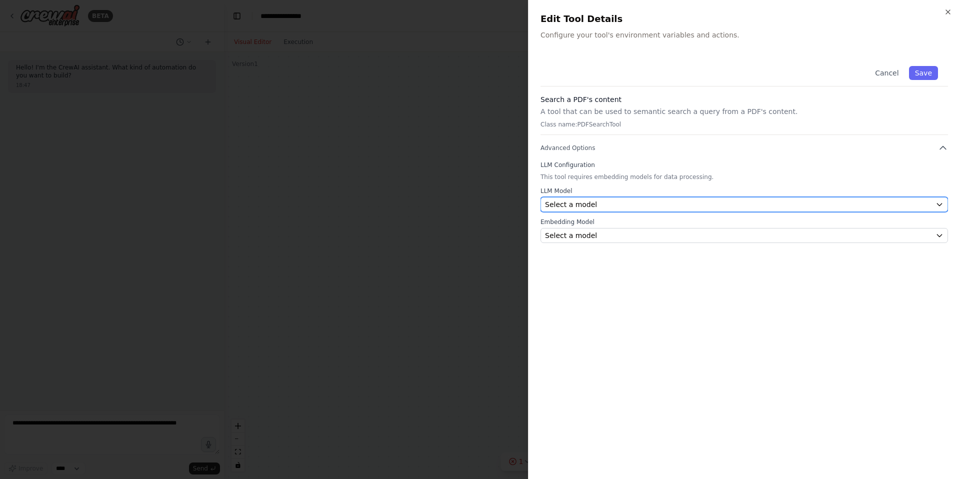
click at [941, 205] on icon "button" at bounding box center [940, 205] width 8 height 8
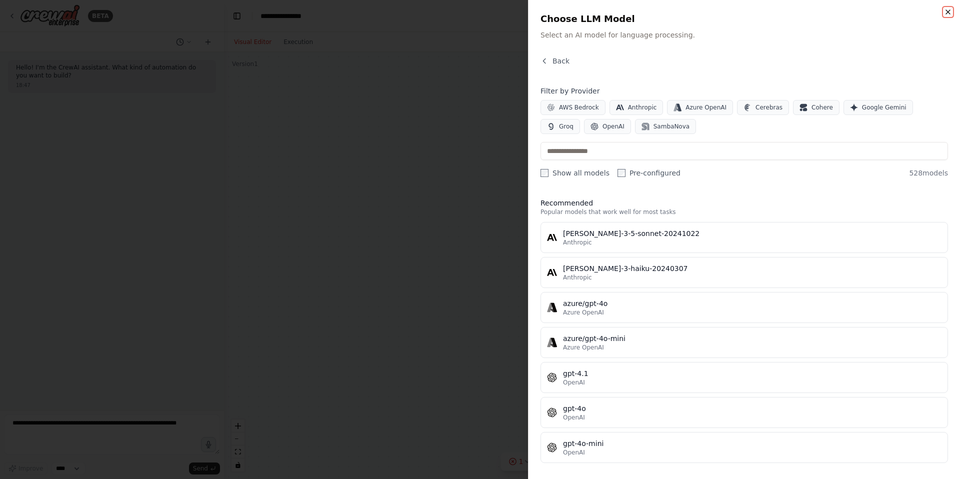
click at [951, 14] on icon "button" at bounding box center [948, 12] width 8 height 8
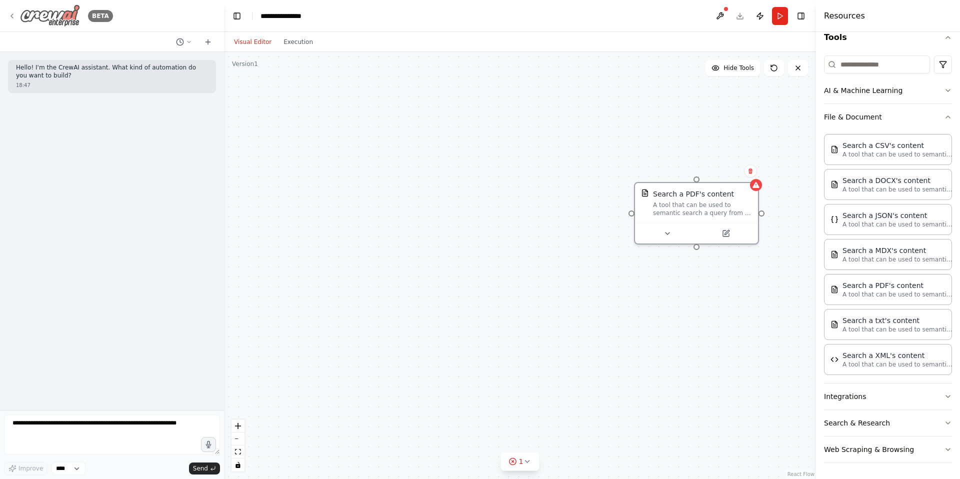
click at [8, 16] on icon at bounding box center [12, 16] width 8 height 8
